Goal: Task Accomplishment & Management: Complete application form

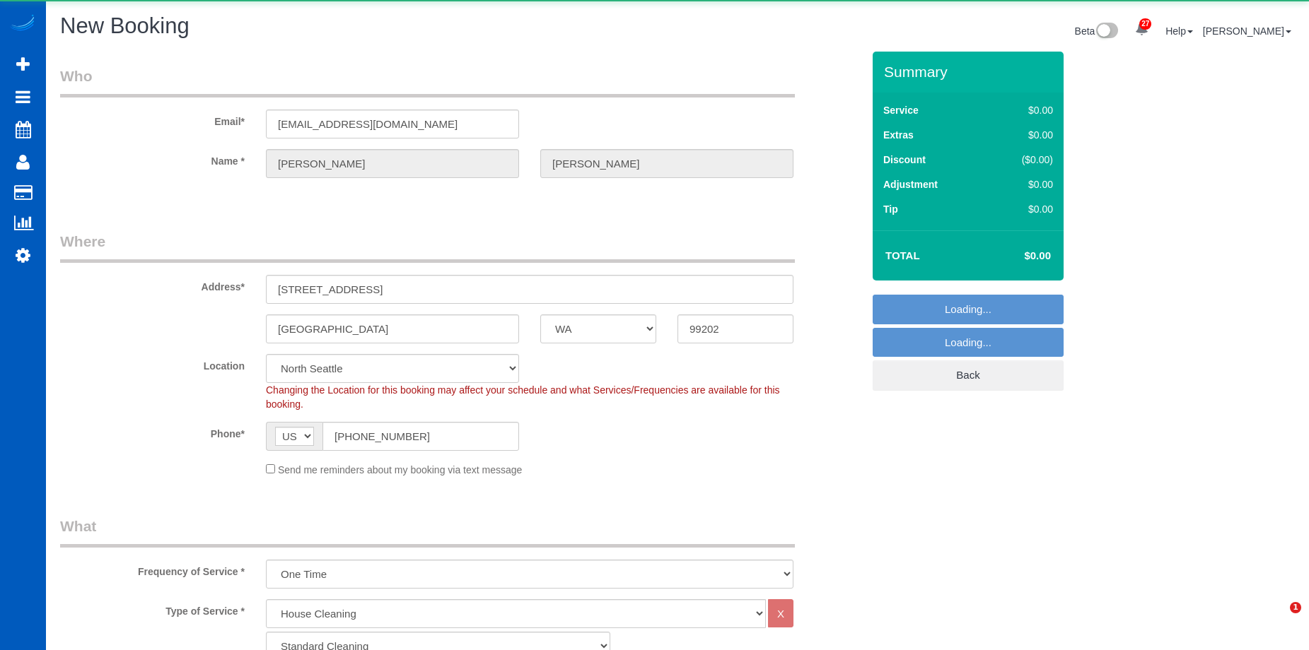
select select "WA"
select select "199"
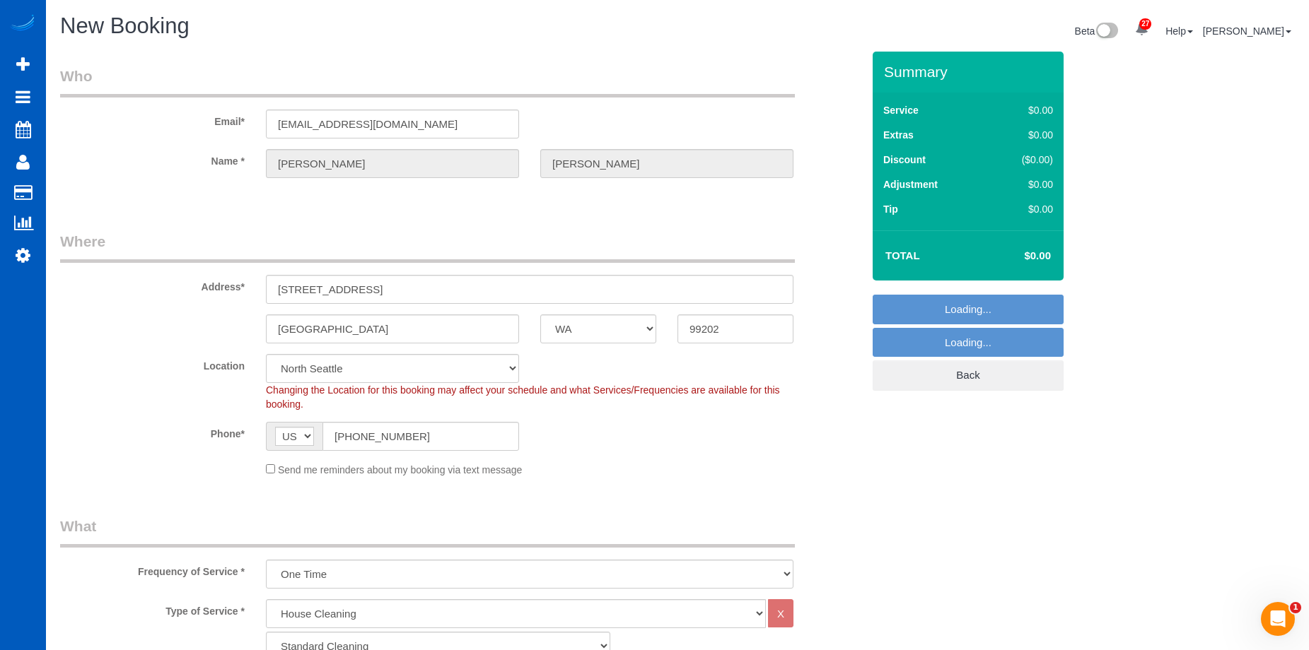
select select "object:41013"
select select "67"
select select "object:41103"
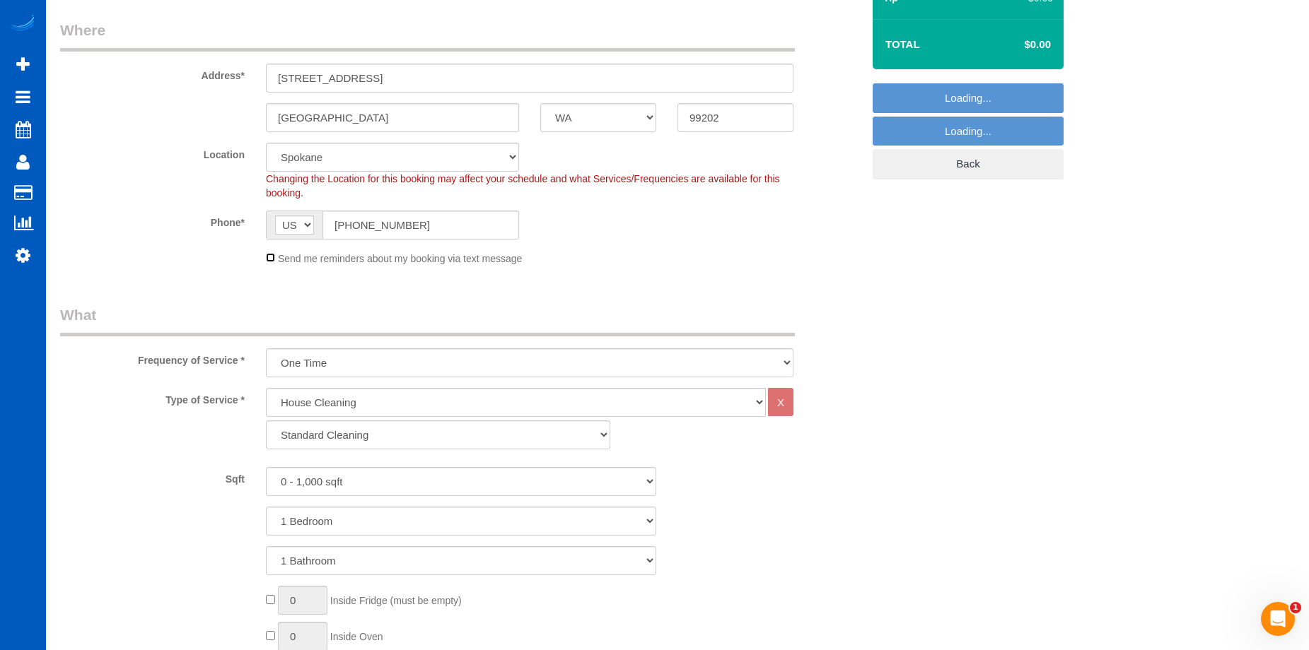
scroll to position [212, 0]
drag, startPoint x: 448, startPoint y: 439, endPoint x: 453, endPoint y: 448, distance: 10.8
click at [448, 439] on select "Standard Cleaning Deep Cleaning Move In/ Out Cleaning" at bounding box center [438, 434] width 344 height 29
select select "367"
click at [266, 420] on select "Standard Cleaning Deep Cleaning Move In/ Out Cleaning" at bounding box center [438, 434] width 344 height 29
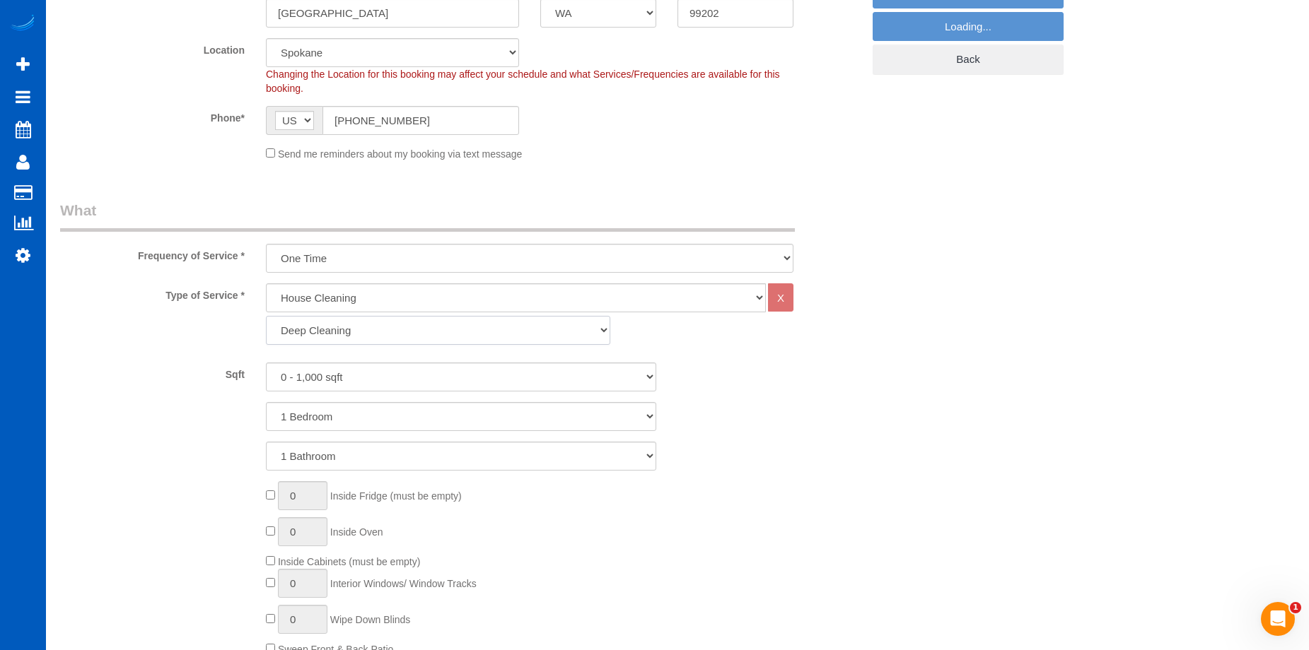
scroll to position [424, 0]
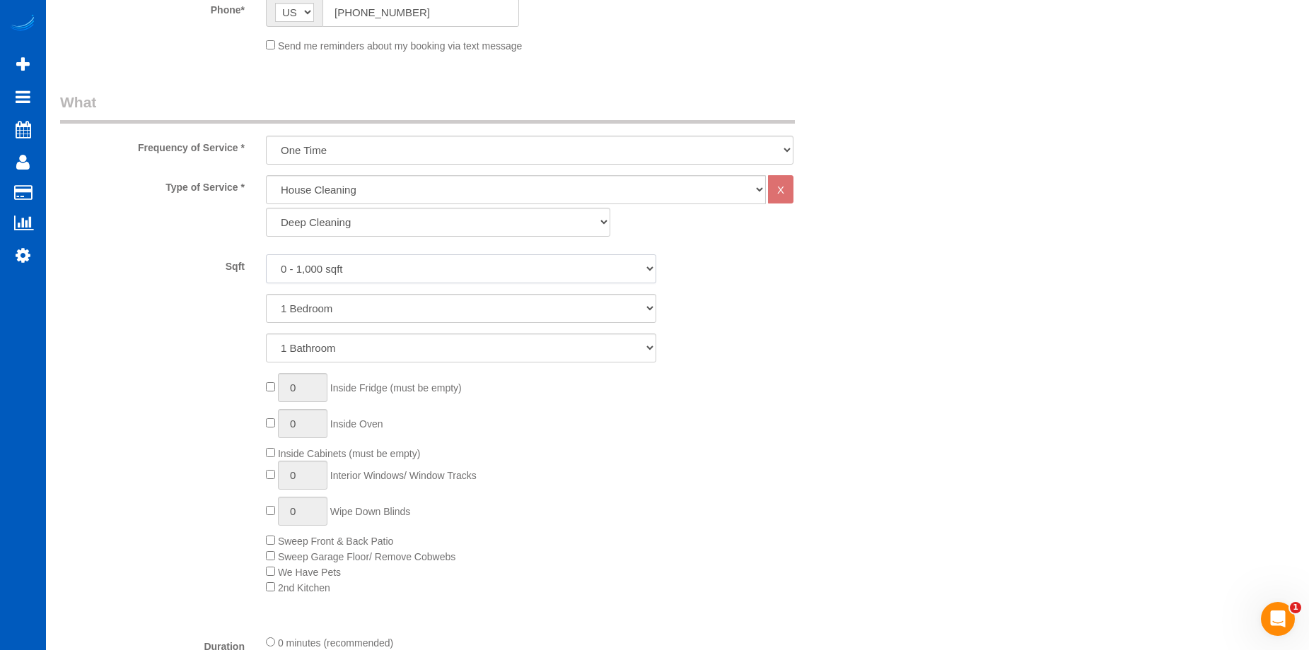
click at [474, 267] on select "0 - 1,000 sqft 1,001 - 1,500 sqft 1,501 - 2,000 sqft 2,001 - 2,500 sqft 2,501 -…" at bounding box center [461, 269] width 390 height 29
select select "1501"
click at [266, 255] on select "0 - 1,000 sqft 1,001 - 1,500 sqft 1,501 - 2,000 sqft 2,001 - 2,500 sqft 2,501 -…" at bounding box center [461, 269] width 390 height 29
click at [473, 313] on select "1 Bedroom 2 Bedrooms 3 Bedrooms 4 Bedrooms 5 Bedrooms 6 Bedrooms 7 Bedrooms" at bounding box center [461, 308] width 390 height 29
select select "2"
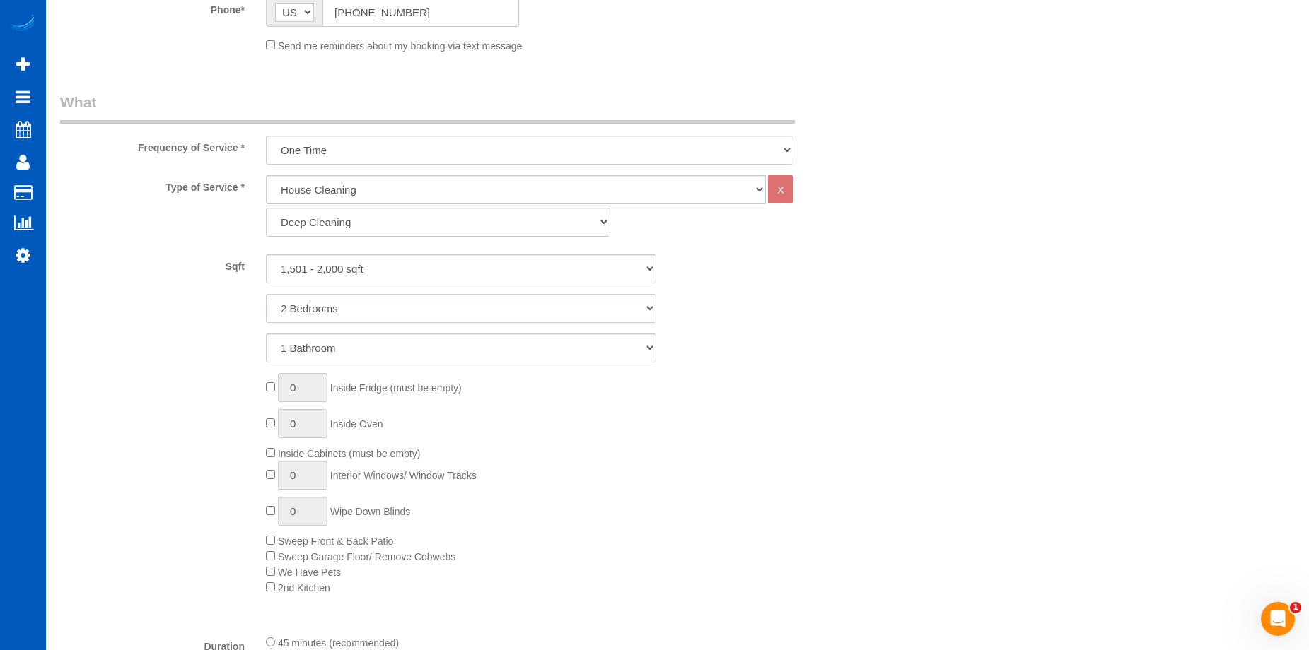
click at [266, 294] on select "1 Bedroom 2 Bedrooms 3 Bedrooms 4 Bedrooms 5 Bedrooms 6 Bedrooms 7 Bedrooms" at bounding box center [461, 308] width 390 height 29
click at [461, 344] on select "1 Bathroom 2 Bathrooms 3 Bathrooms 4 Bathrooms 5 Bathrooms 6 Bathrooms 7 Bathro…" at bounding box center [461, 348] width 390 height 29
select select "2"
click at [266, 334] on select "1 Bathroom 2 Bathrooms 3 Bathrooms 4 Bathrooms 5 Bathrooms 6 Bathrooms 7 Bathro…" at bounding box center [461, 348] width 390 height 29
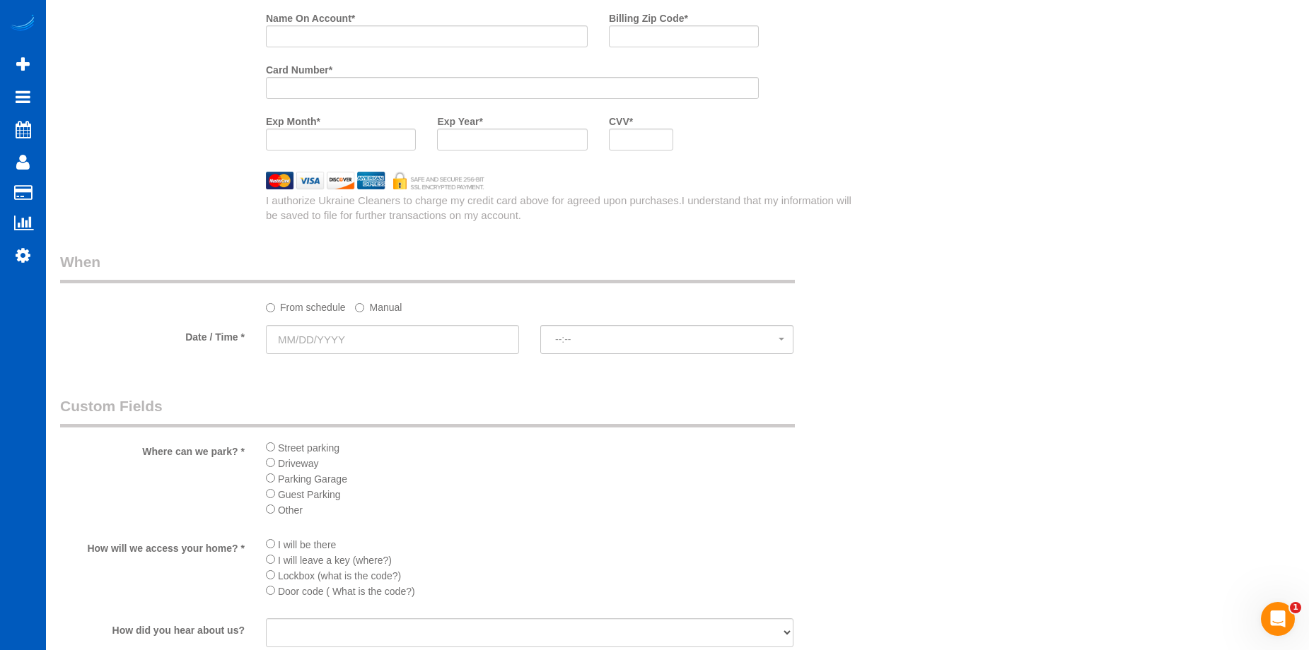
scroll to position [1414, 0]
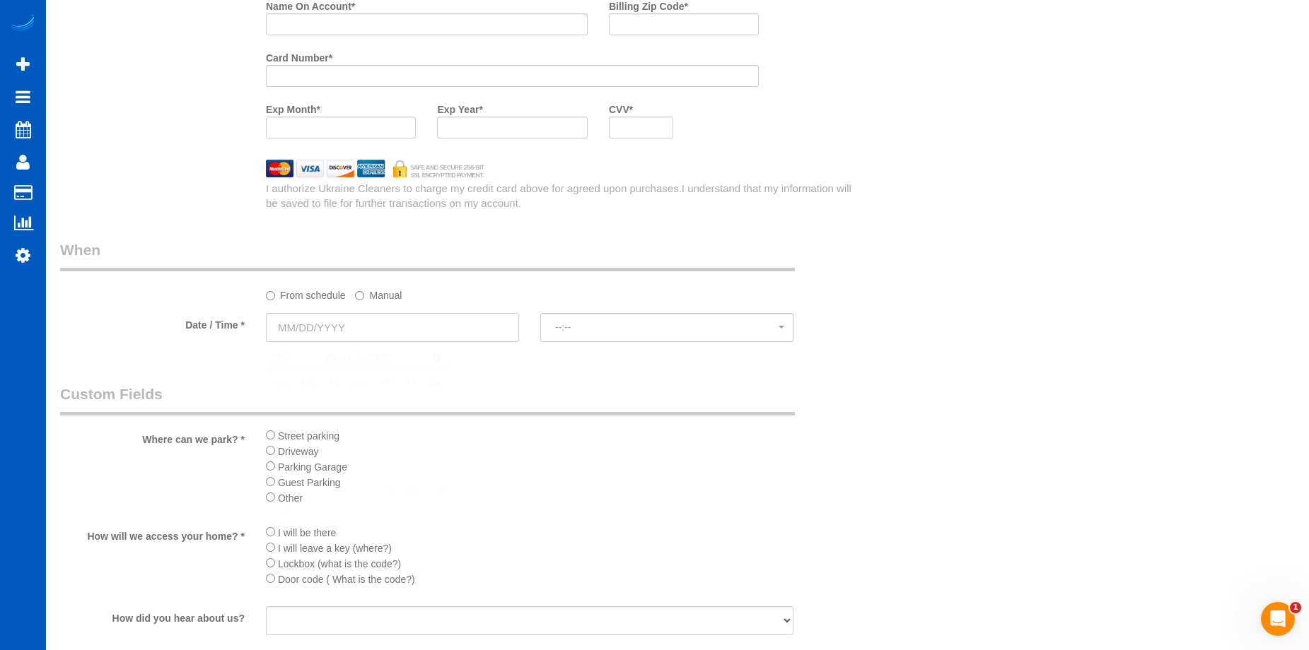
click at [499, 326] on input "text" at bounding box center [392, 327] width 253 height 29
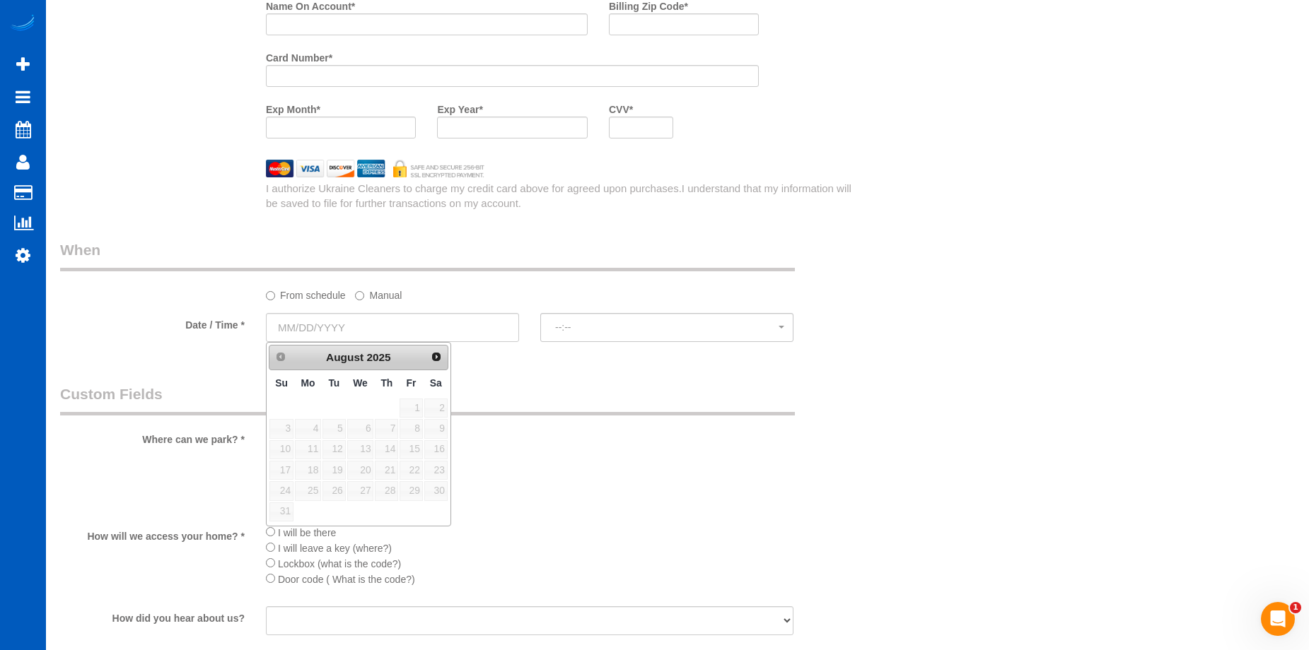
click at [372, 297] on label "Manual" at bounding box center [378, 293] width 47 height 19
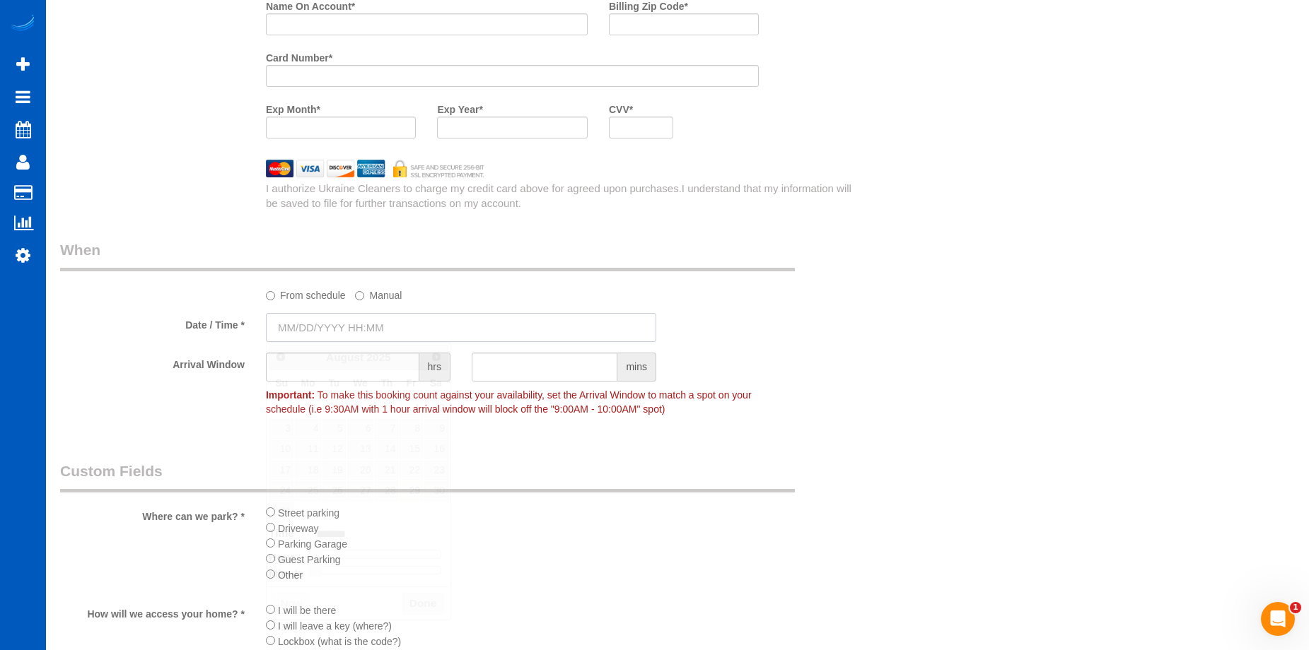
click at [386, 327] on input "text" at bounding box center [461, 327] width 390 height 29
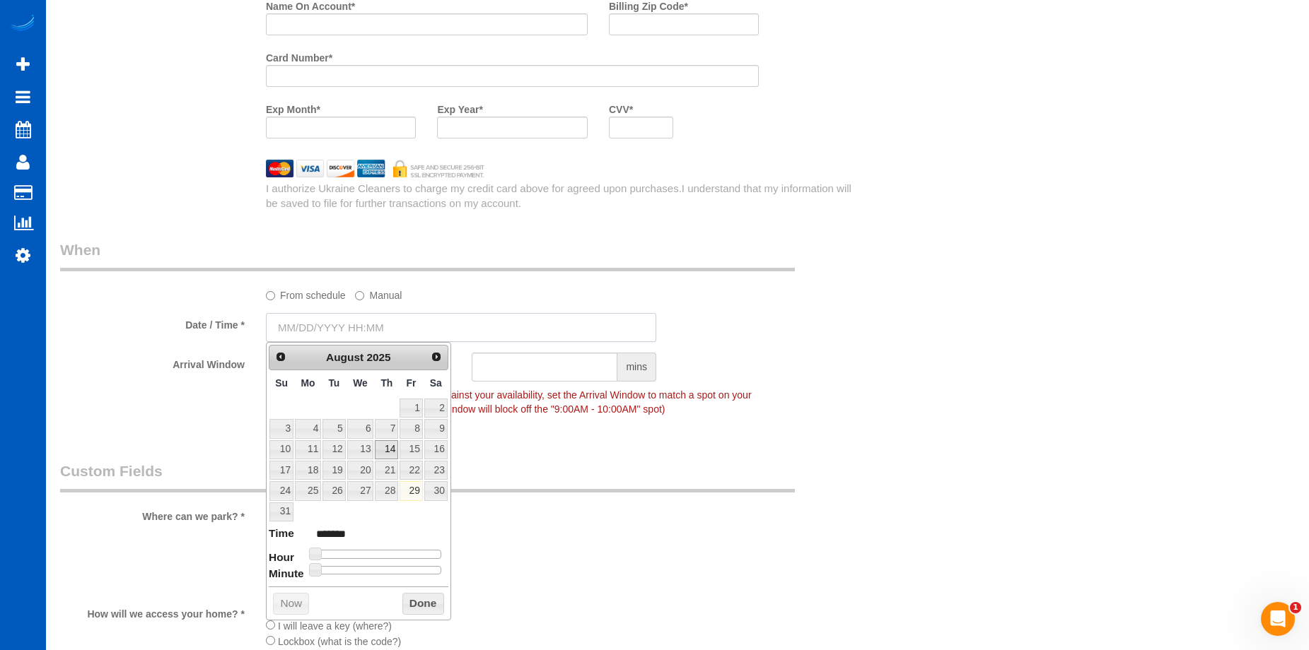
type input "08/29/2025 8:00AM"
click at [416, 486] on link "29" at bounding box center [410, 490] width 23 height 19
click at [430, 600] on button "Done" at bounding box center [423, 604] width 42 height 23
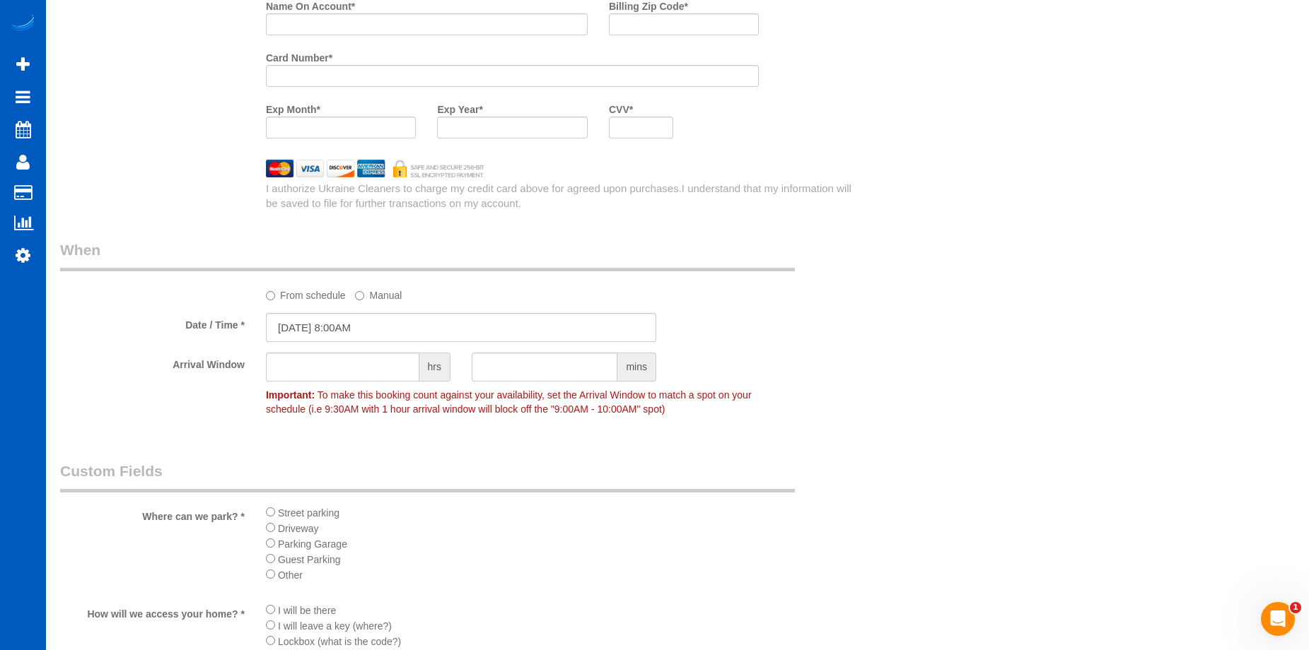
scroll to position [1697, 0]
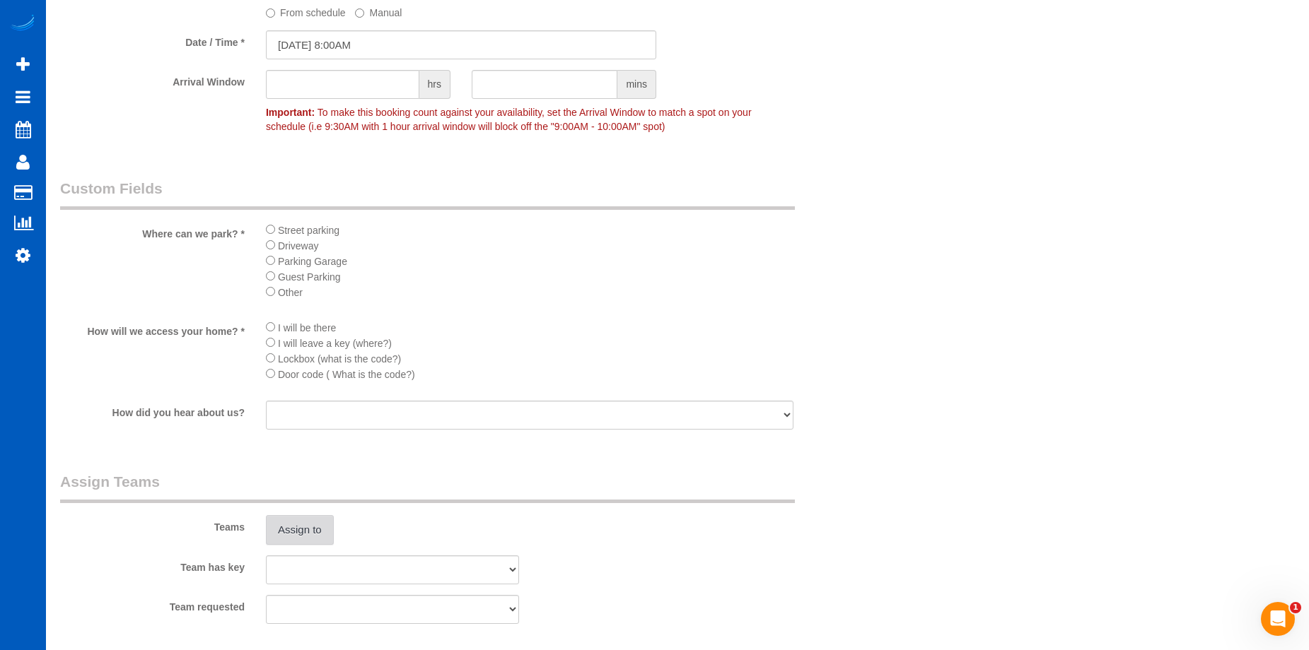
click at [304, 535] on button "Assign to" at bounding box center [300, 530] width 68 height 30
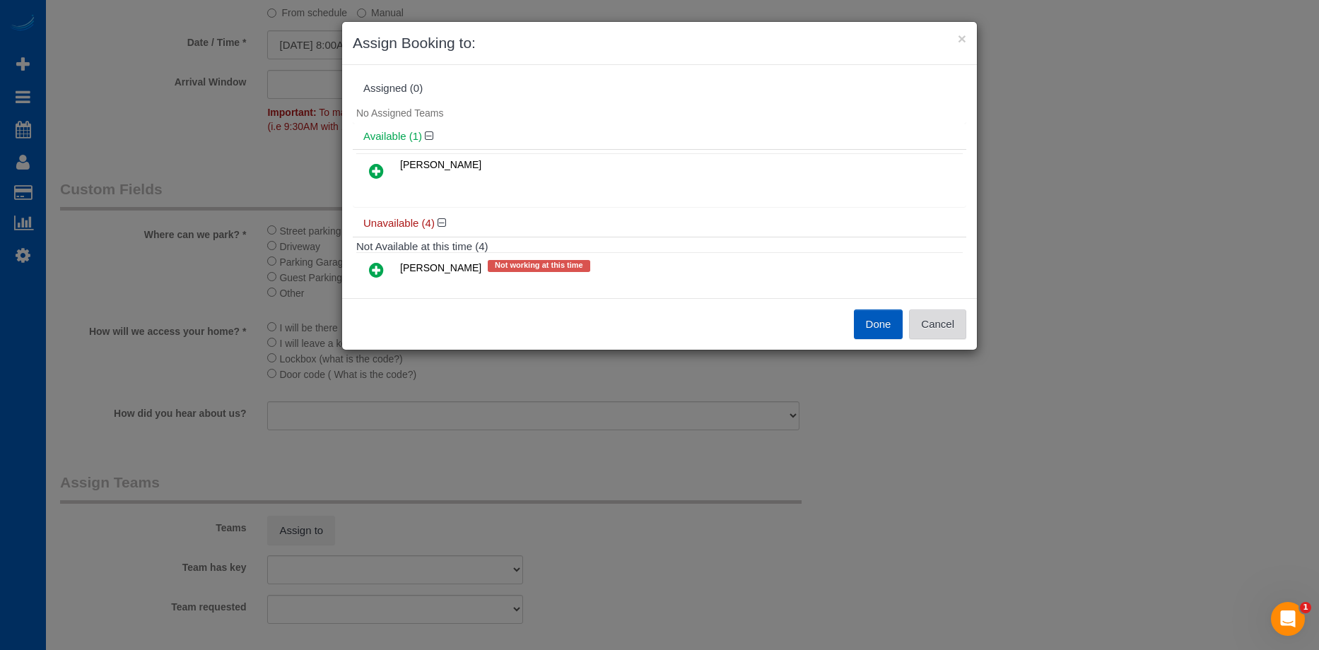
click at [936, 315] on button "Cancel" at bounding box center [937, 325] width 57 height 30
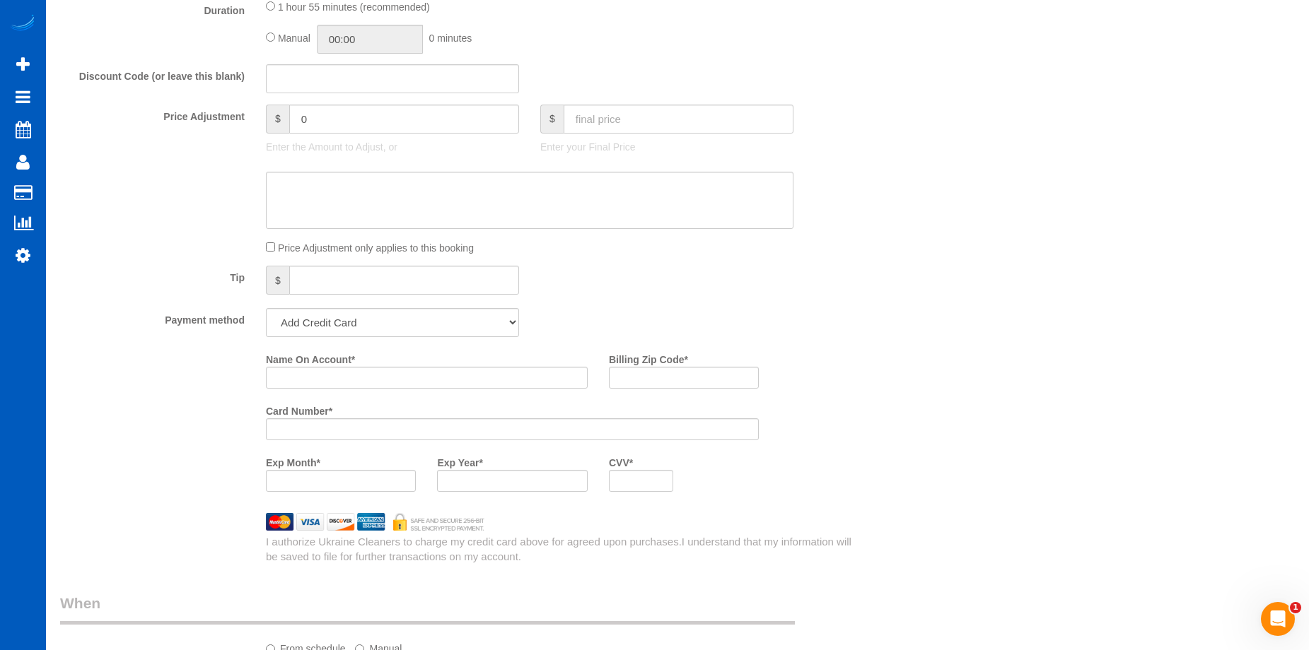
scroll to position [778, 0]
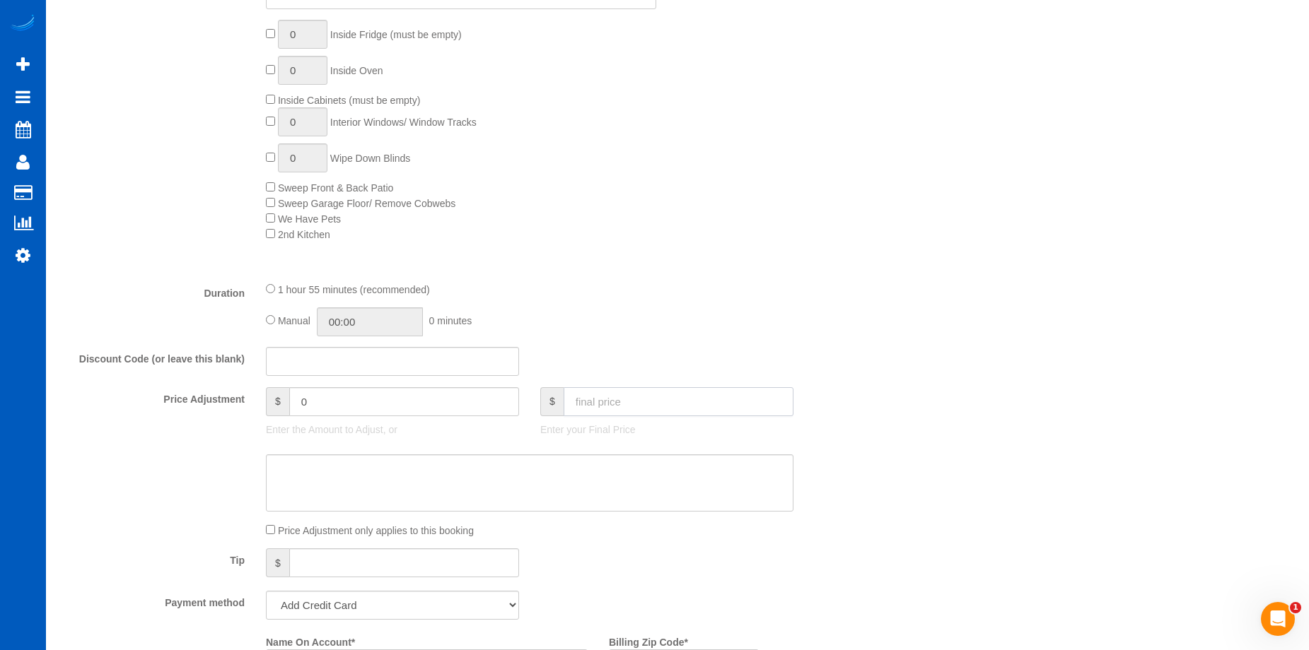
click at [636, 389] on input "text" at bounding box center [679, 401] width 230 height 29
type input "327.6"
click at [563, 484] on textarea at bounding box center [529, 484] width 527 height 58
type input "-36.4"
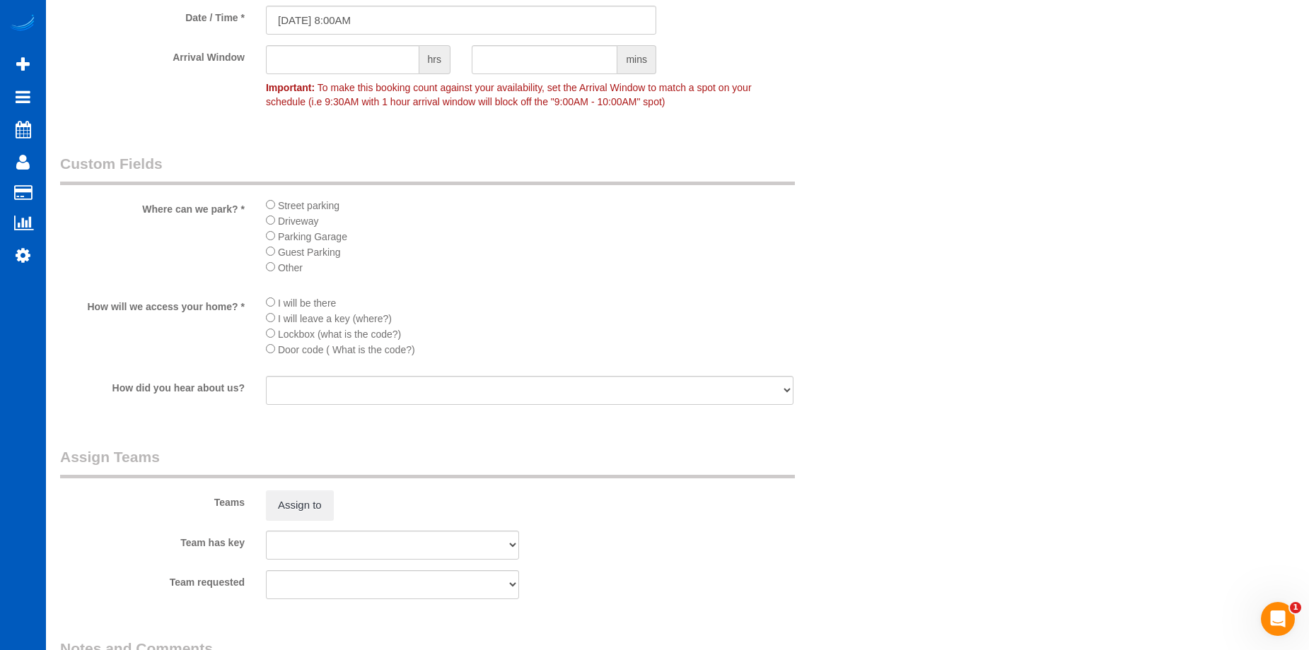
scroll to position [1909, 0]
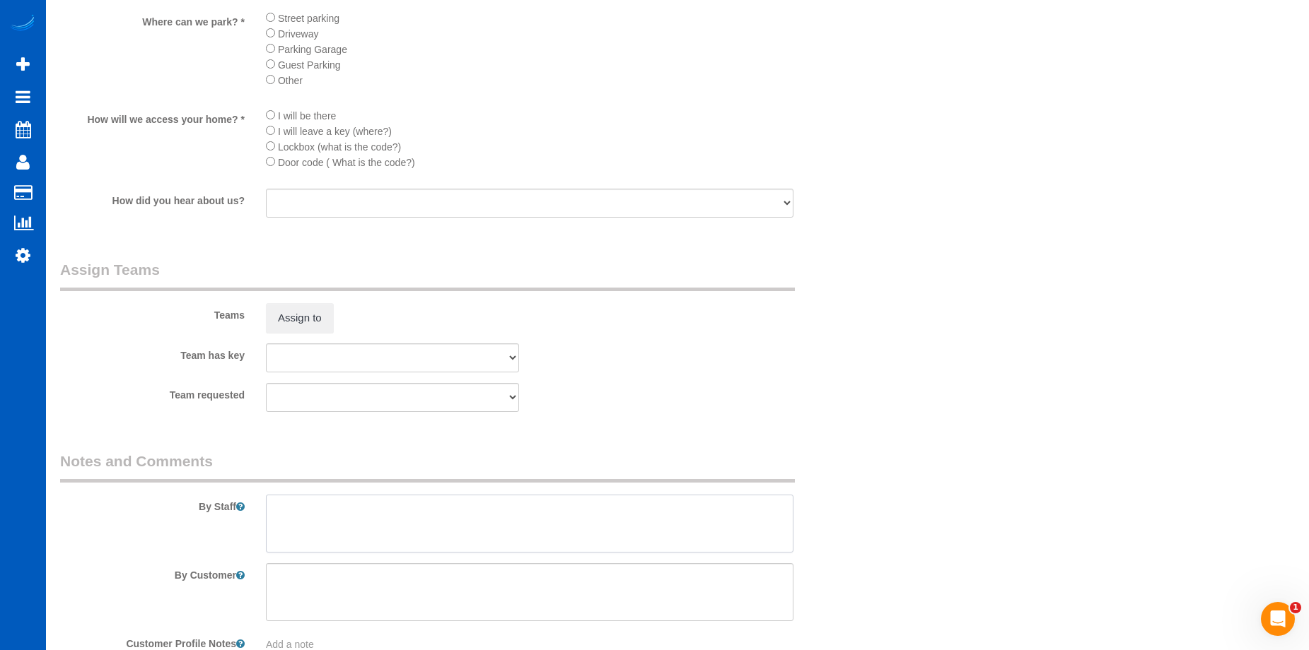
click at [477, 531] on textarea at bounding box center [529, 524] width 527 height 58
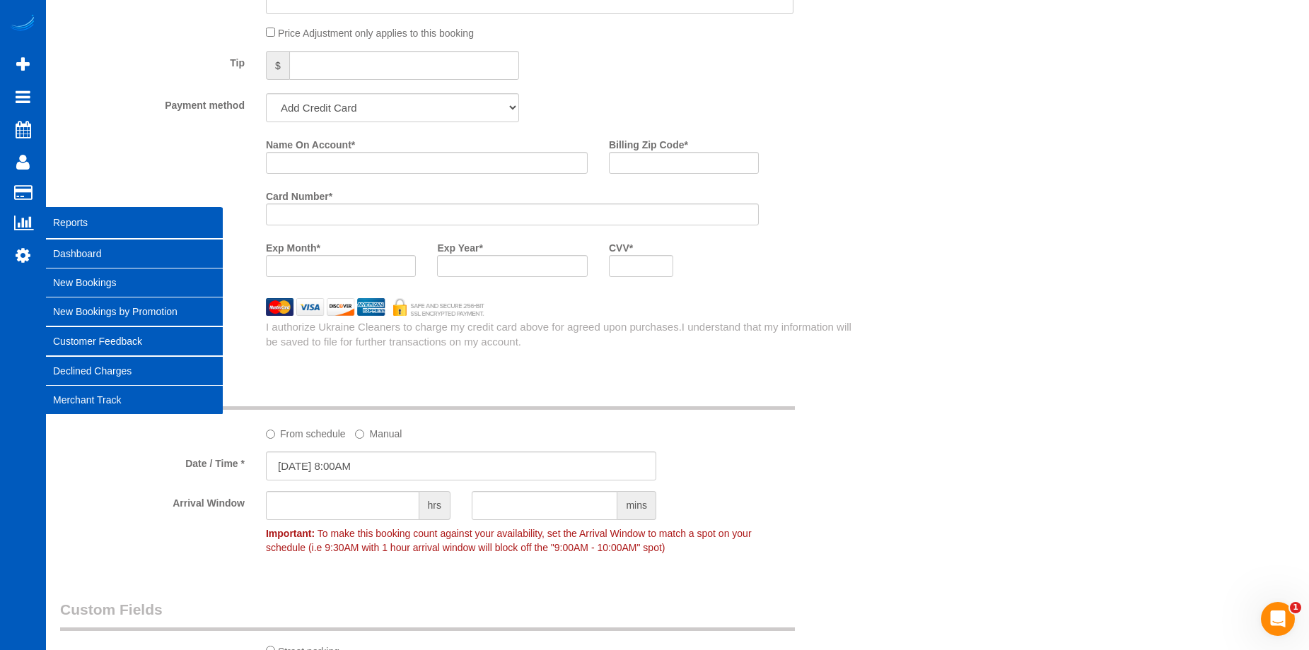
scroll to position [1273, 0]
type textarea "Booked by Aaron."
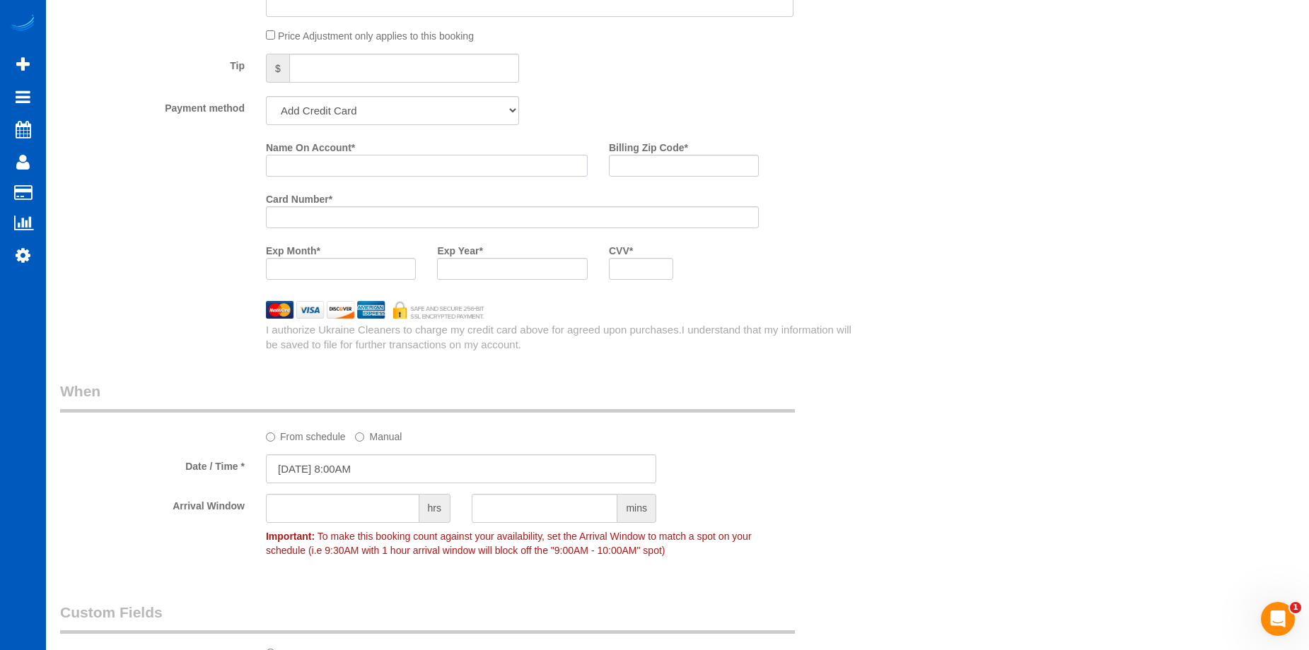
click at [349, 162] on input "Name On Account *" at bounding box center [427, 166] width 322 height 22
paste input "Mike Christie"
type input "Mike Christie"
drag, startPoint x: 692, startPoint y: 163, endPoint x: 669, endPoint y: 169, distance: 24.0
click at [692, 163] on input "Billing Zip Code *" at bounding box center [684, 166] width 150 height 22
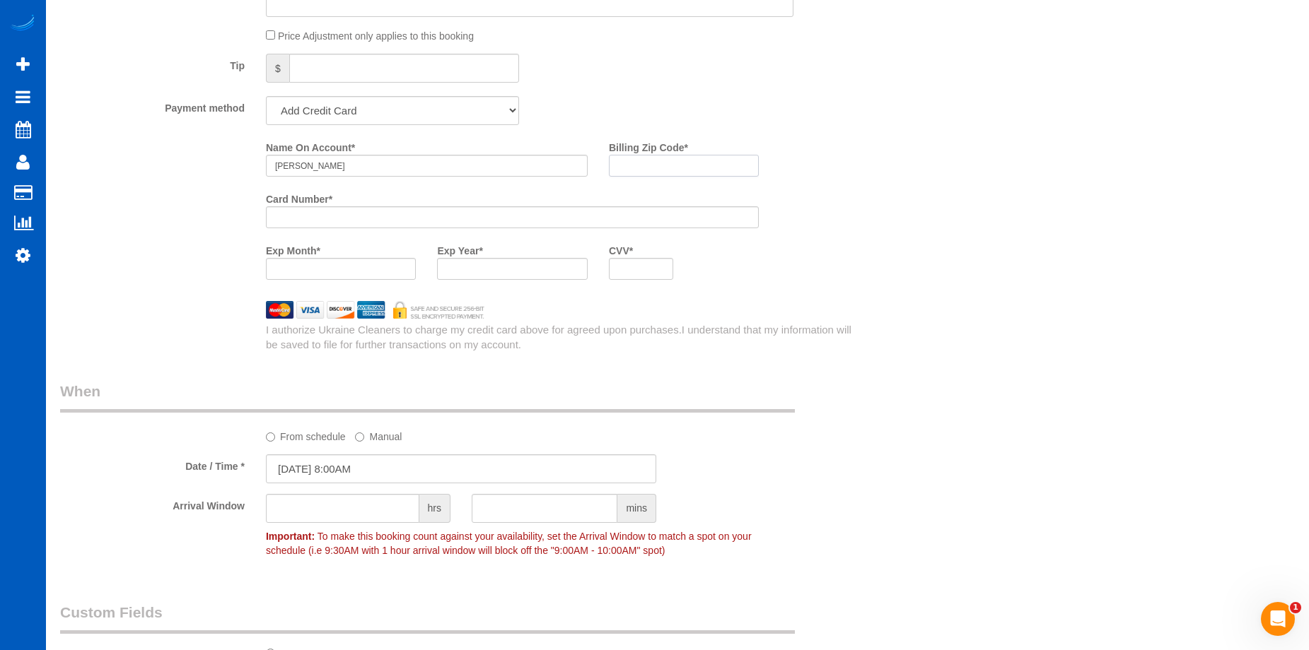
paste input "99202"
type input "99202"
click at [639, 262] on div at bounding box center [641, 269] width 64 height 22
click at [860, 270] on div "Name On Account * Mike Christie Billing Zip Code * 99202 Card Number * Exp Mont…" at bounding box center [563, 213] width 617 height 155
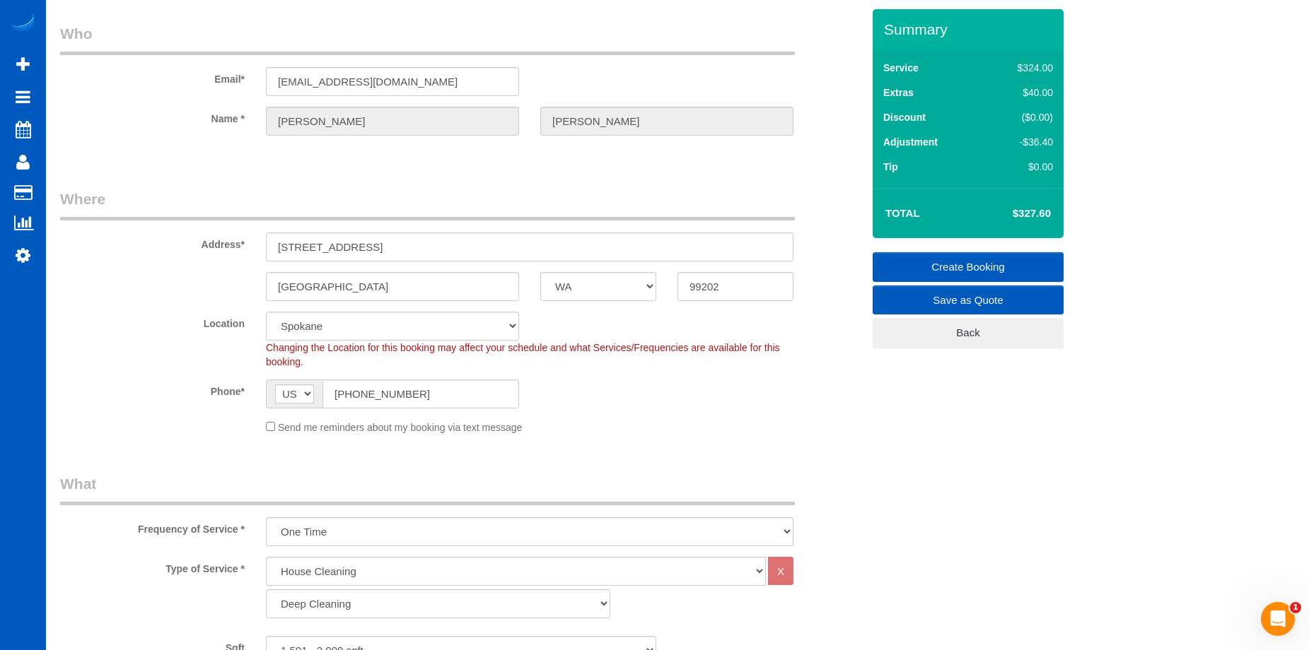
scroll to position [0, 0]
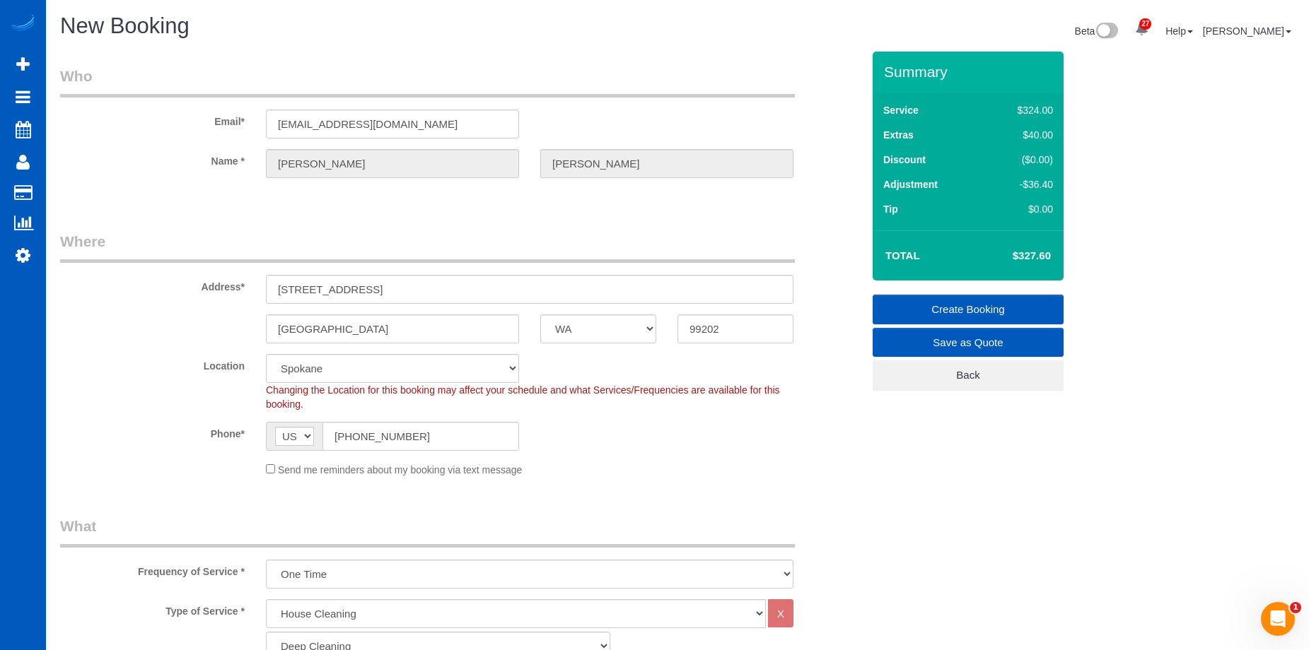
click at [950, 300] on link "Create Booking" at bounding box center [967, 310] width 191 height 30
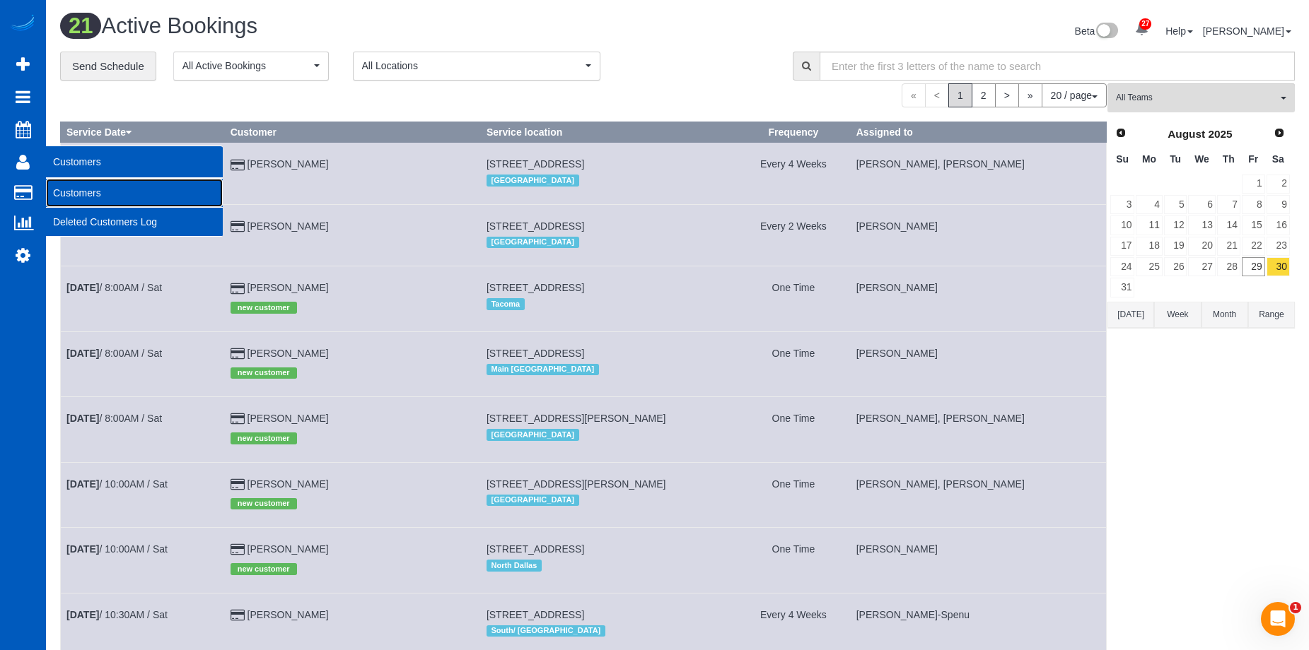
click at [58, 187] on link "Customers" at bounding box center [134, 193] width 177 height 28
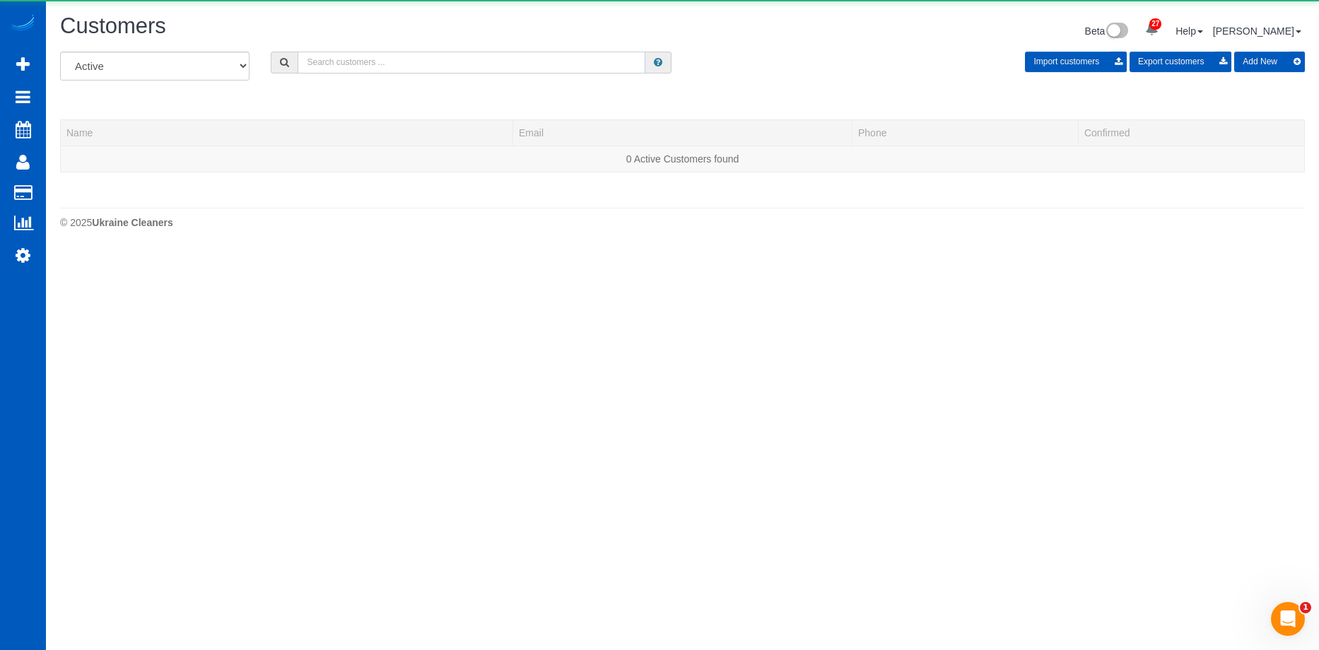
click at [337, 64] on input "text" at bounding box center [472, 63] width 348 height 22
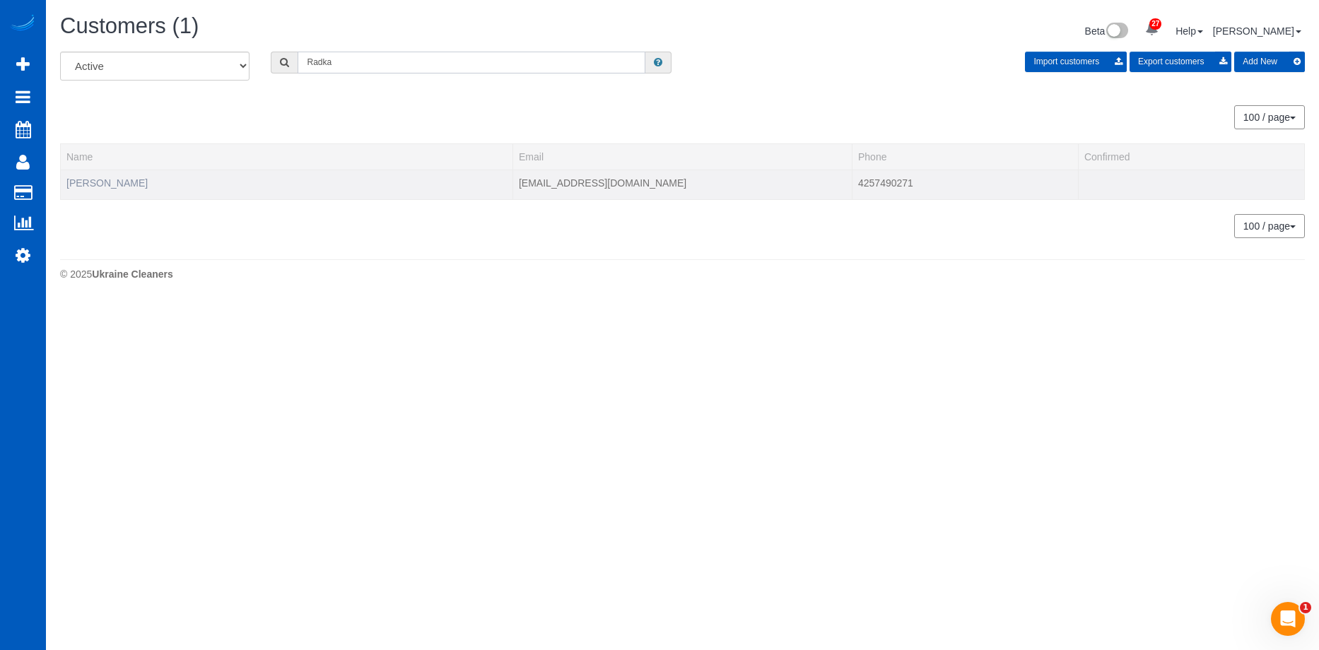
type input "Radka"
click at [98, 177] on link "Joana Radka" at bounding box center [106, 182] width 81 height 11
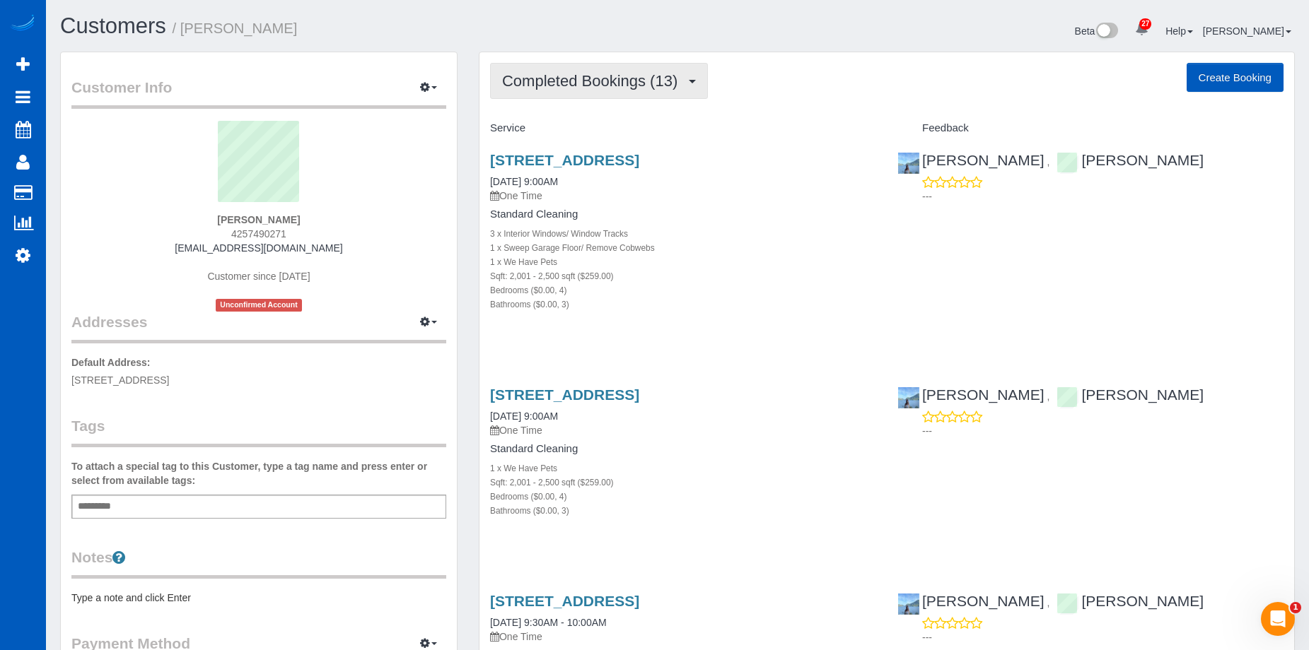
click at [680, 90] on button "Completed Bookings (13)" at bounding box center [599, 81] width 218 height 36
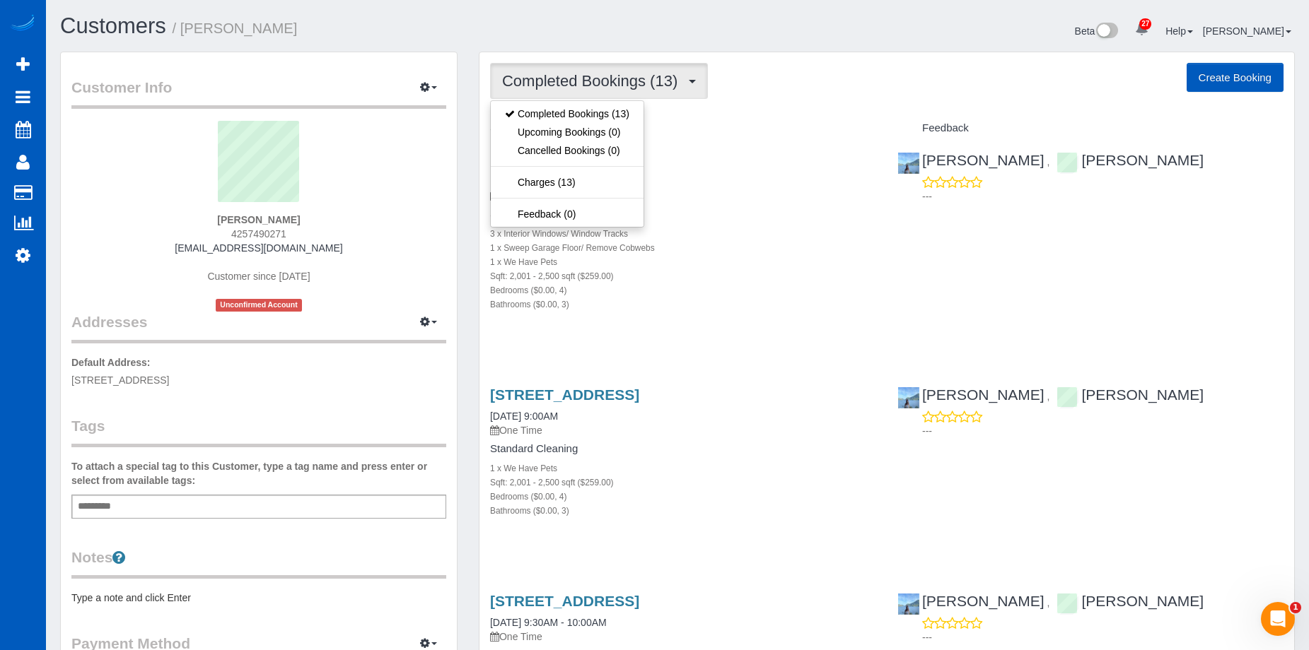
click at [680, 90] on button "Completed Bookings (13)" at bounding box center [599, 81] width 218 height 36
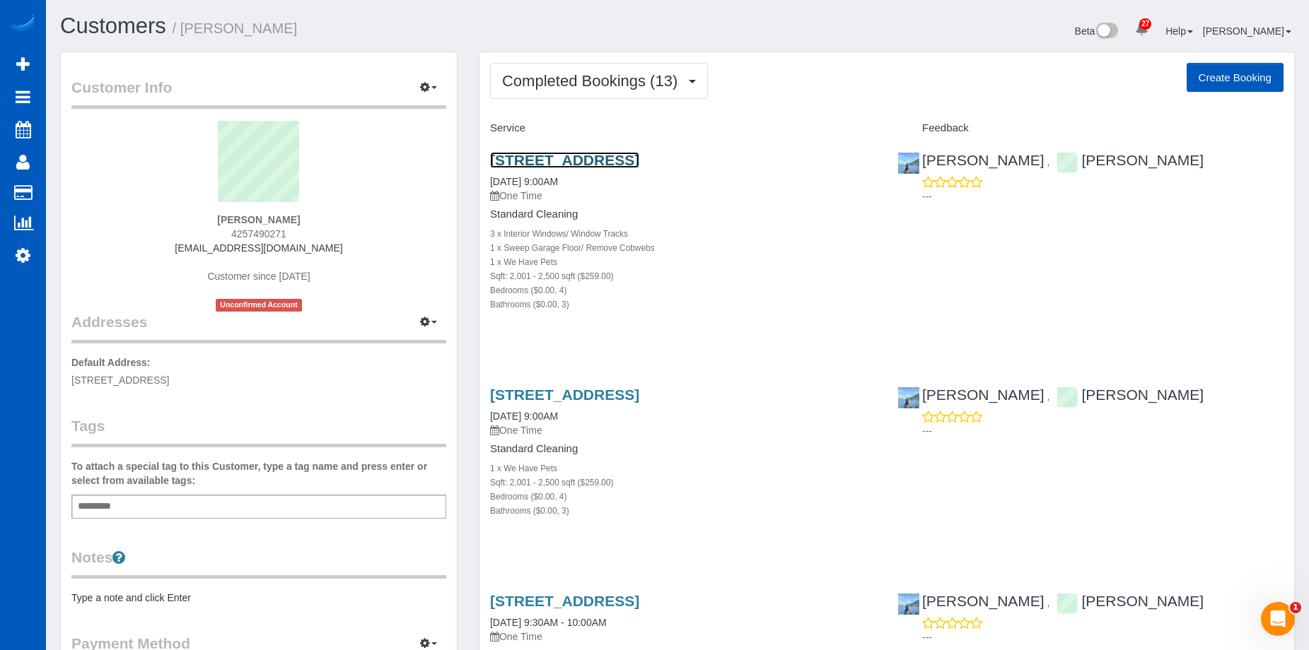
click at [621, 158] on link "19728 89th Ave Se, Snohomish, WA 98296" at bounding box center [564, 160] width 149 height 16
click at [1218, 76] on button "Create Booking" at bounding box center [1234, 78] width 97 height 30
select select "WA"
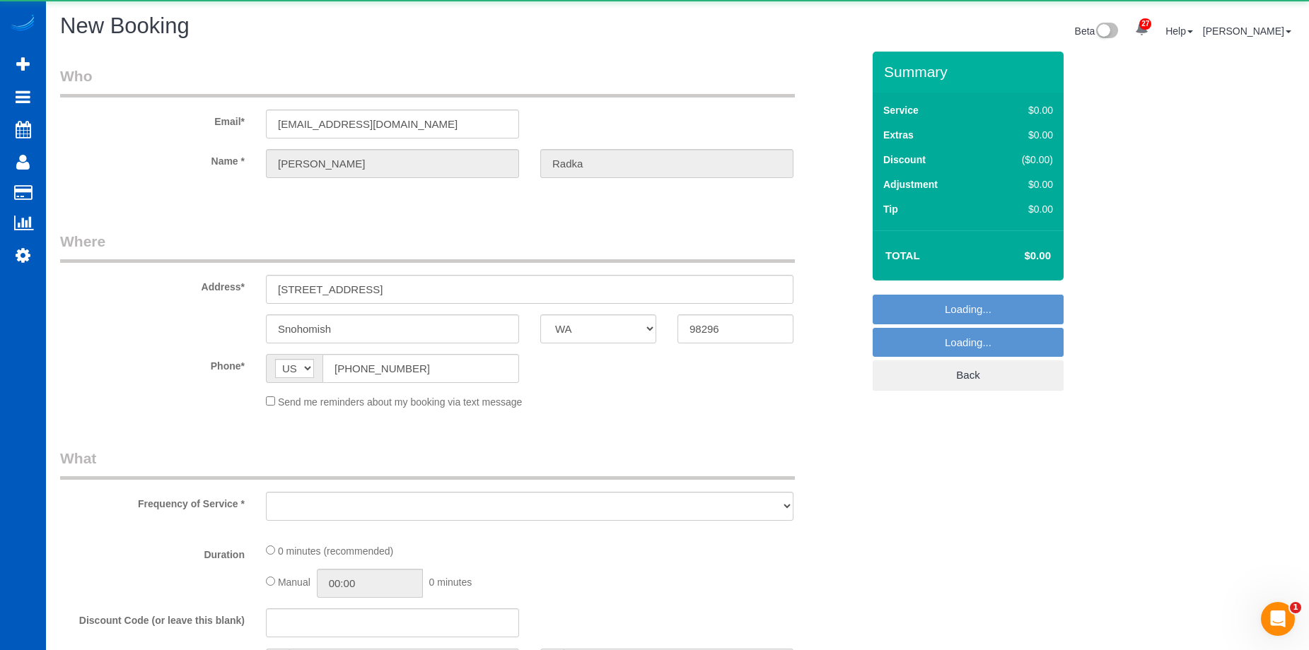
select select "string:fspay-a60dae9b-5e28-4bcb-91fd-dbcdd744bdca"
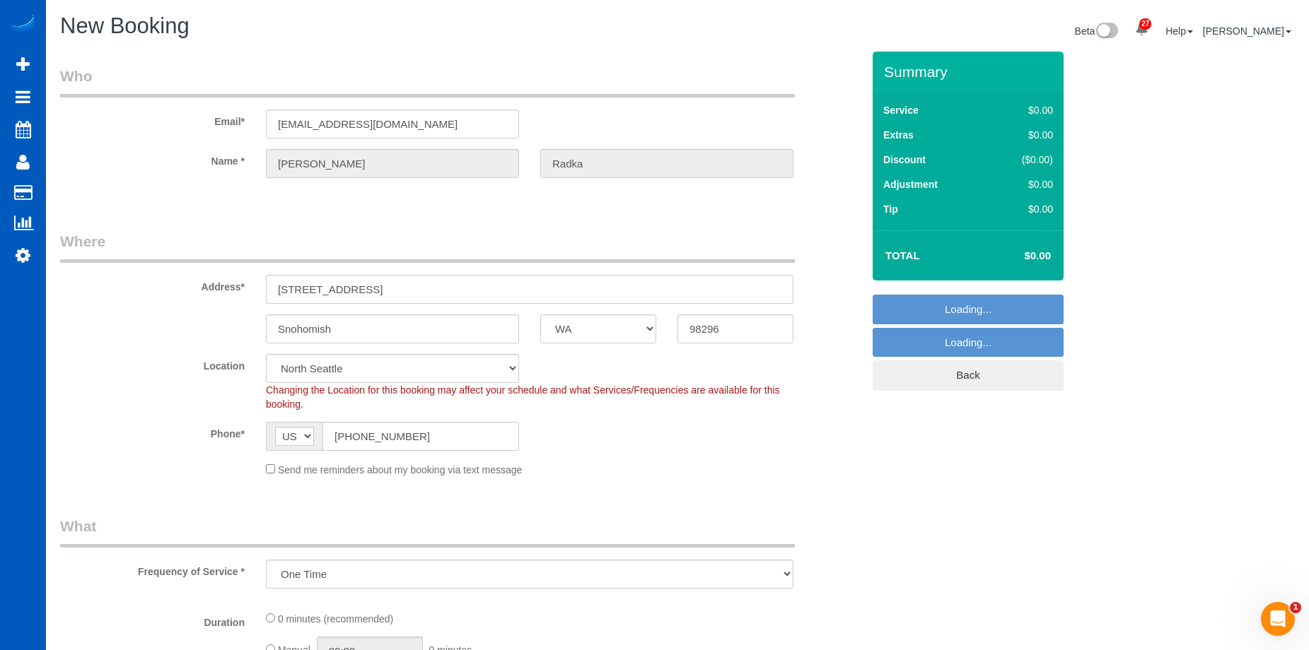
select select "object:43896"
select select "199"
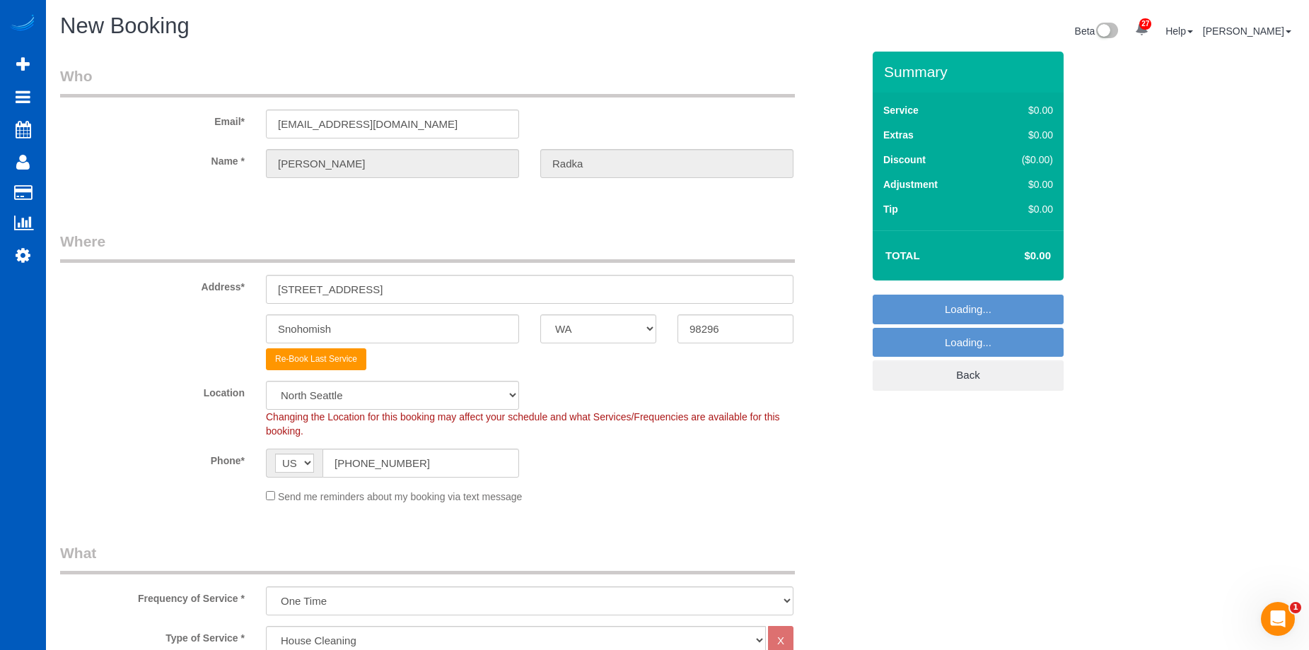
select select "7"
select select "object:44129"
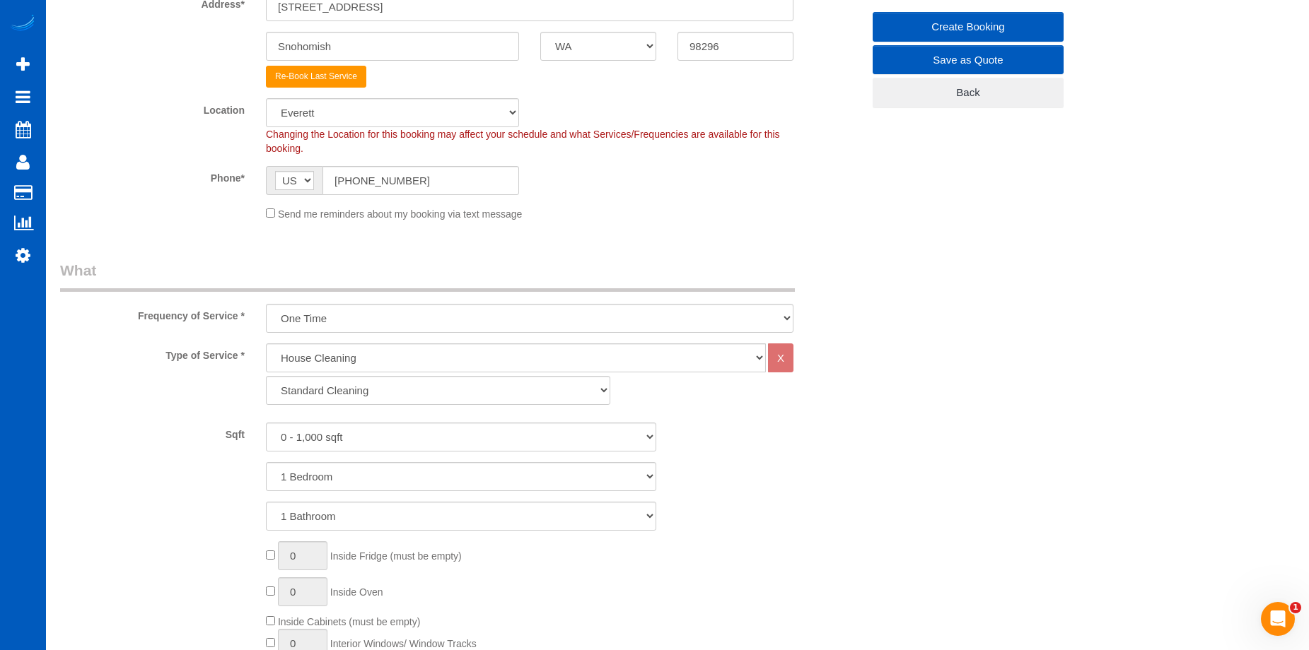
scroll to position [636, 0]
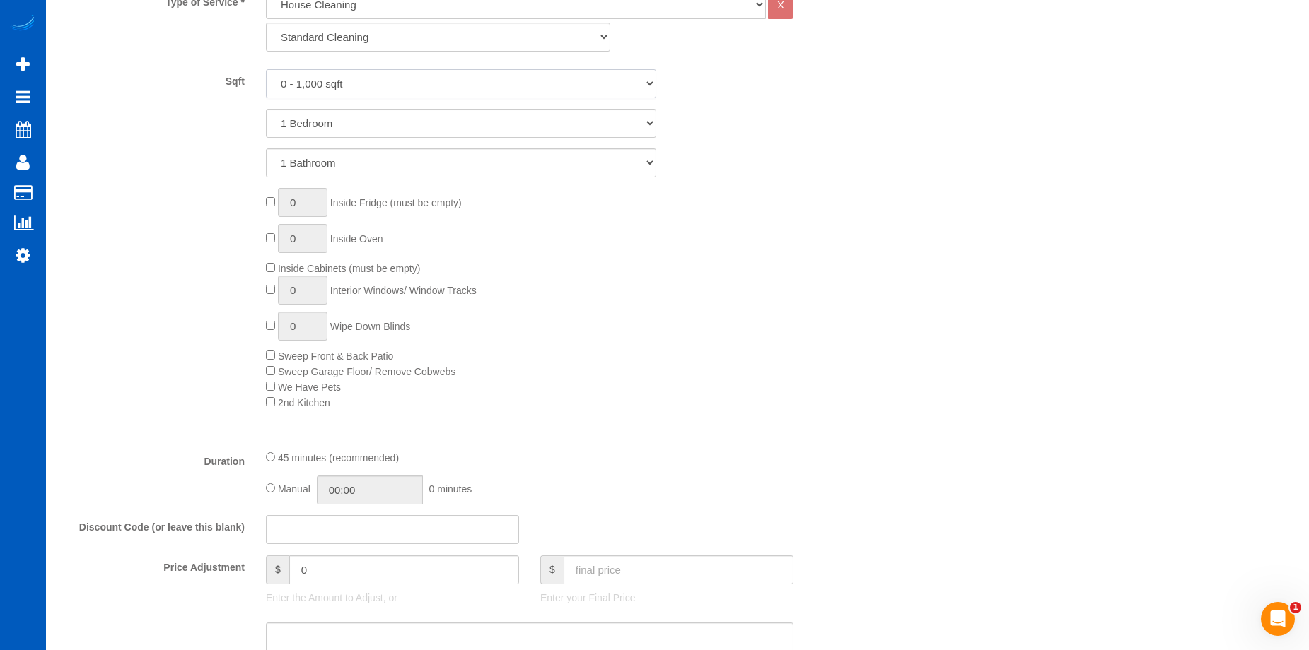
click at [356, 90] on select "0 - 1,000 sqft 1,001 - 1,500 sqft 1,501 - 2,000 sqft 2,001 - 2,500 sqft 2,501 -…" at bounding box center [461, 83] width 390 height 29
select select "2001"
click at [266, 69] on select "0 - 1,000 sqft 1,001 - 1,500 sqft 1,501 - 2,000 sqft 2,001 - 2,500 sqft 2,501 -…" at bounding box center [461, 83] width 390 height 29
drag, startPoint x: 331, startPoint y: 119, endPoint x: 342, endPoint y: 137, distance: 20.6
click at [331, 119] on select "1 Bedroom 2 Bedrooms 3 Bedrooms 4 Bedrooms 5 Bedrooms 6 Bedrooms 7 Bedrooms" at bounding box center [461, 123] width 390 height 29
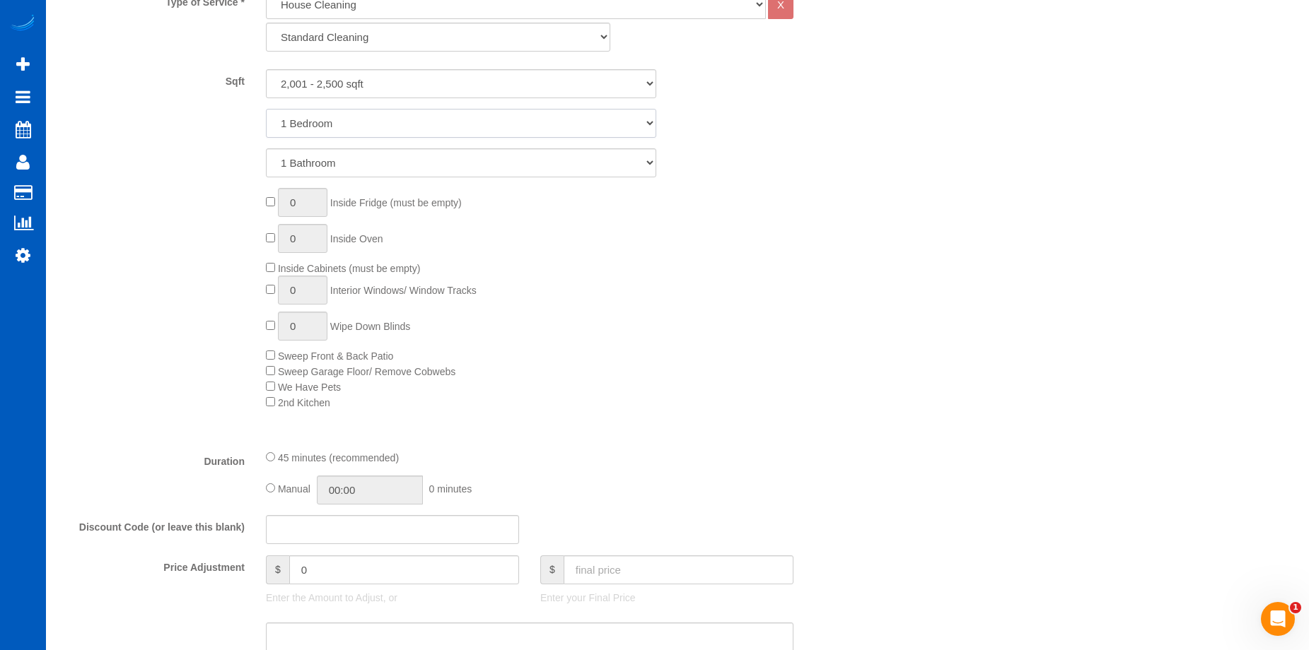
select select "4"
click at [266, 109] on select "1 Bedroom 2 Bedrooms 3 Bedrooms 4 Bedrooms 5 Bedrooms 6 Bedrooms 7 Bedrooms" at bounding box center [461, 123] width 390 height 29
click at [358, 170] on select "1 Bathroom 2 Bathrooms 3 Bathrooms 4 Bathrooms 5 Bathrooms 6 Bathrooms 7 Bathro…" at bounding box center [461, 162] width 390 height 29
select select "3"
click at [266, 148] on select "1 Bathroom 2 Bathrooms 3 Bathrooms 4 Bathrooms 5 Bathrooms 6 Bathrooms 7 Bathro…" at bounding box center [461, 162] width 390 height 29
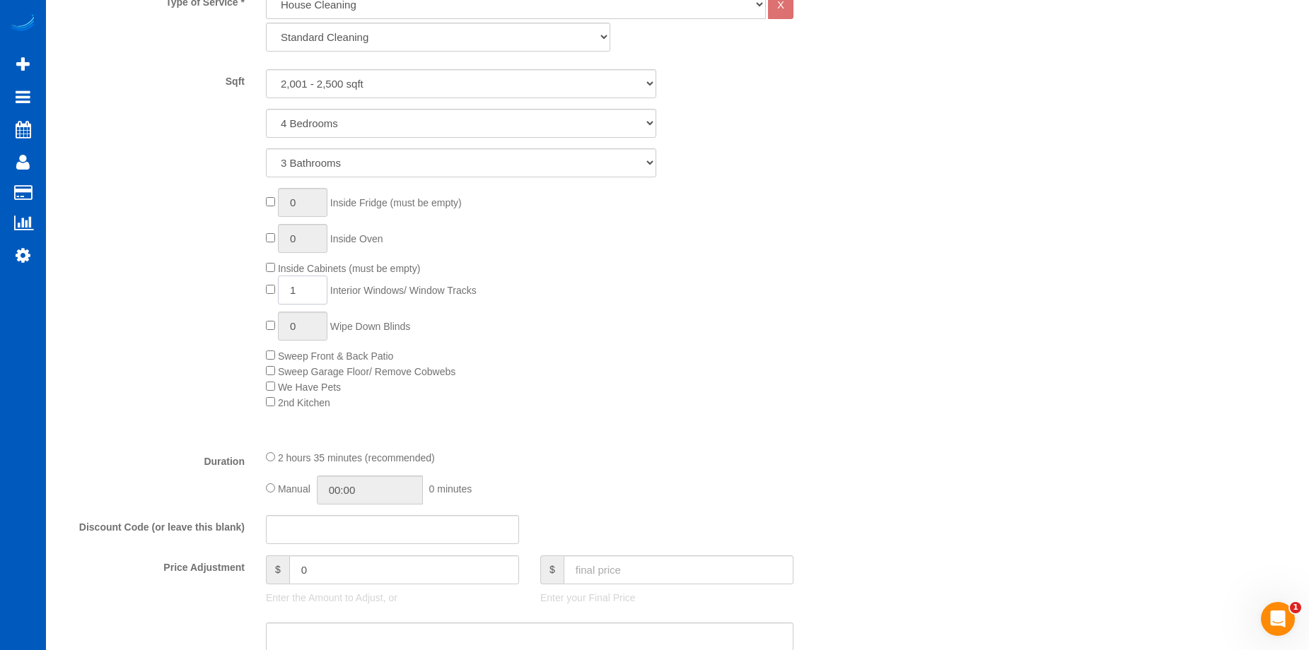
click at [309, 287] on input "1" at bounding box center [302, 290] width 49 height 29
drag, startPoint x: 309, startPoint y: 287, endPoint x: 227, endPoint y: 291, distance: 82.1
click at [227, 291] on div "0 Inside Fridge (must be empty) 0 Inside Oven Inside Cabinets (must be empty) 1…" at bounding box center [460, 299] width 823 height 222
type input "3"
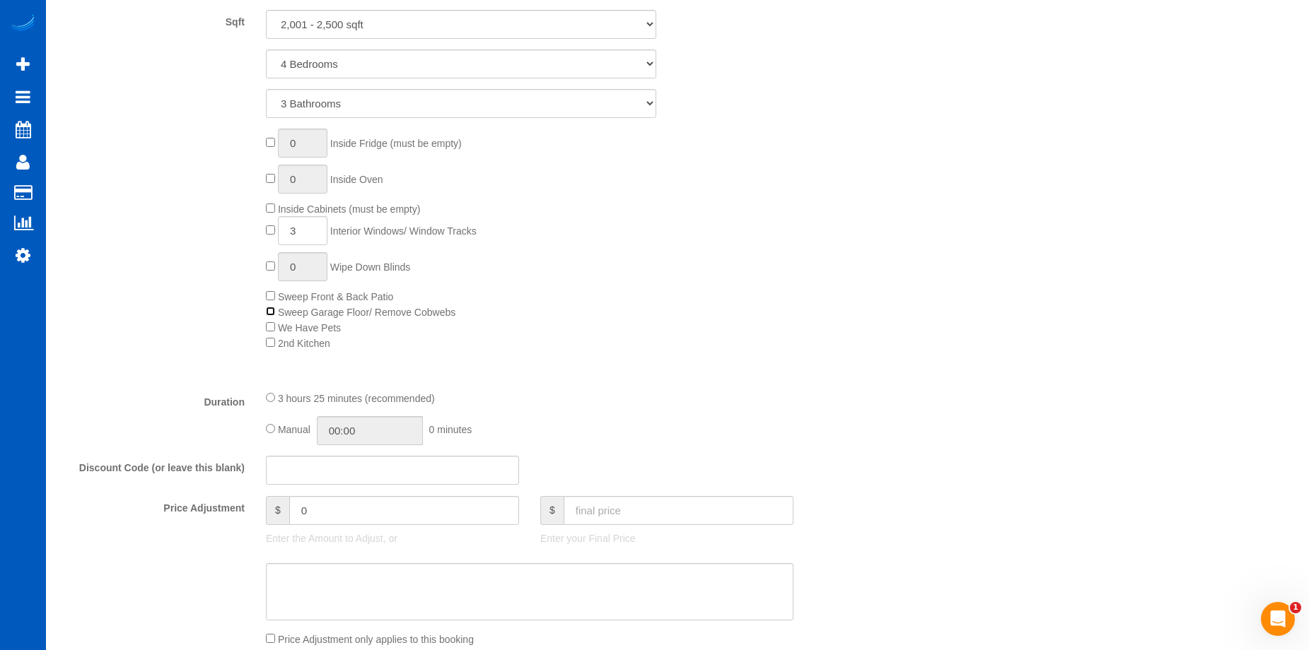
scroll to position [707, 0]
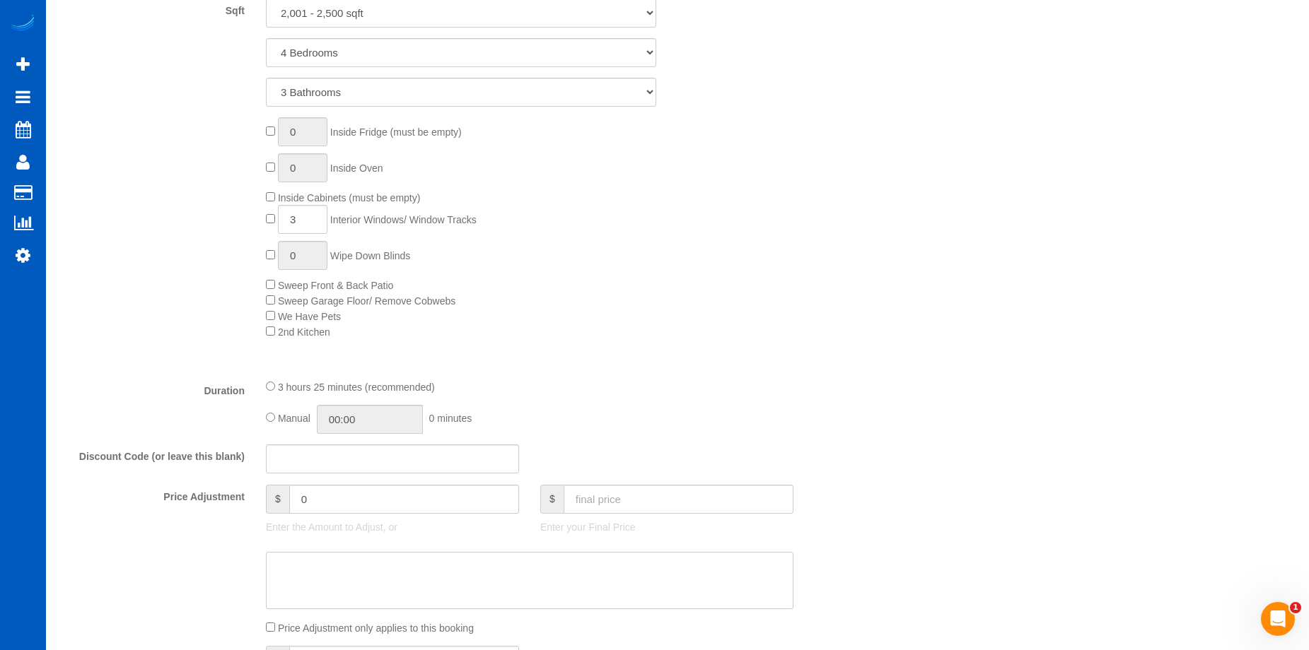
click at [588, 564] on textarea at bounding box center [529, 581] width 527 height 58
click at [554, 573] on textarea at bounding box center [529, 581] width 527 height 58
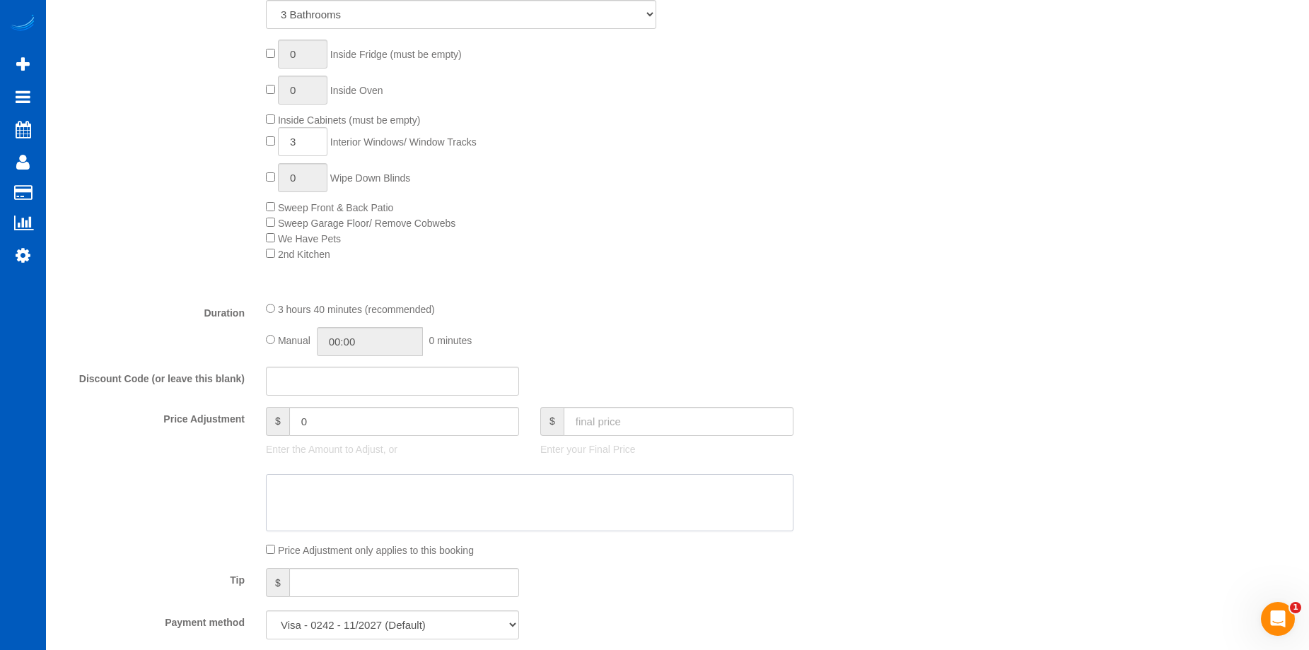
scroll to position [848, 0]
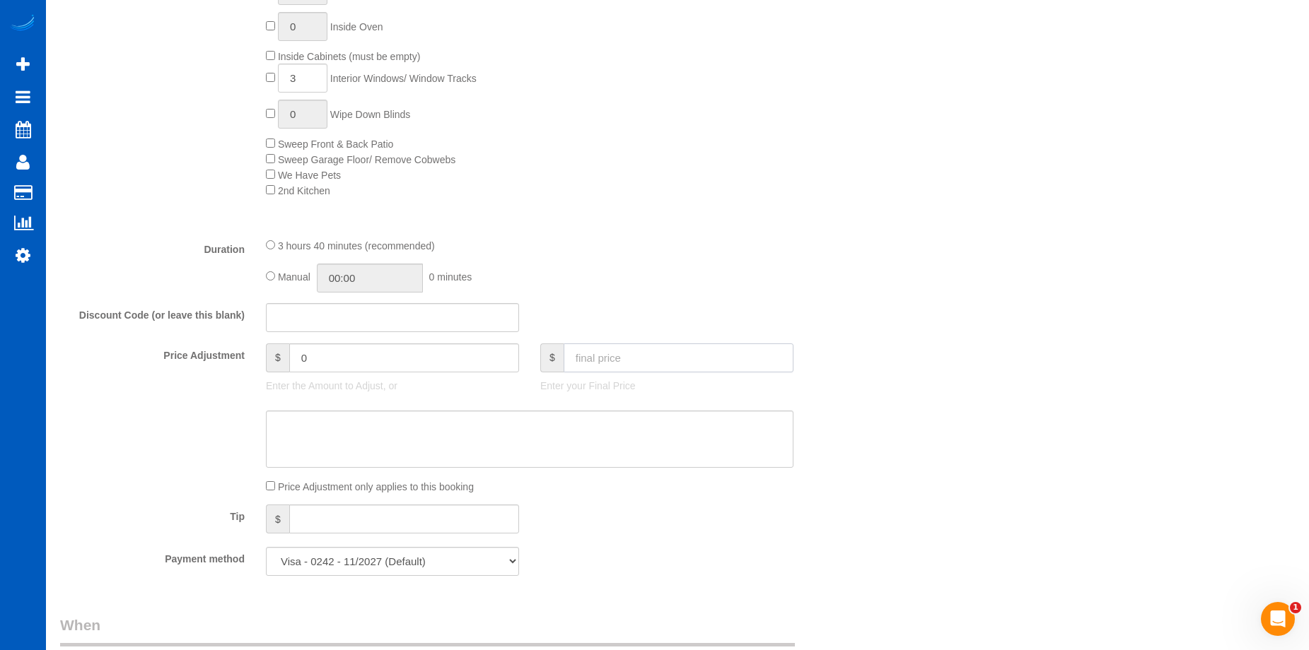
click at [647, 361] on input "text" at bounding box center [679, 358] width 230 height 29
type input "294"
click at [635, 433] on textarea at bounding box center [529, 440] width 527 height 58
type input "-30"
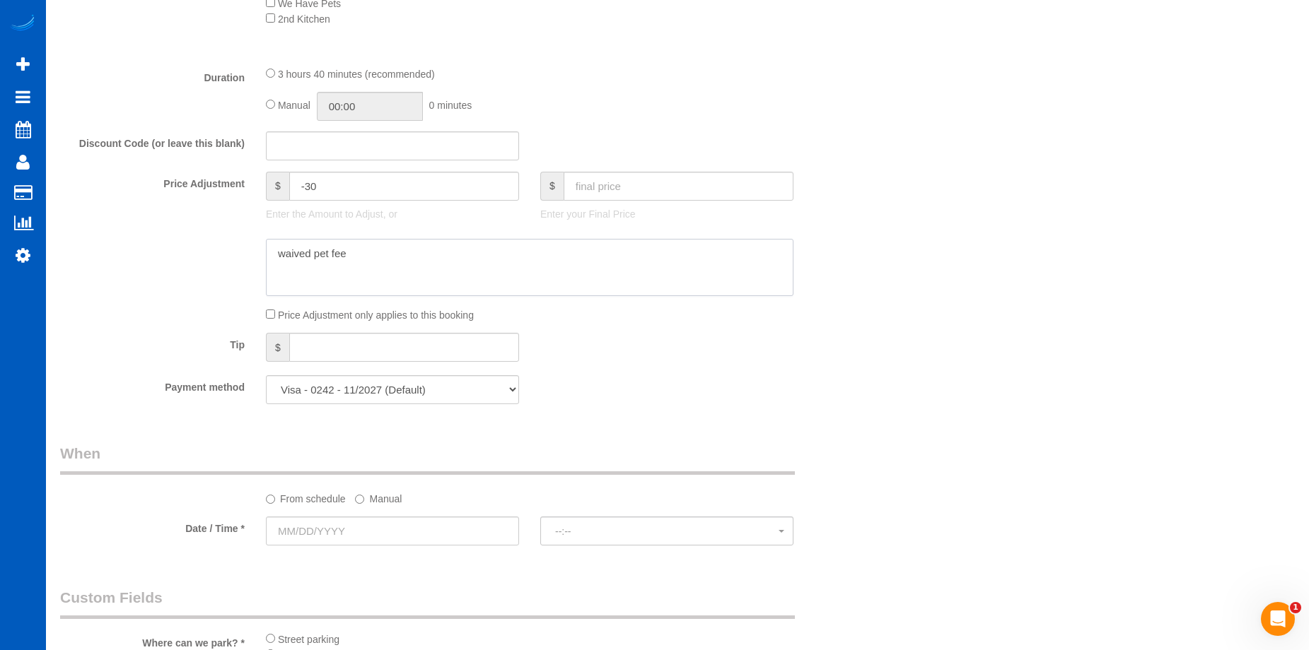
scroll to position [1202, 0]
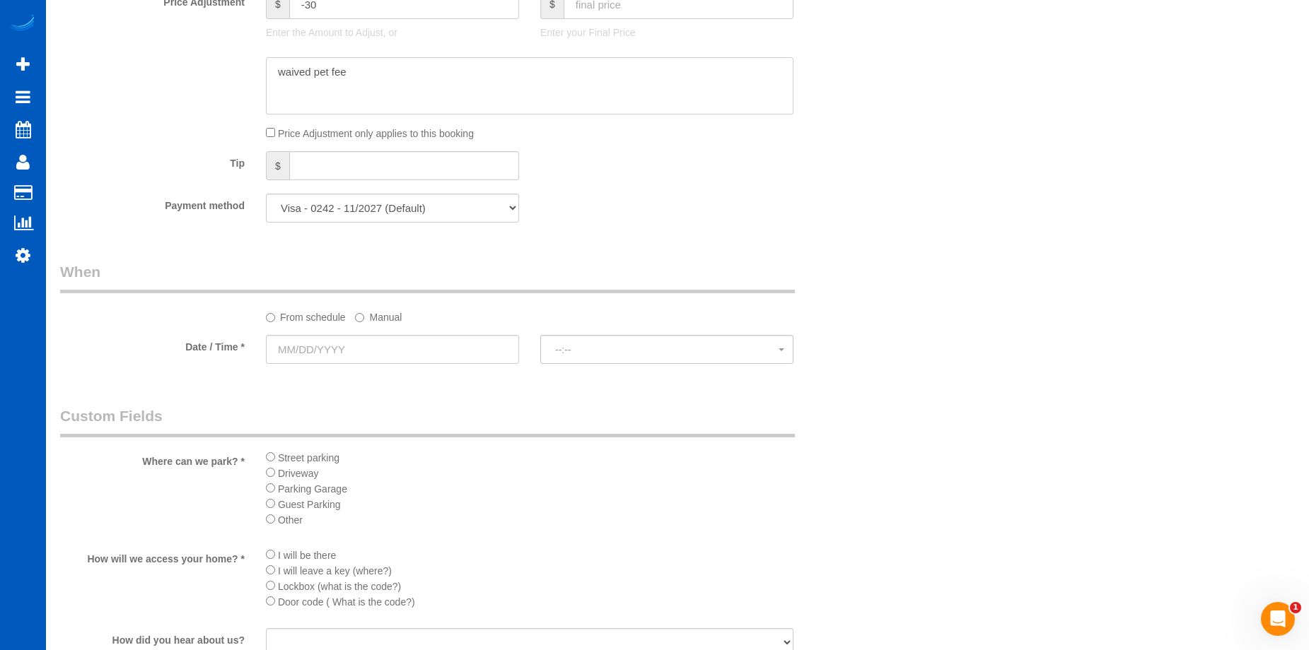
type textarea "waived pet fee"
click at [456, 344] on input "text" at bounding box center [392, 349] width 253 height 29
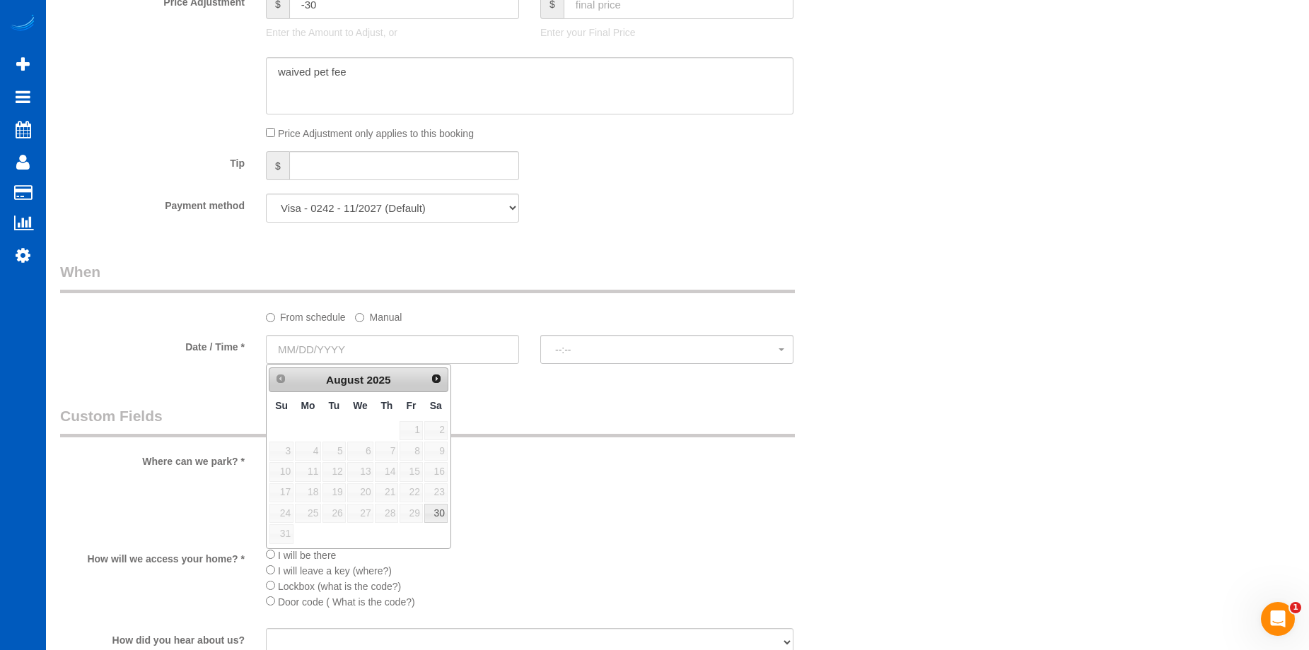
click at [385, 317] on label "Manual" at bounding box center [378, 314] width 47 height 19
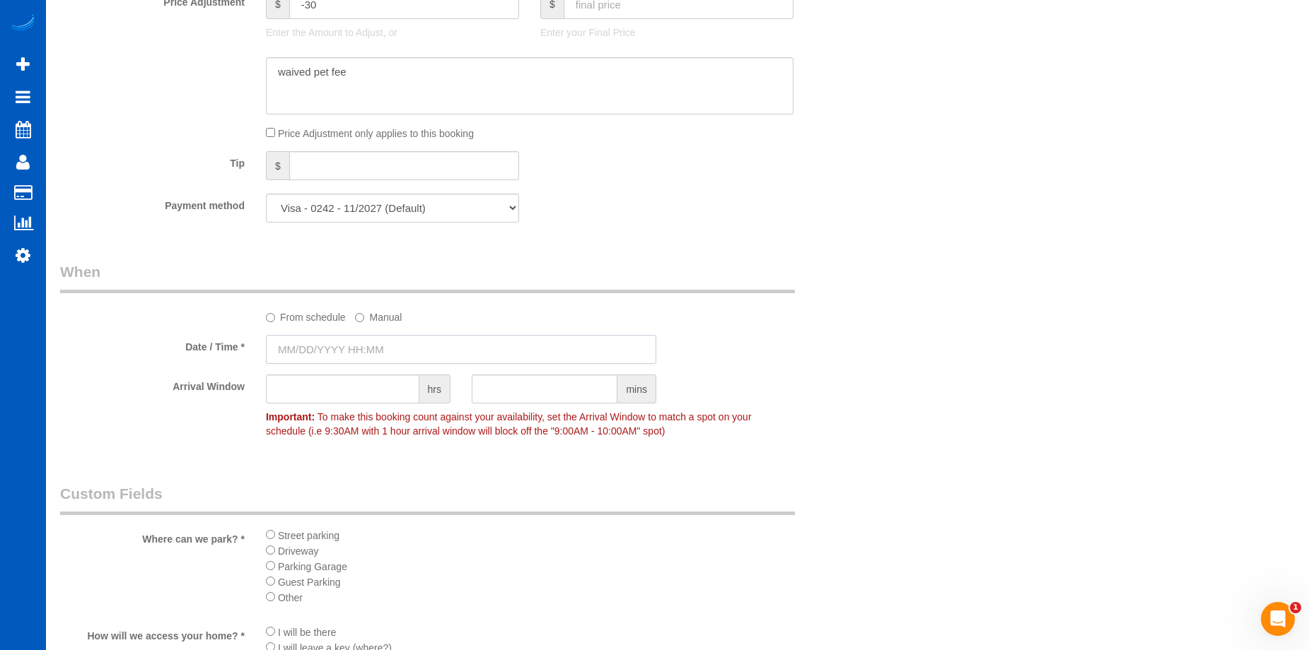
click at [396, 345] on input "text" at bounding box center [461, 349] width 390 height 29
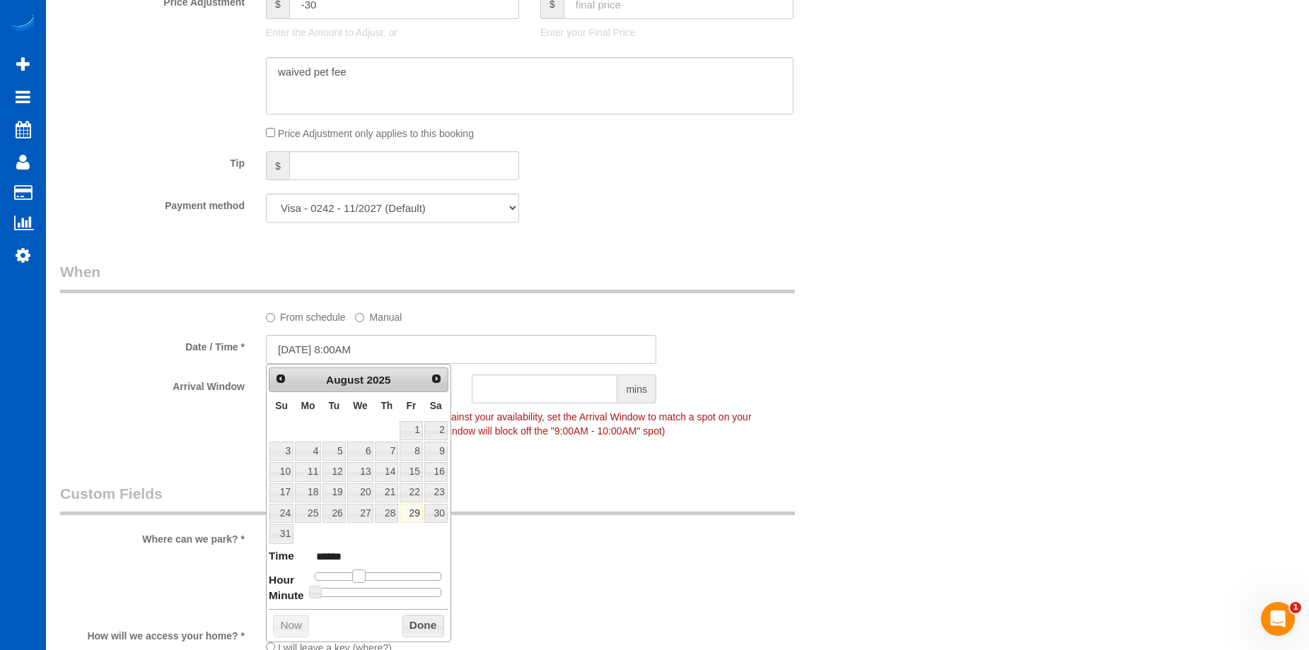
type input "[DATE] 9:00AM"
type input "******"
click at [363, 576] on span at bounding box center [364, 576] width 13 height 13
click at [433, 620] on button "Done" at bounding box center [423, 626] width 42 height 23
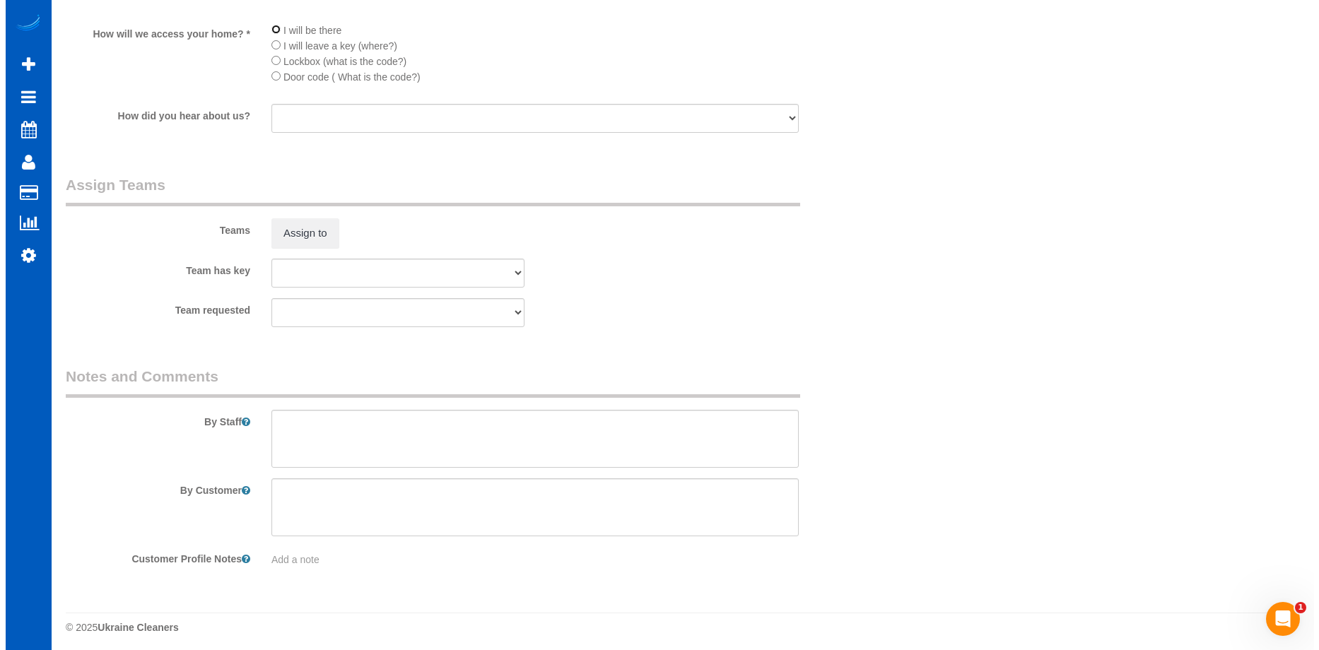
scroll to position [1809, 0]
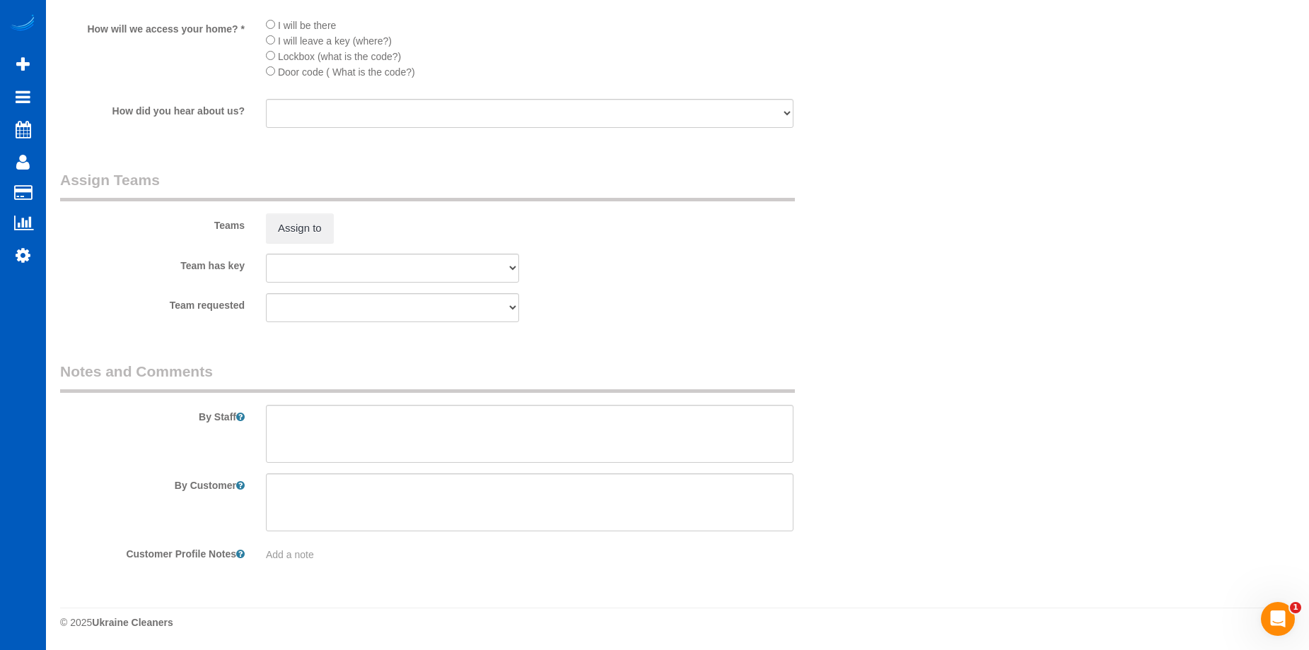
click at [689, 237] on div "Teams Assign to" at bounding box center [460, 207] width 823 height 74
click at [302, 229] on button "Assign to" at bounding box center [300, 229] width 68 height 30
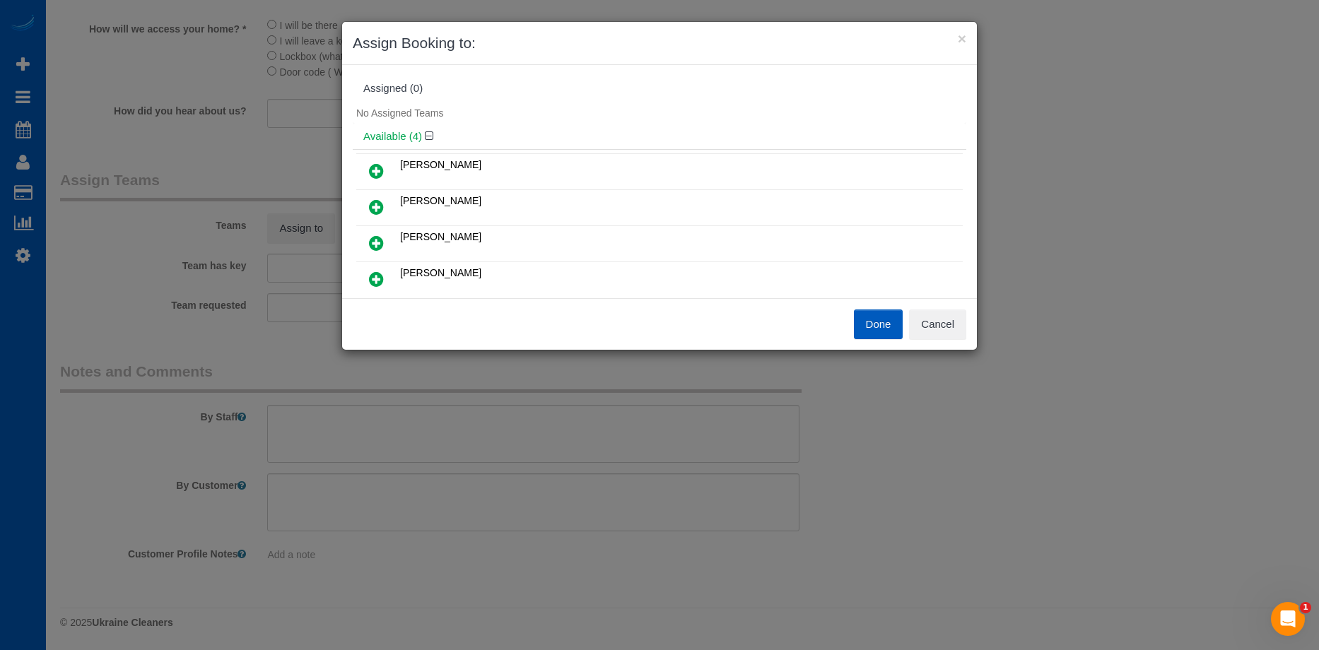
scroll to position [71, 0]
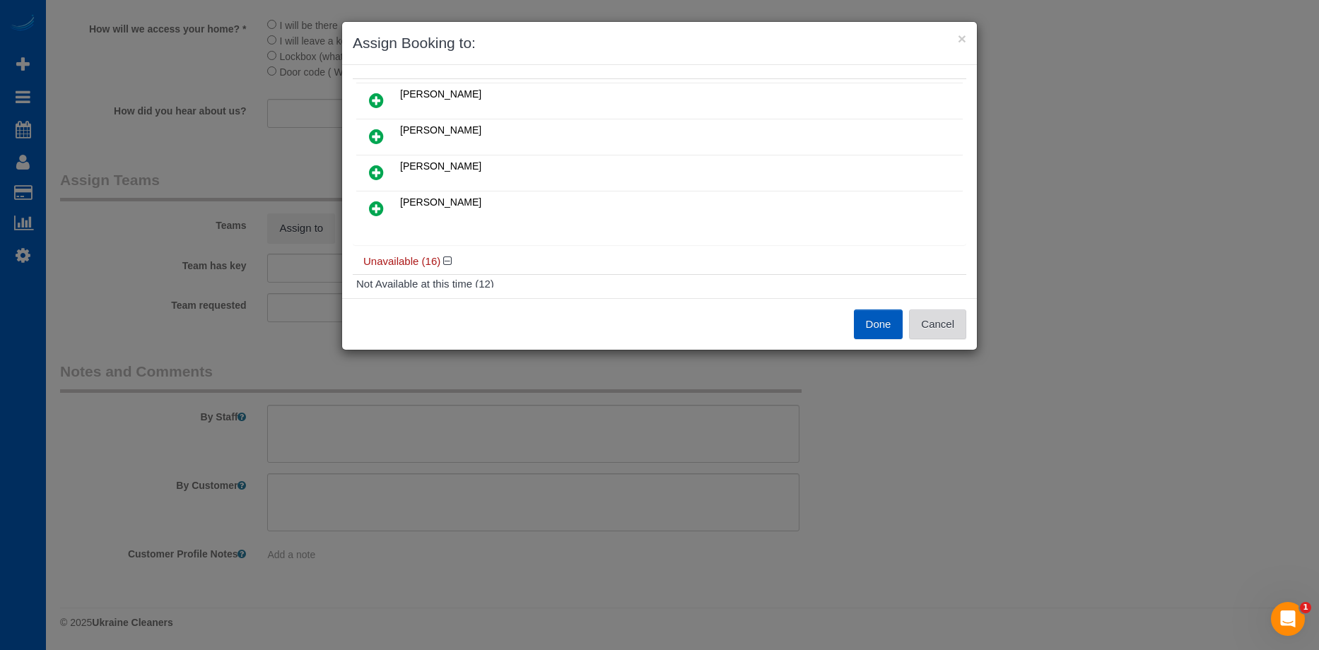
click at [951, 318] on button "Cancel" at bounding box center [937, 325] width 57 height 30
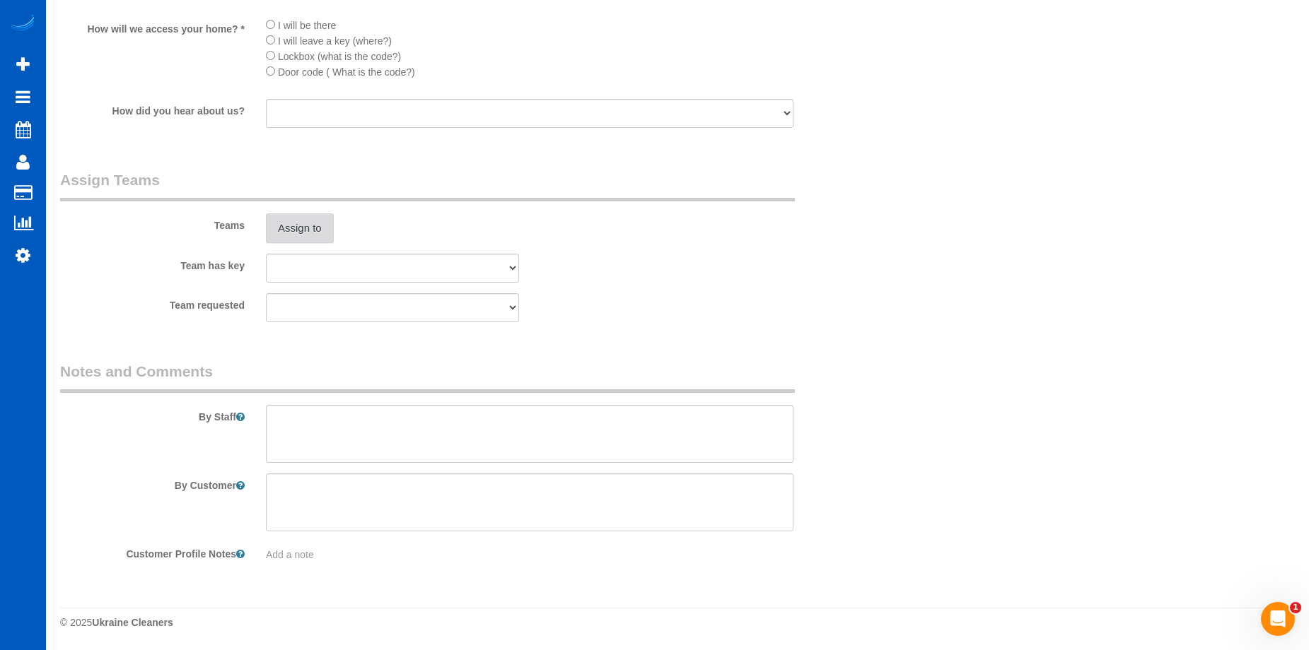
click at [293, 224] on button "Assign to" at bounding box center [300, 229] width 68 height 30
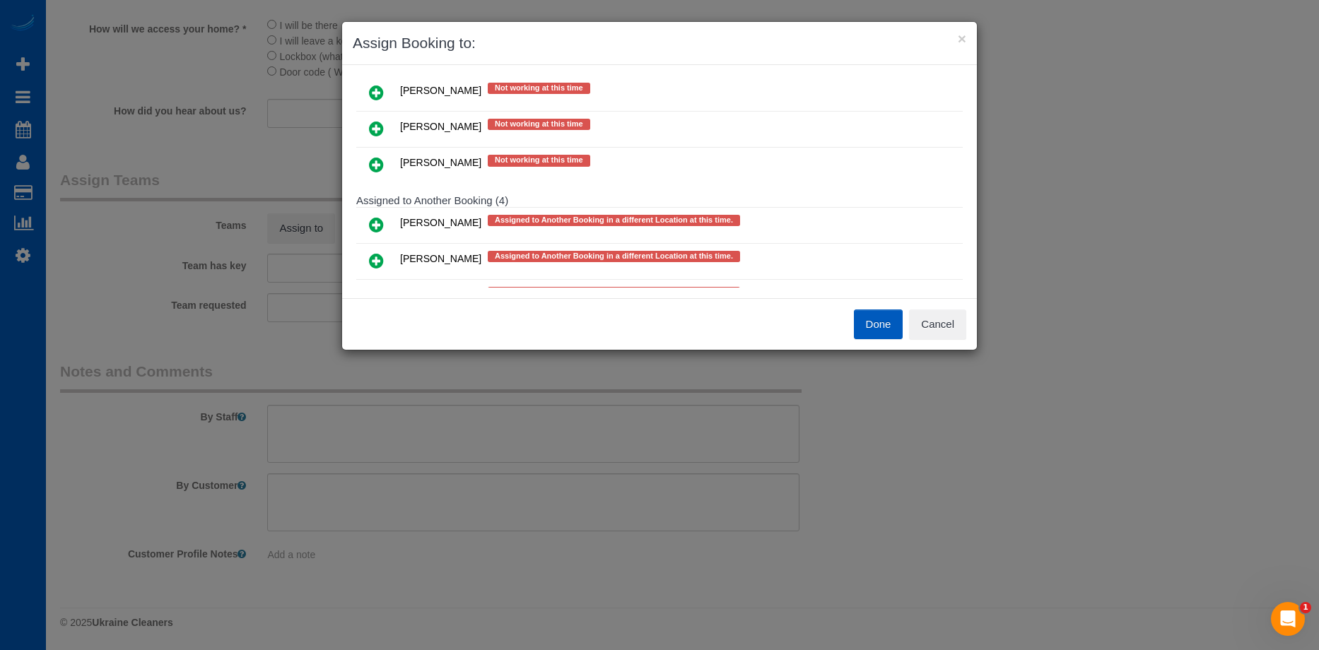
scroll to position [636, 0]
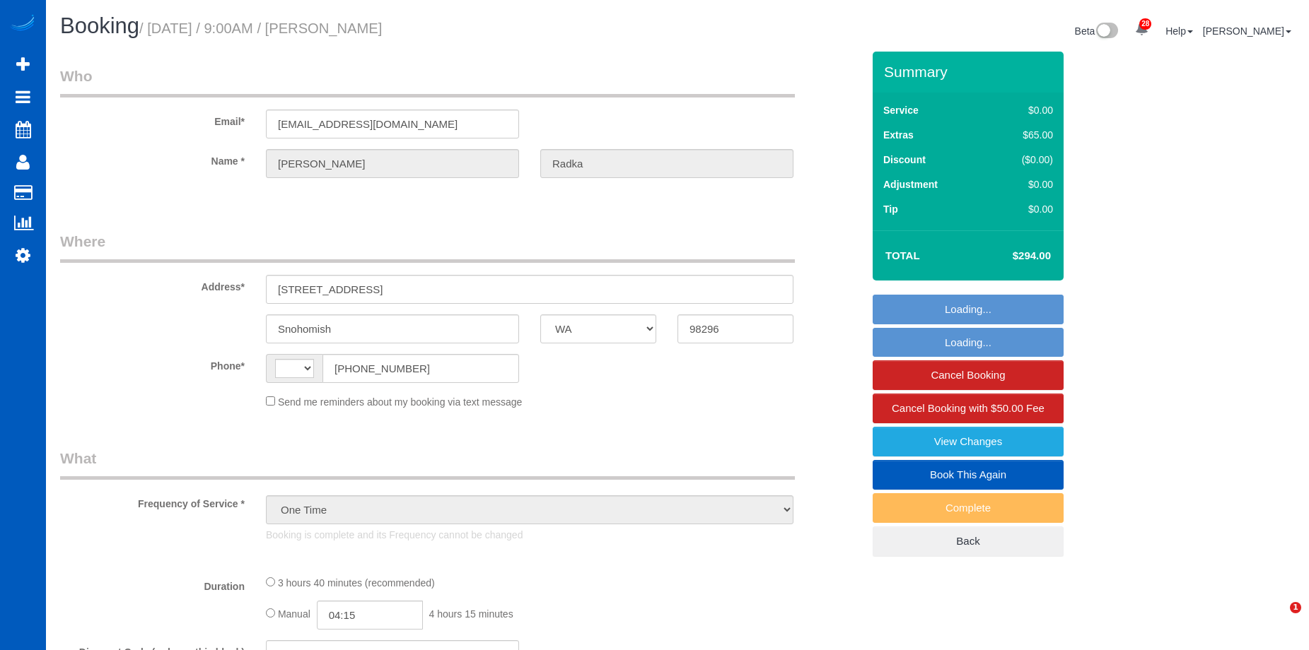
select select "WA"
select select "string:[GEOGRAPHIC_DATA]"
select select "199"
select select "2001"
select select "4"
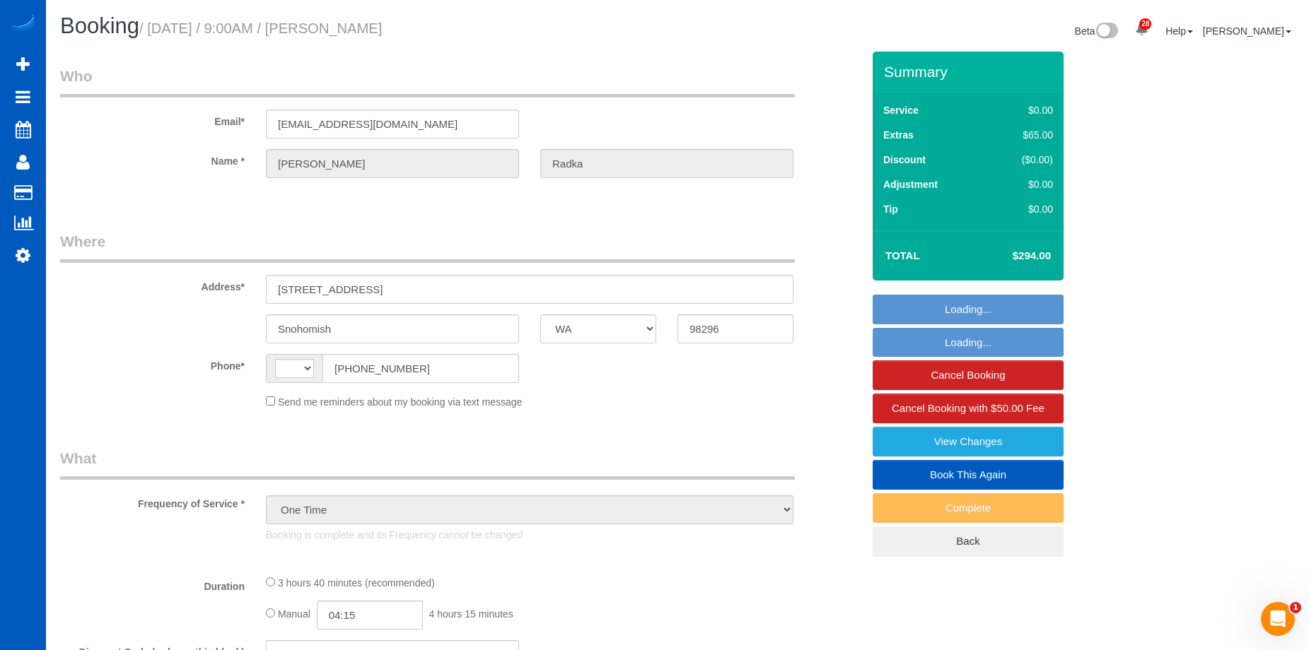
select select "3"
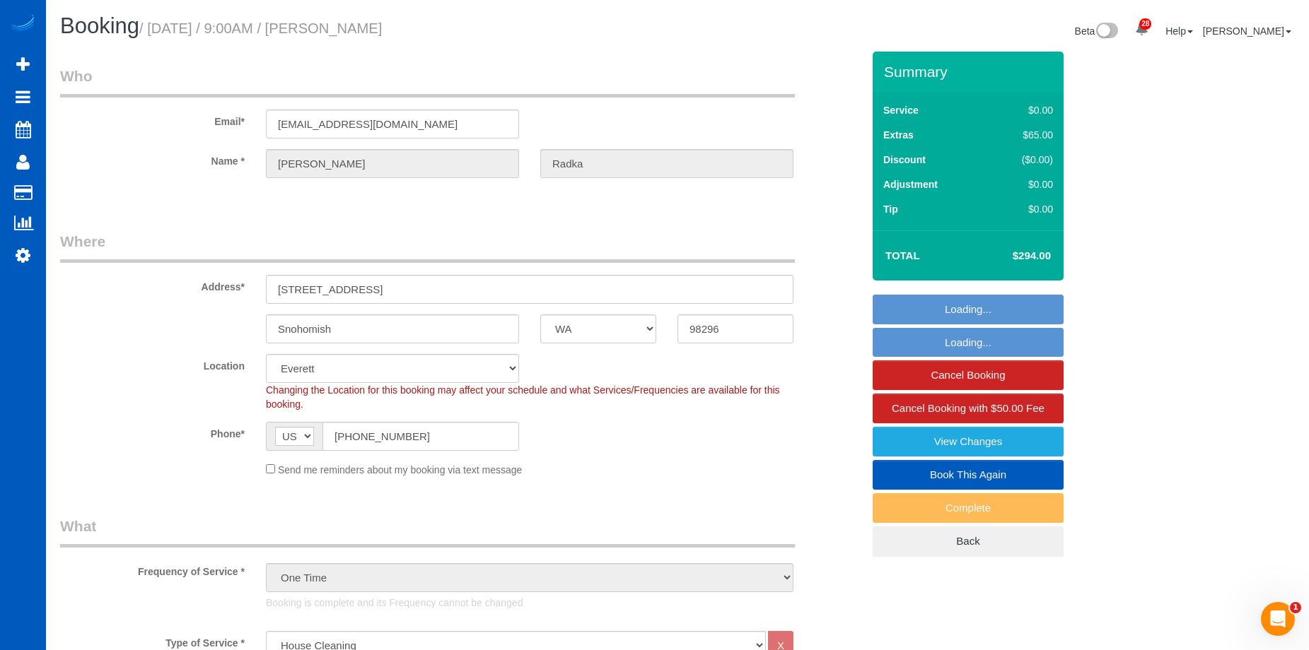
select select "object:1190"
select select "2001"
select select "4"
select select "3"
click at [915, 470] on link "Book This Again" at bounding box center [967, 475] width 191 height 30
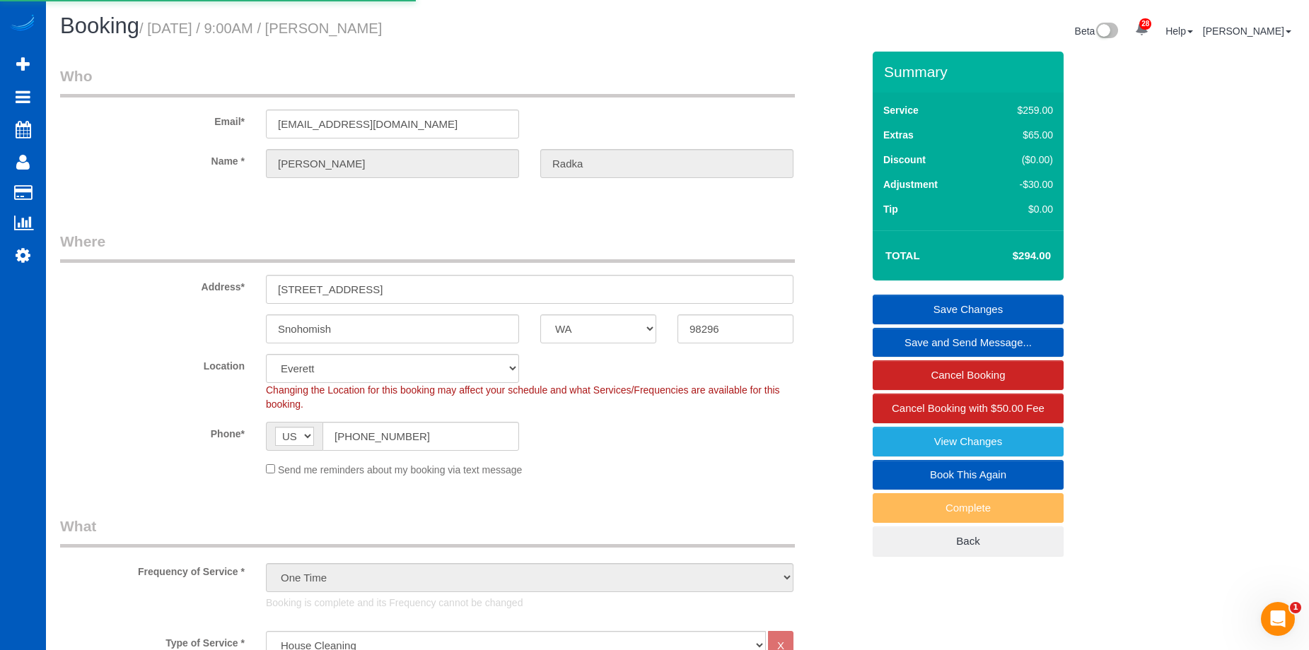
select select "WA"
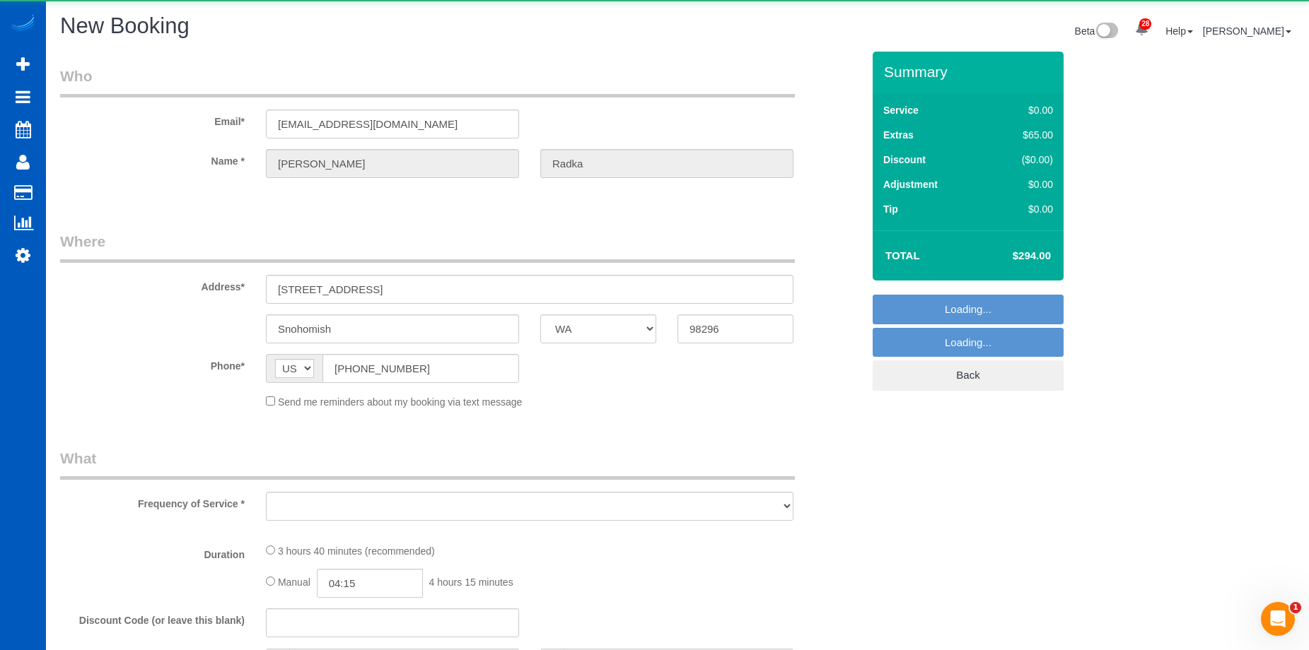
select select "string:fspay-a60dae9b-5e28-4bcb-91fd-dbcdd744bdca"
select select "199"
select select "2001"
select select "4"
select select "3"
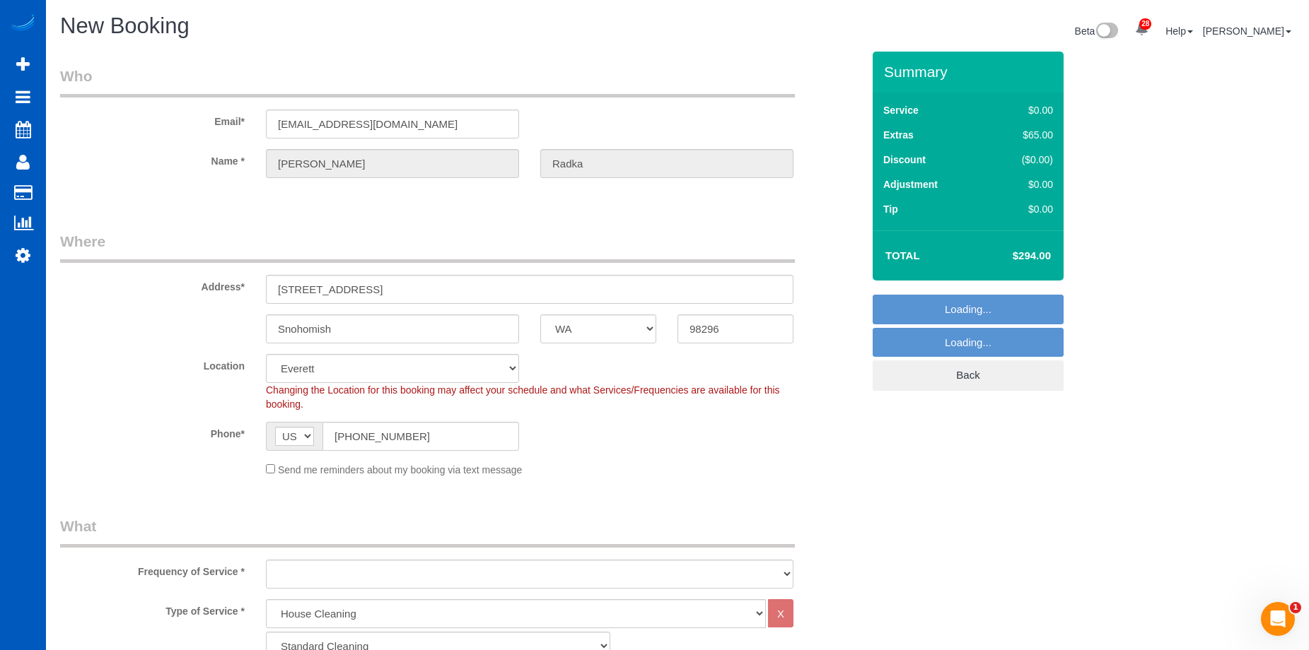
select select "object:1966"
select select "2001"
select select "4"
select select "3"
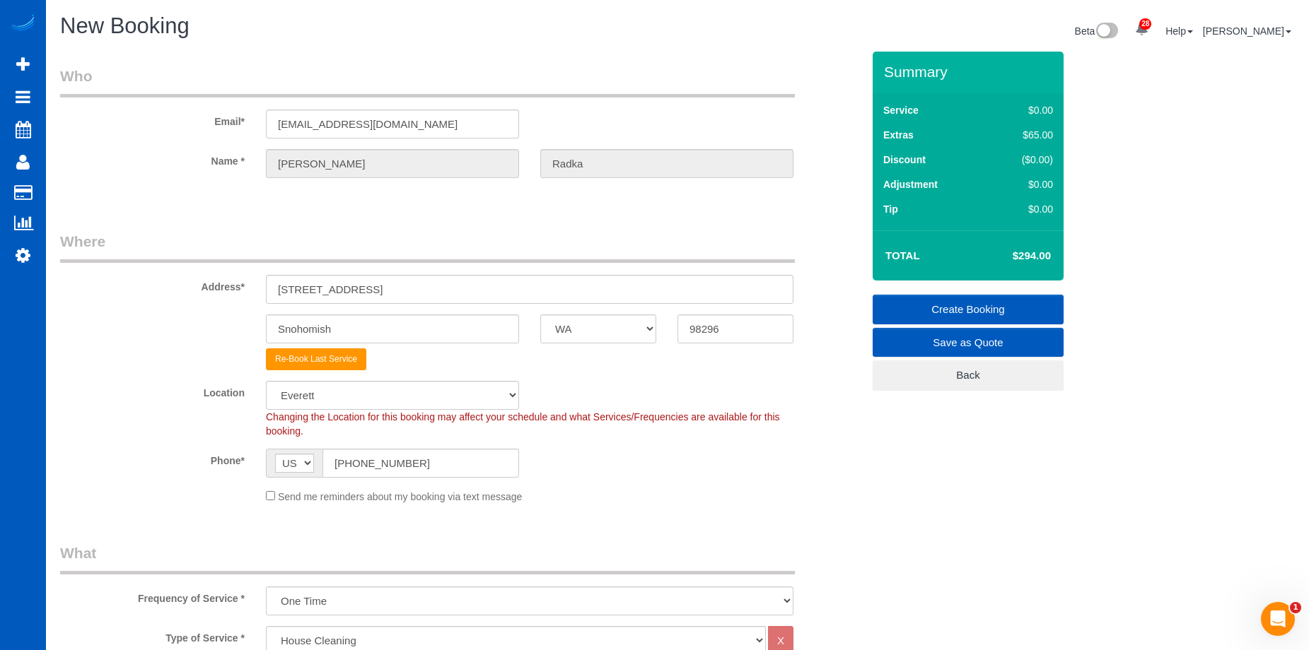
select select "object:2087"
select select "2001"
select select "4"
select select "3"
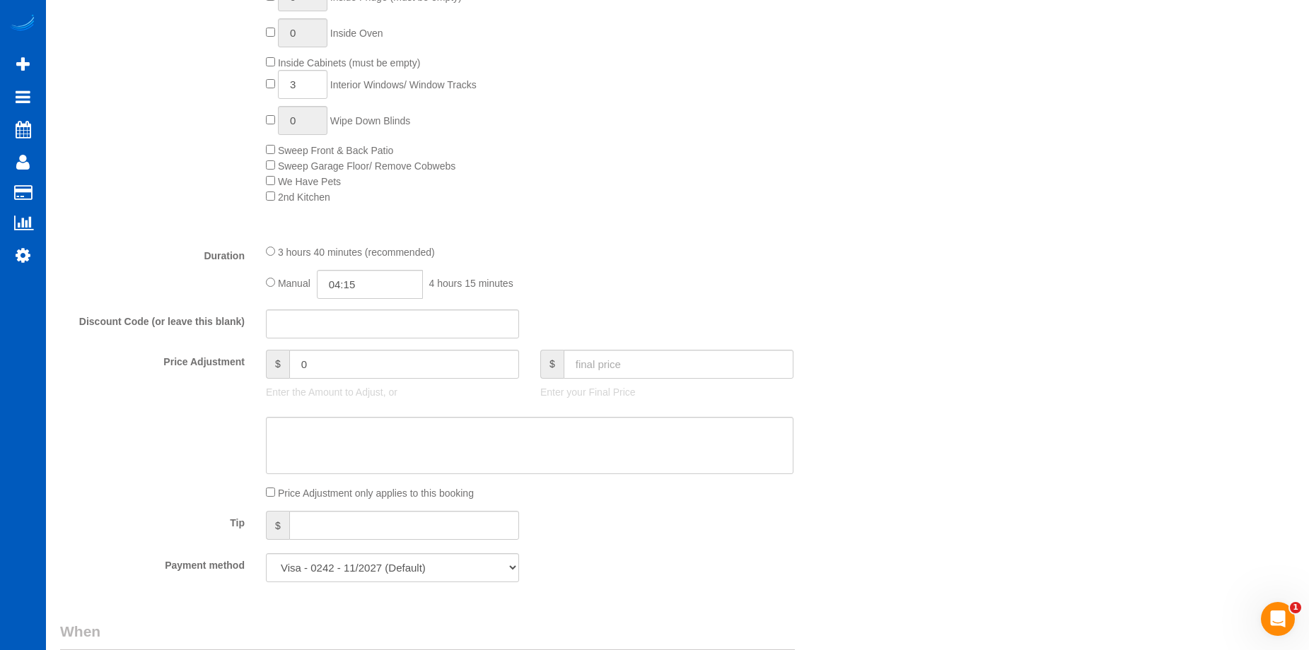
scroll to position [848, 0]
click at [605, 363] on input "text" at bounding box center [679, 358] width 230 height 29
type input "294"
type input "-30"
click at [576, 431] on textarea at bounding box center [529, 440] width 527 height 58
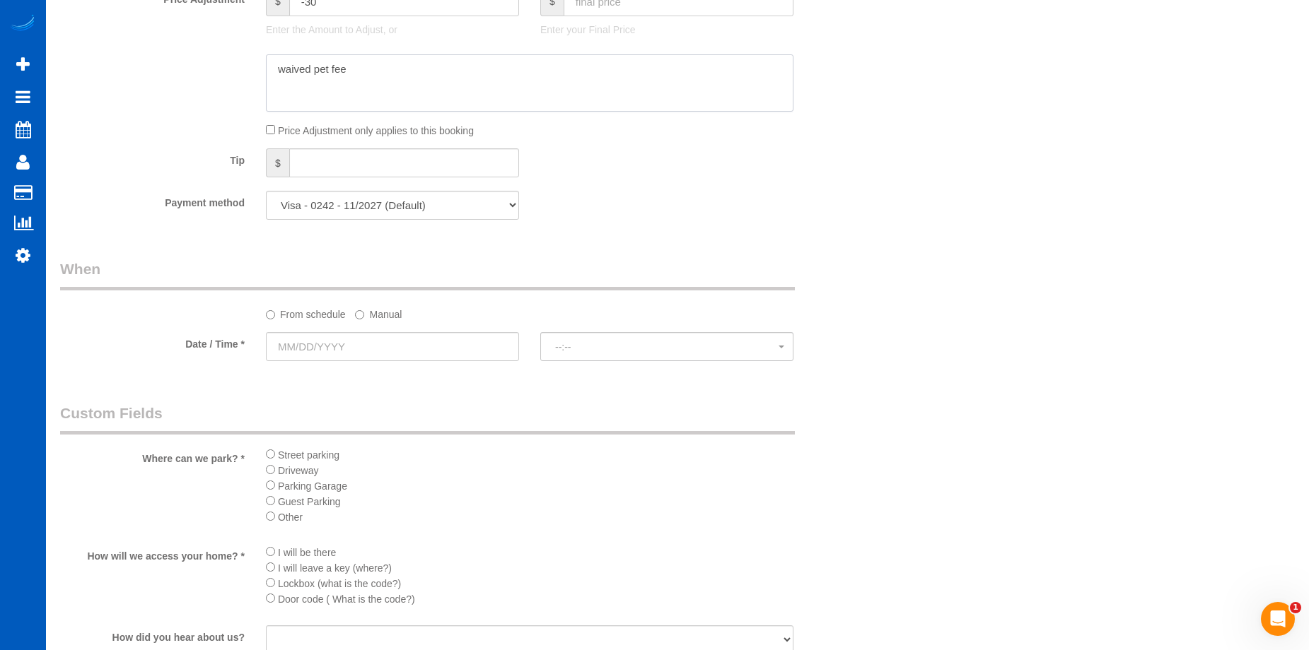
scroll to position [1414, 0]
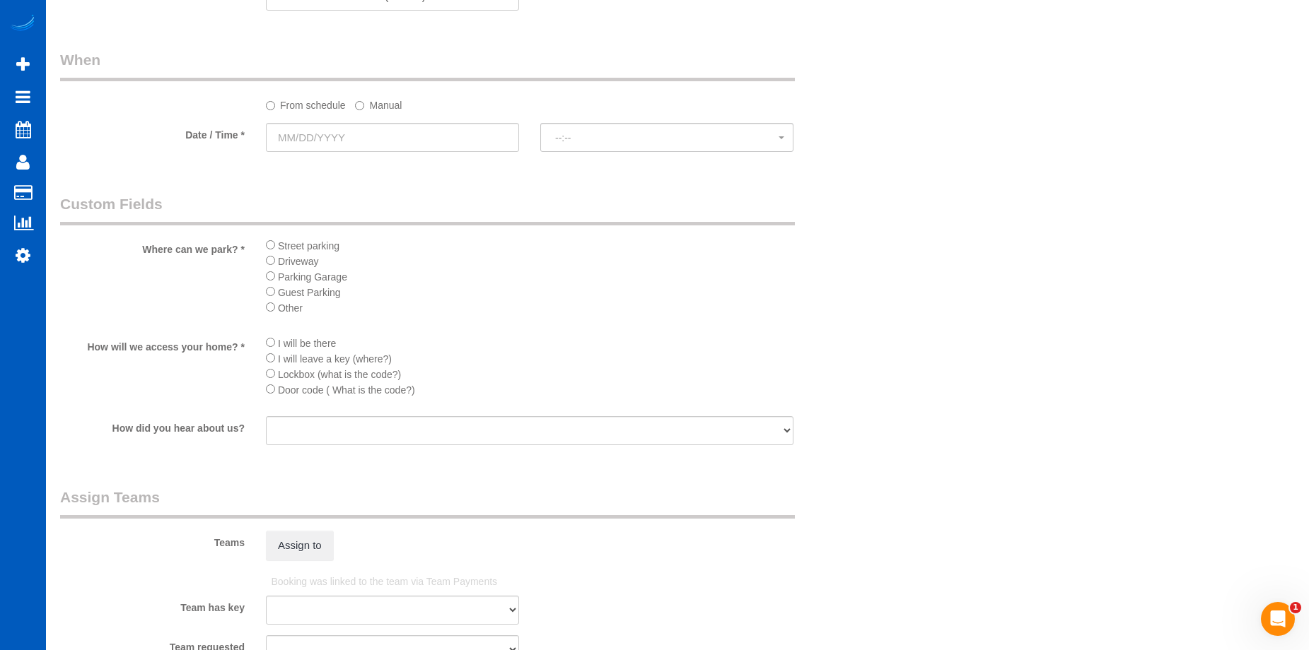
type textarea "waived pet fee"
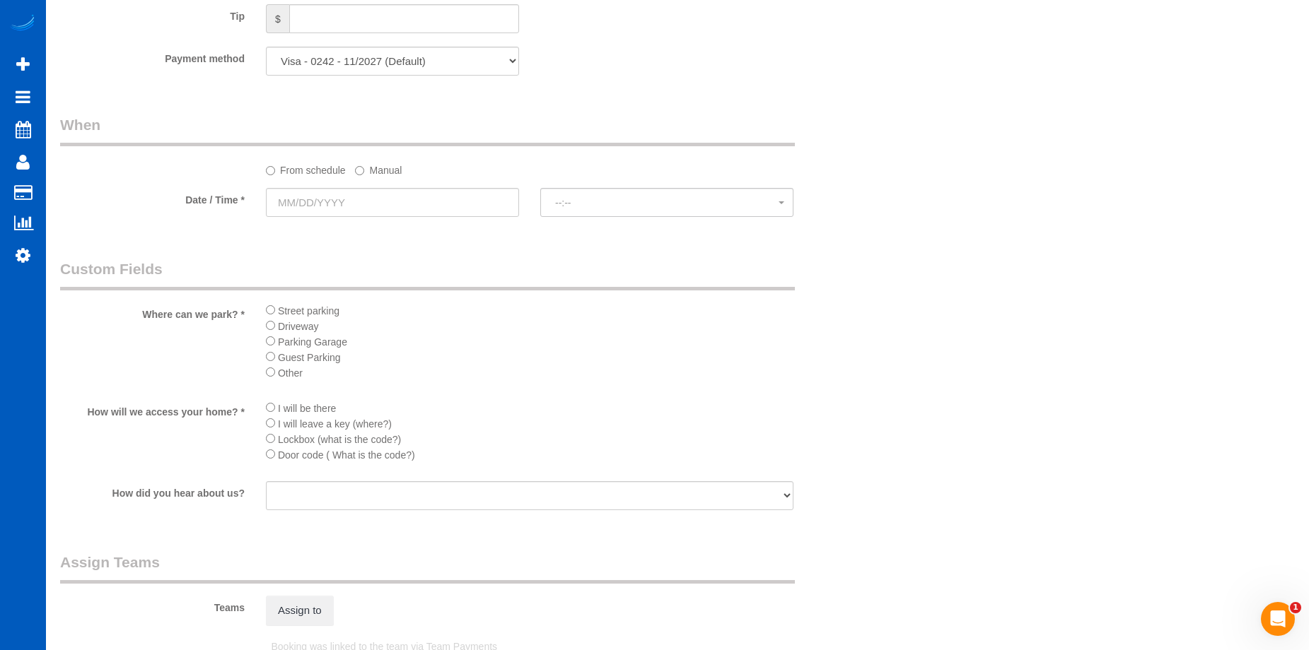
scroll to position [1343, 0]
click at [430, 195] on input "text" at bounding box center [392, 208] width 253 height 29
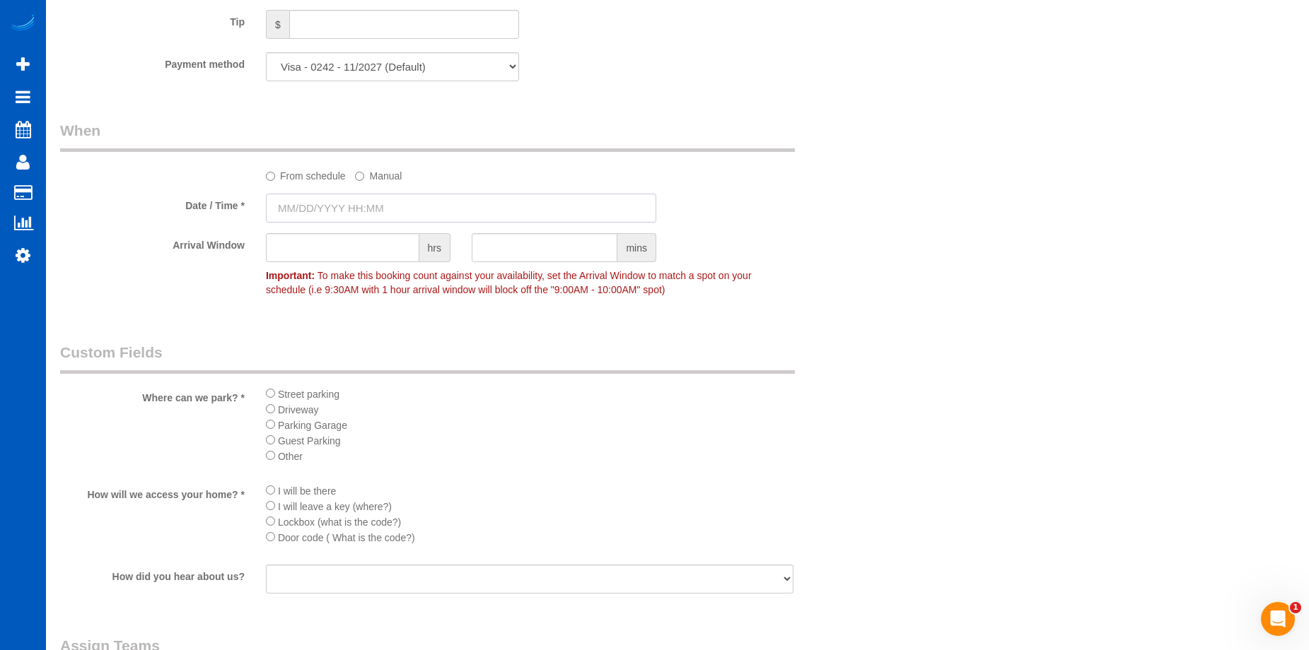
click at [360, 204] on input "text" at bounding box center [461, 208] width 390 height 29
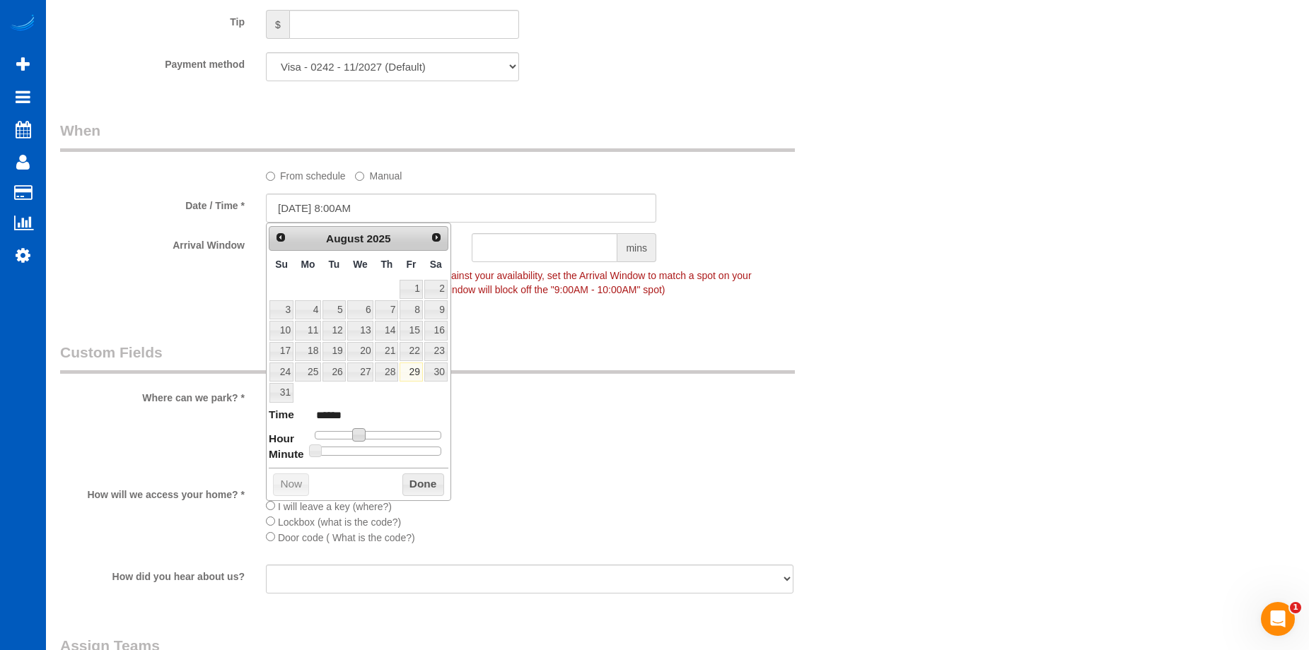
type input "[DATE] 9:00AM"
type input "******"
click at [366, 436] on span at bounding box center [364, 434] width 13 height 13
click at [421, 481] on button "Done" at bounding box center [423, 485] width 42 height 23
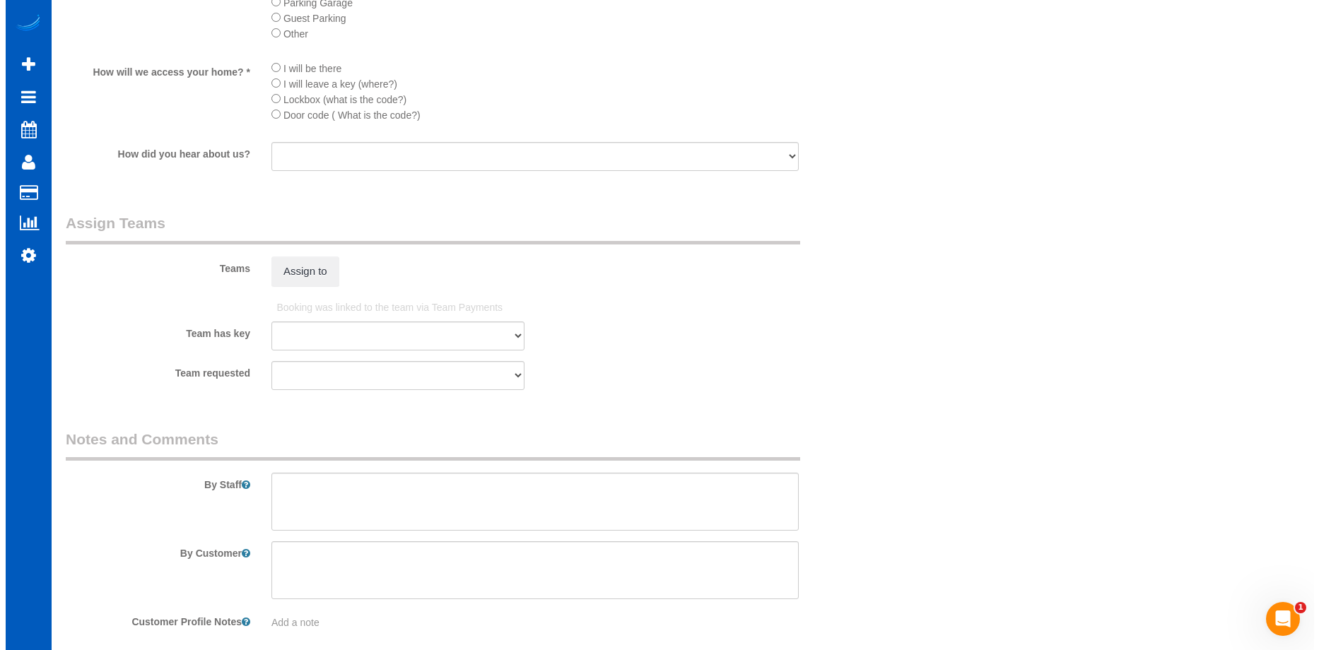
scroll to position [1768, 0]
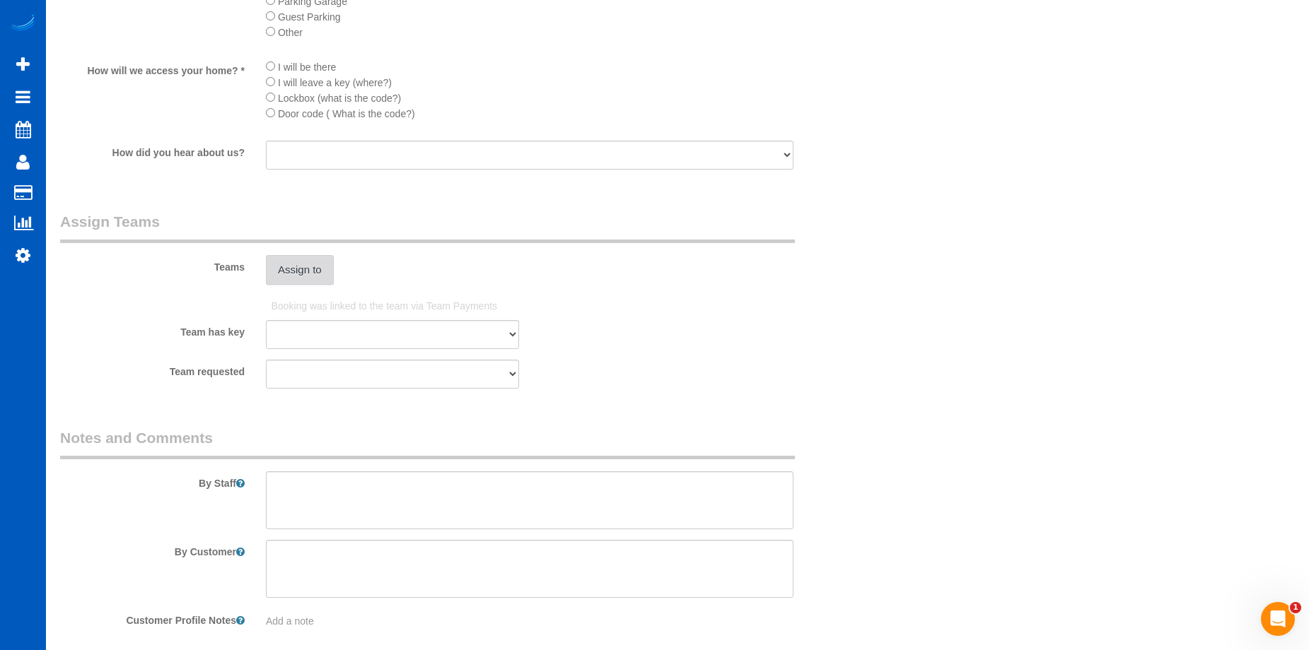
click at [286, 267] on button "Assign to" at bounding box center [300, 270] width 68 height 30
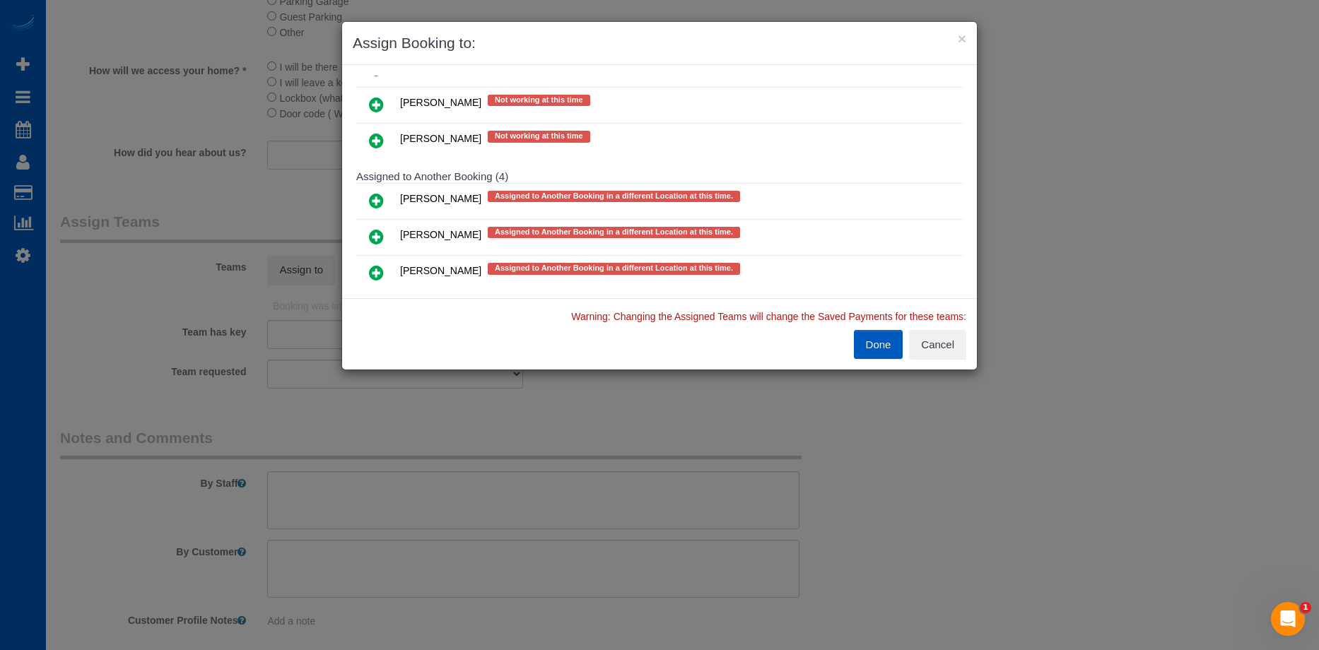
scroll to position [636, 0]
click at [377, 204] on icon at bounding box center [376, 200] width 15 height 17
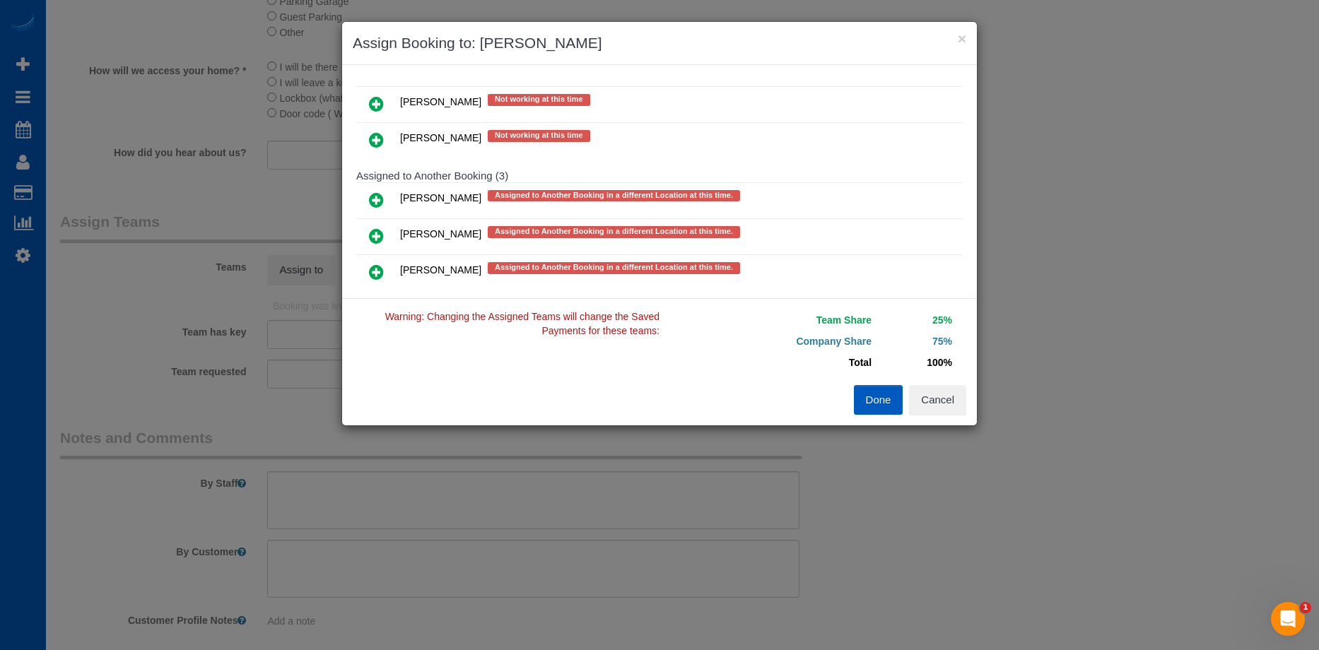
click at [379, 206] on icon at bounding box center [376, 200] width 15 height 17
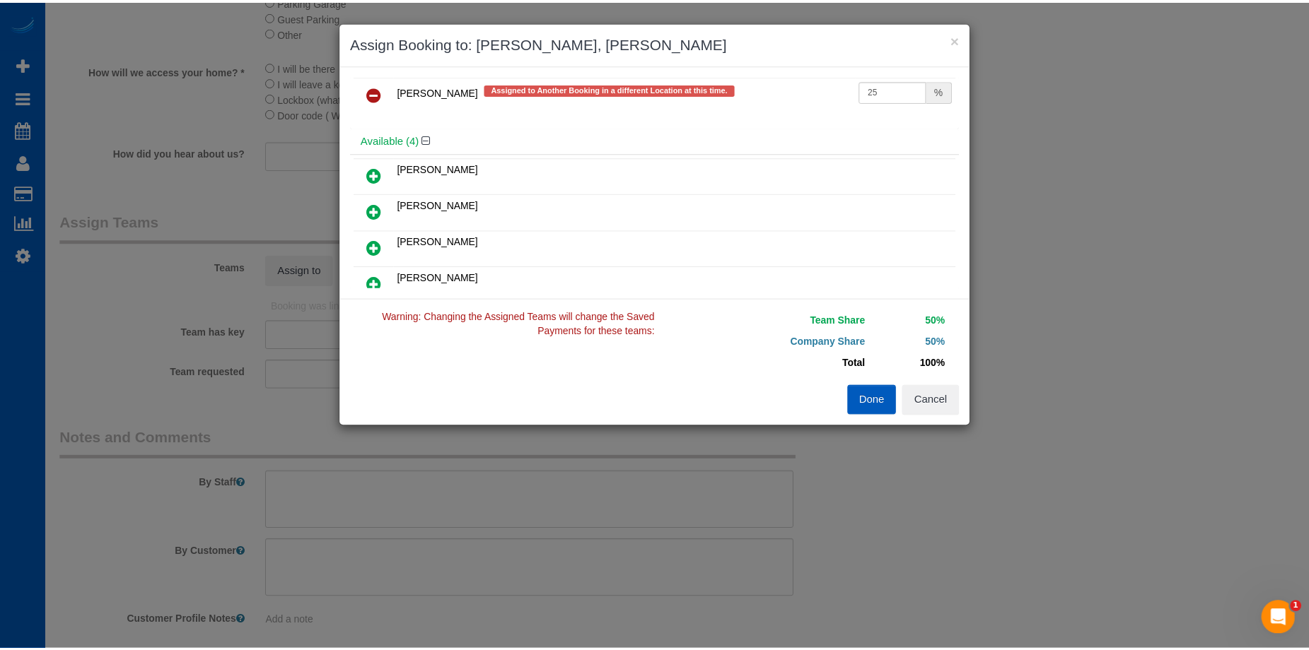
scroll to position [0, 0]
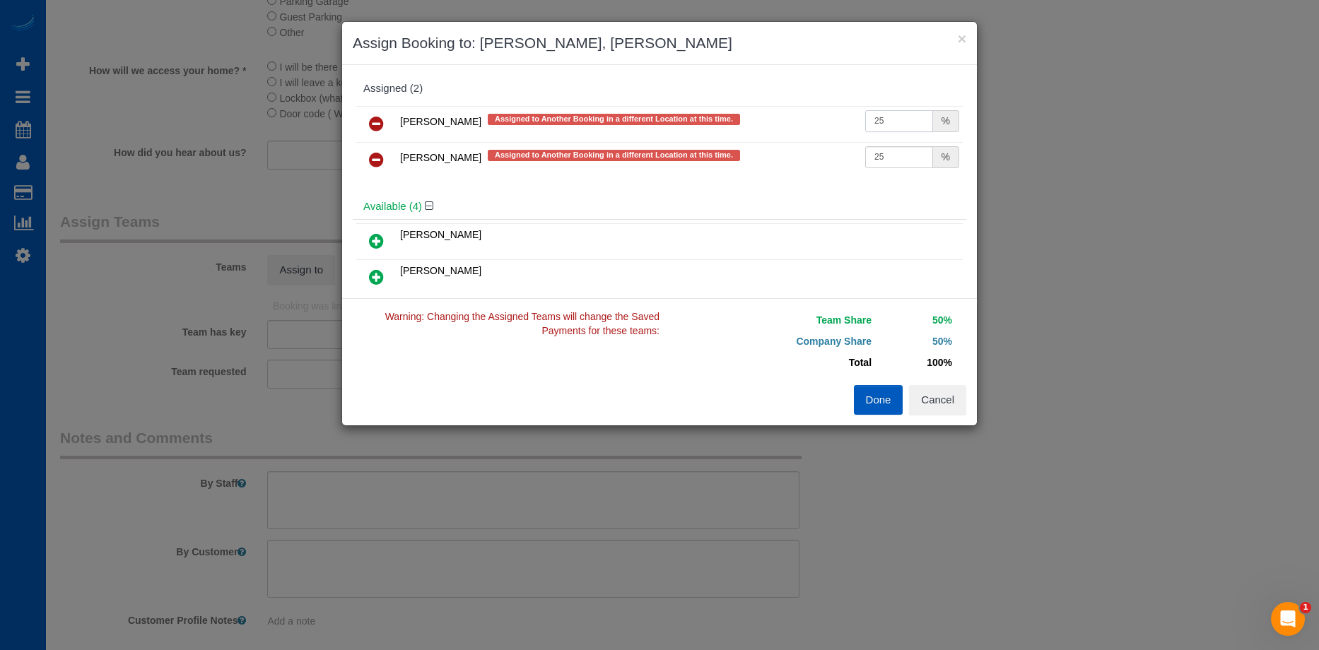
drag, startPoint x: 896, startPoint y: 119, endPoint x: 788, endPoint y: 123, distance: 108.2
click at [788, 123] on tr "Kateryna Maherovska Assigned to Another Booking in a different Location at this…" at bounding box center [659, 124] width 607 height 36
type input "27"
click at [891, 163] on input "25" at bounding box center [899, 157] width 68 height 22
drag, startPoint x: 898, startPoint y: 158, endPoint x: 791, endPoint y: 156, distance: 106.8
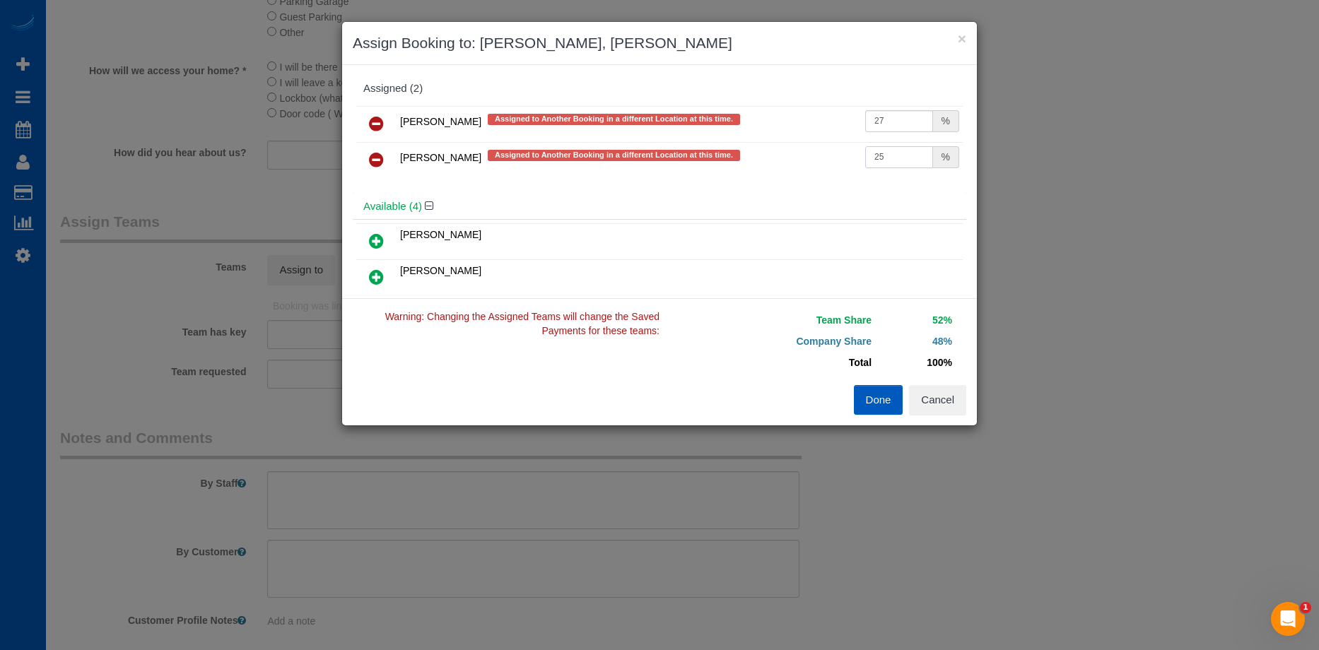
click at [791, 156] on tr "Mariia Maherovska Assigned to Another Booking in a different Location at this t…" at bounding box center [659, 160] width 607 height 36
type input "27"
click at [884, 399] on button "Done" at bounding box center [878, 400] width 49 height 30
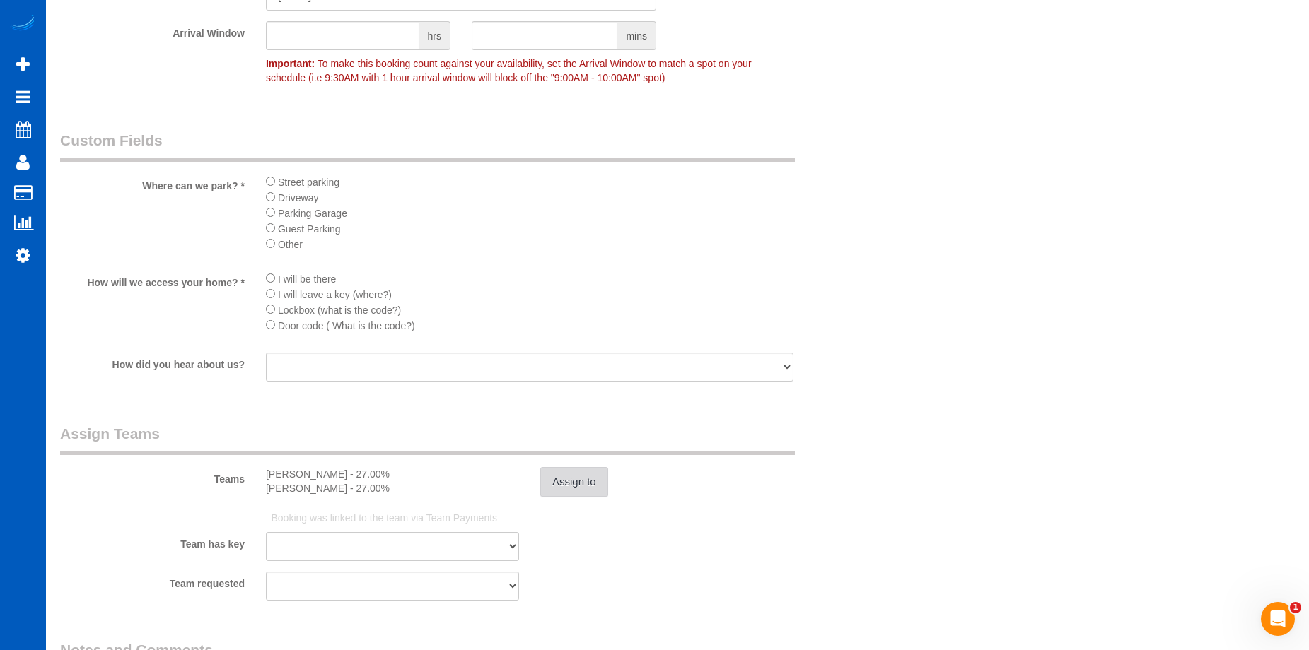
scroll to position [1768, 0]
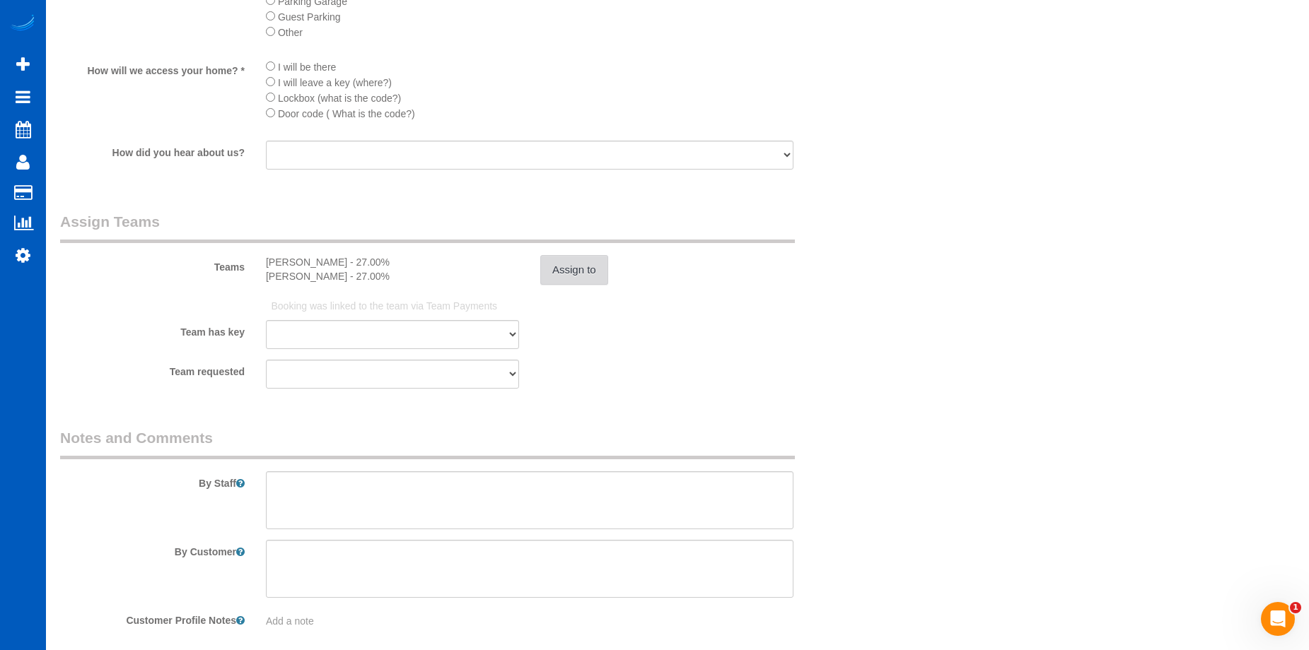
click at [601, 267] on button "Assign to" at bounding box center [574, 270] width 68 height 30
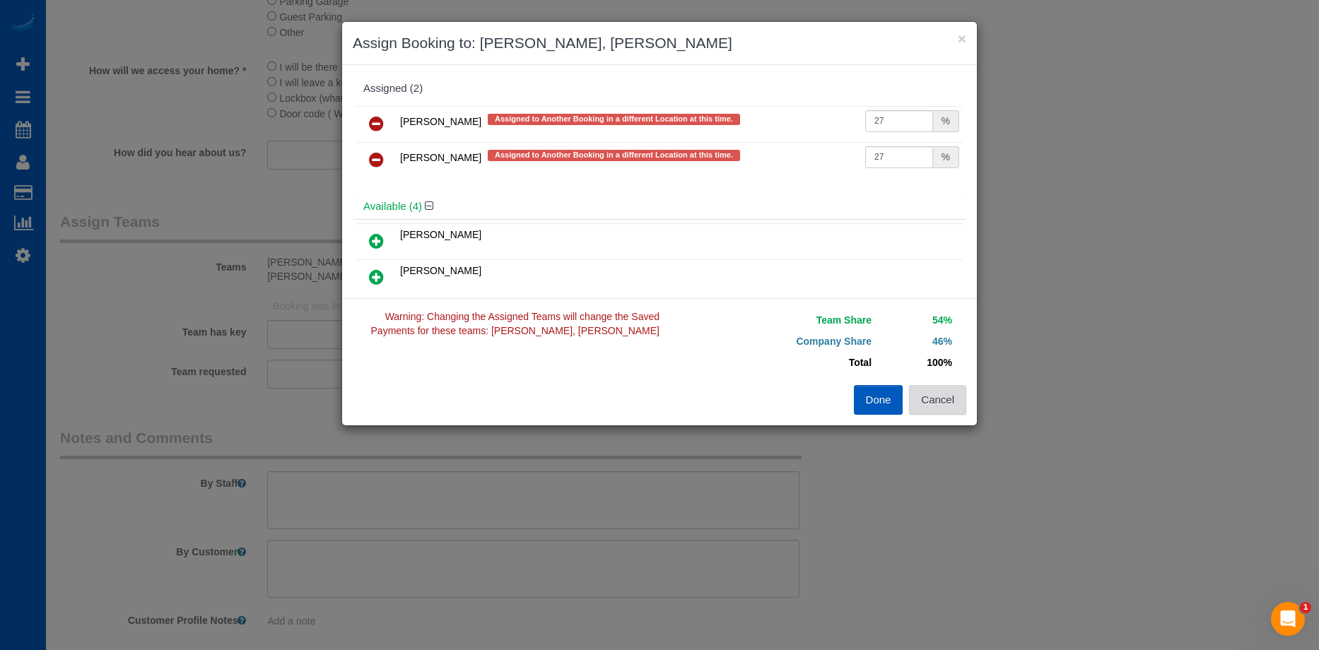
click at [955, 398] on button "Cancel" at bounding box center [937, 400] width 57 height 30
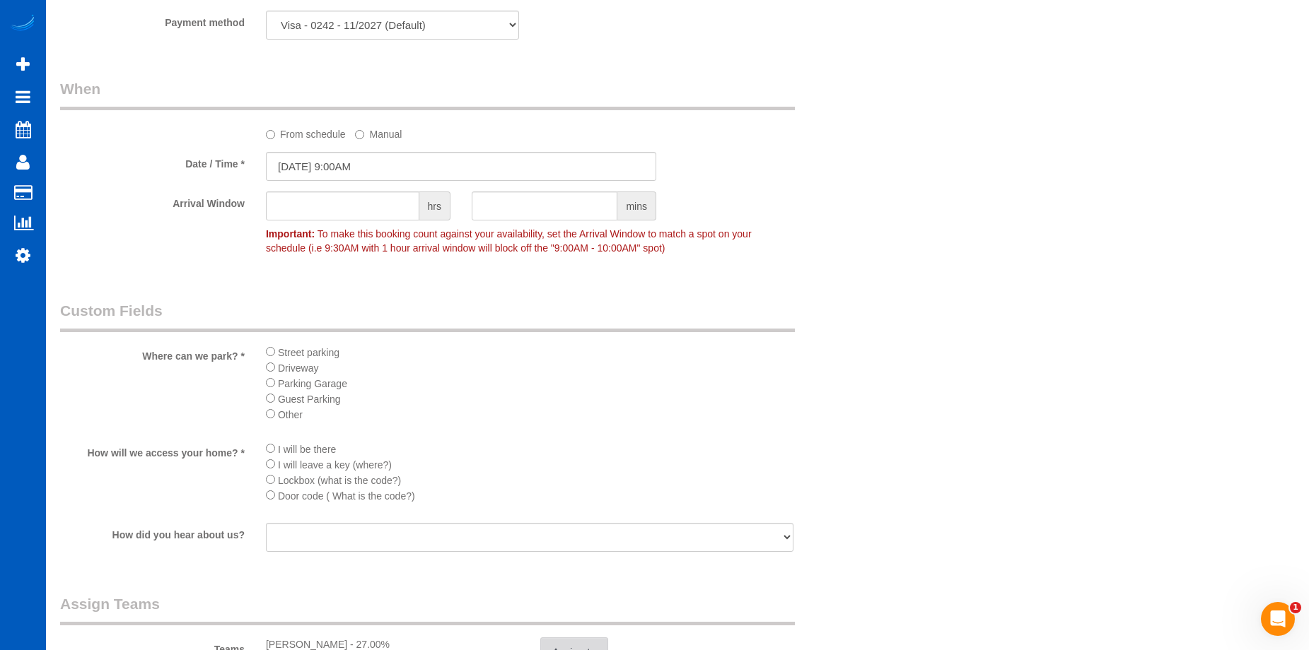
scroll to position [1555, 0]
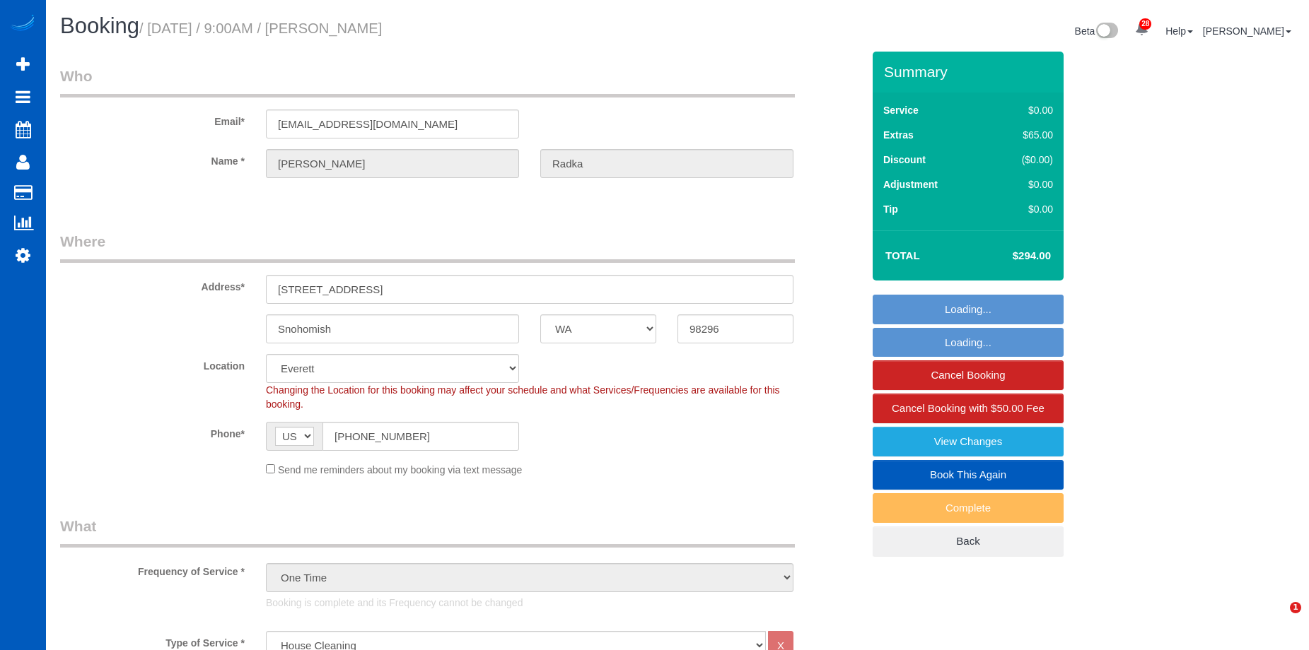
select select "WA"
select select "199"
select select "2001"
select select "4"
select select "3"
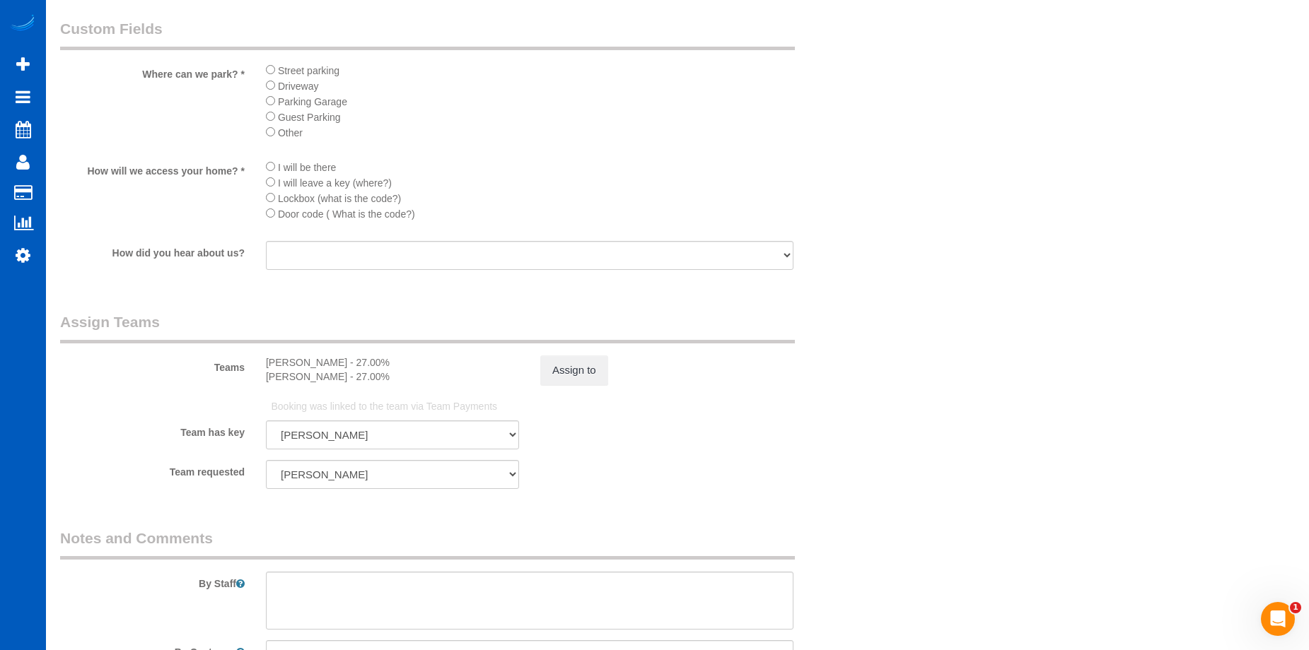
scroll to position [1954, 0]
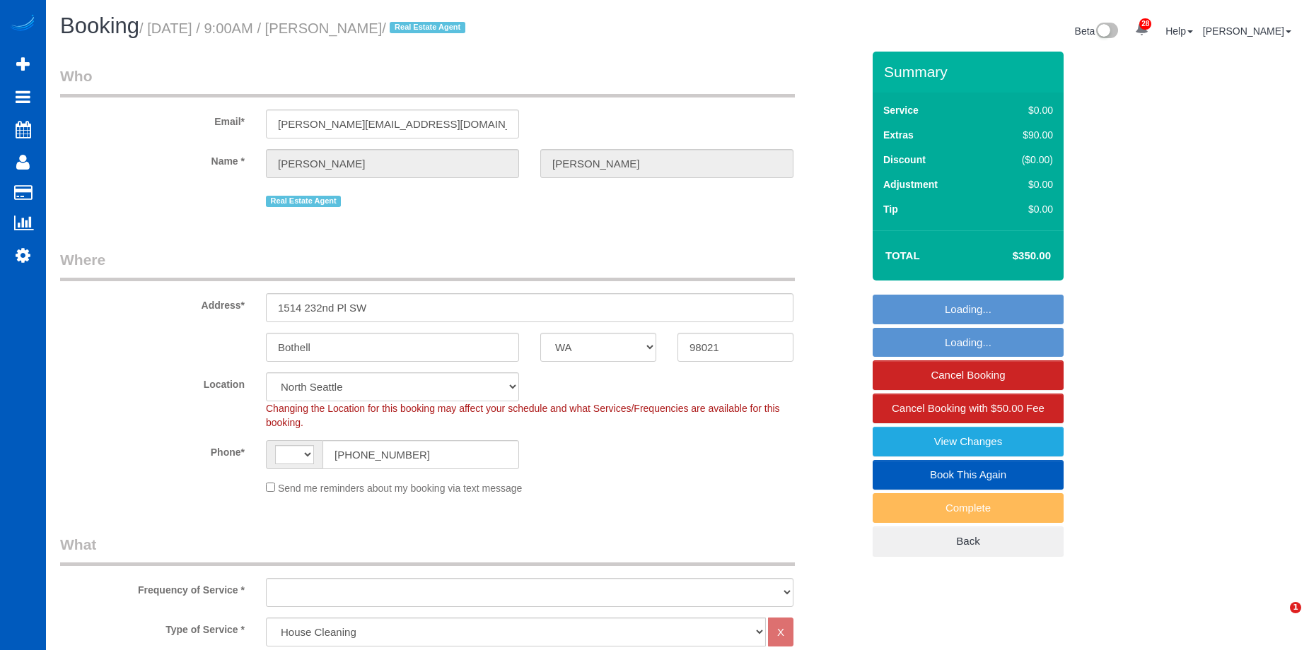
select select "WA"
select select "199"
select select "2501"
select select "5"
select select "3"
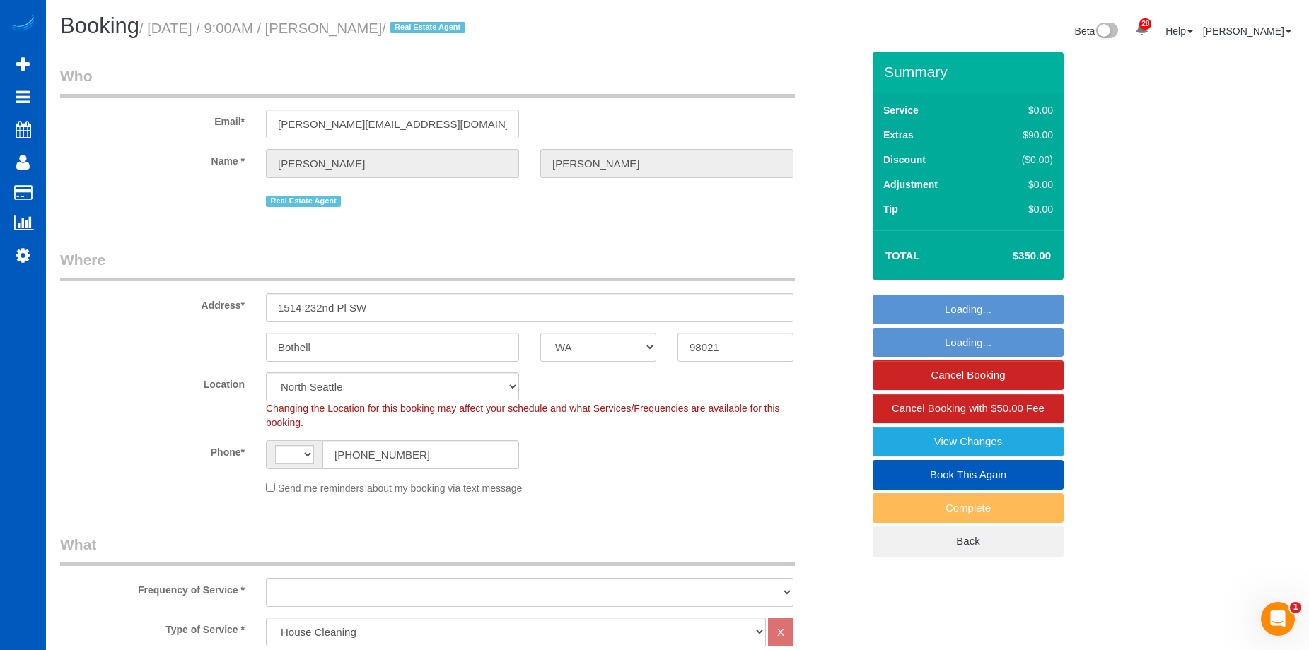
select select "string:[GEOGRAPHIC_DATA]"
select select "object:1065"
select select "2501"
select select "5"
select select "3"
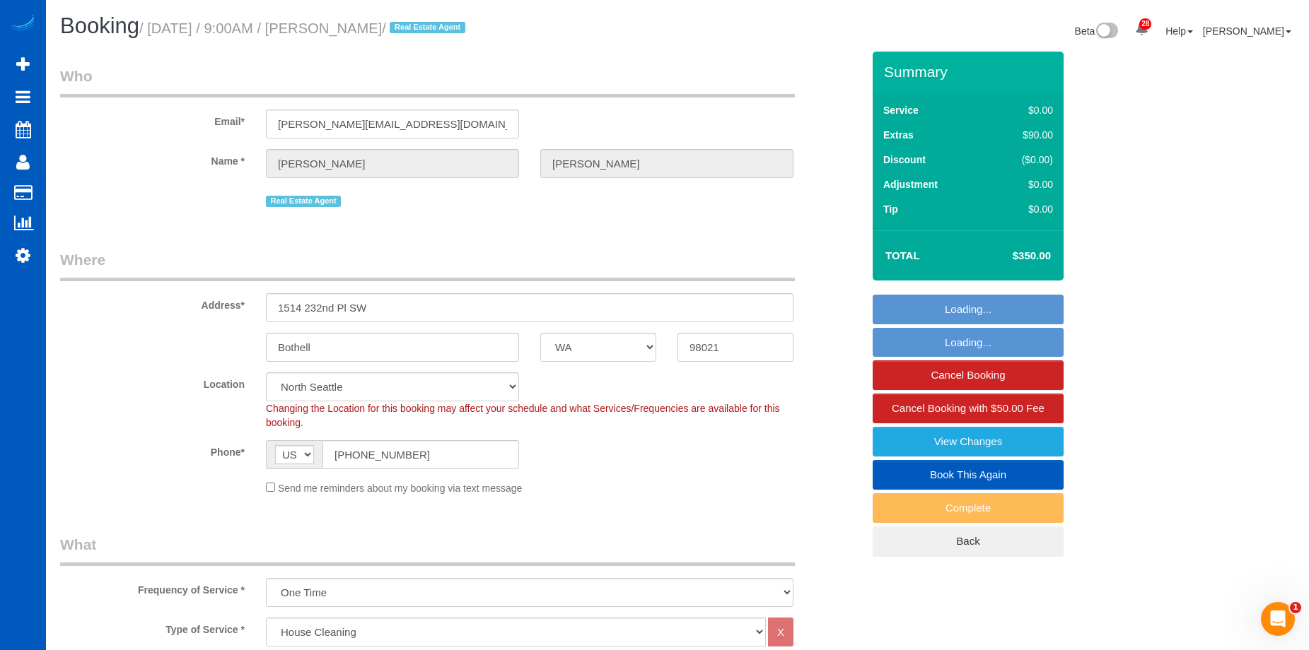
select select "object:1284"
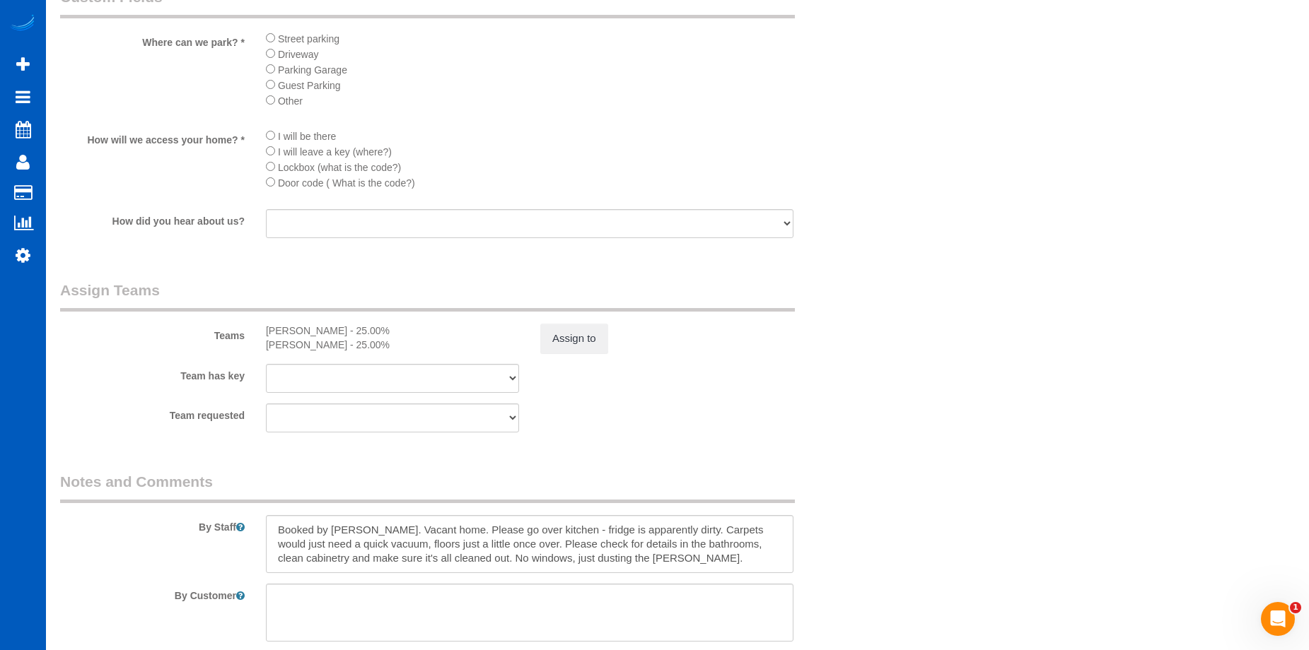
scroll to position [1697, 0]
